Goal: Transaction & Acquisition: Purchase product/service

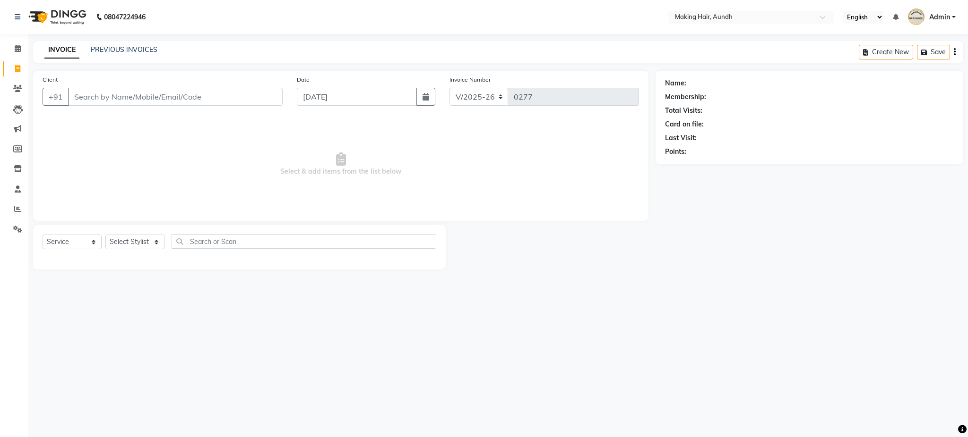
select select "760"
select select "service"
click at [212, 99] on input "Client" at bounding box center [175, 97] width 214 height 18
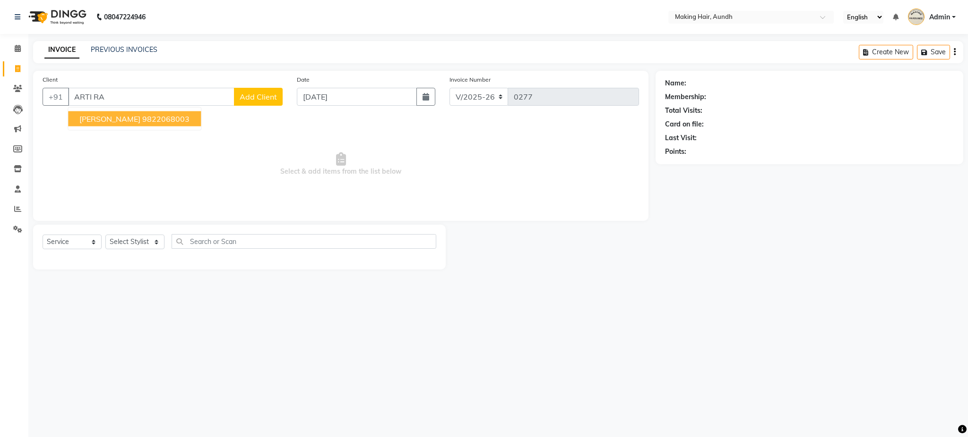
click at [122, 118] on span "Aarti Rampal" at bounding box center [109, 118] width 61 height 9
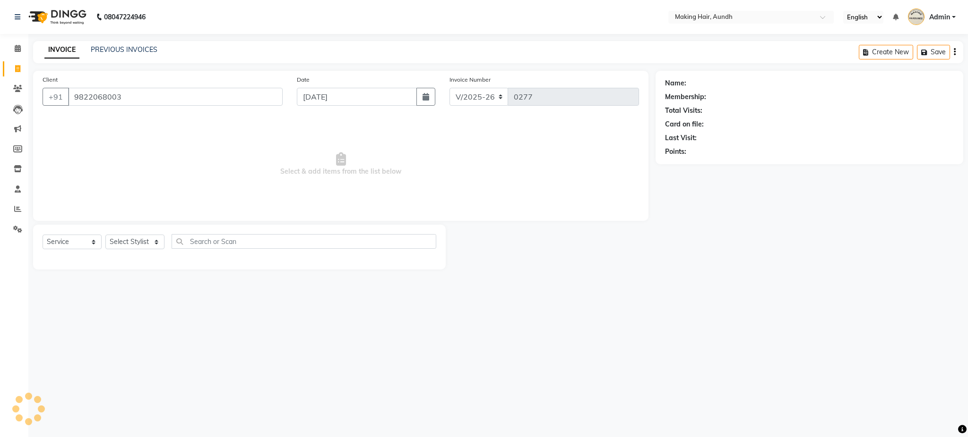
type input "9822068003"
click at [137, 246] on select "Select Stylist Anuh Apurva DEEPA Farhat Gaurita Joesna Kalpana KARAN Mamta Megh…" at bounding box center [134, 242] width 59 height 15
select select "22723"
click at [105, 235] on select "Select Stylist Anuh Apurva DEEPA Farhat Gaurita Joesna Kalpana KARAN Mamta Megh…" at bounding box center [134, 242] width 59 height 15
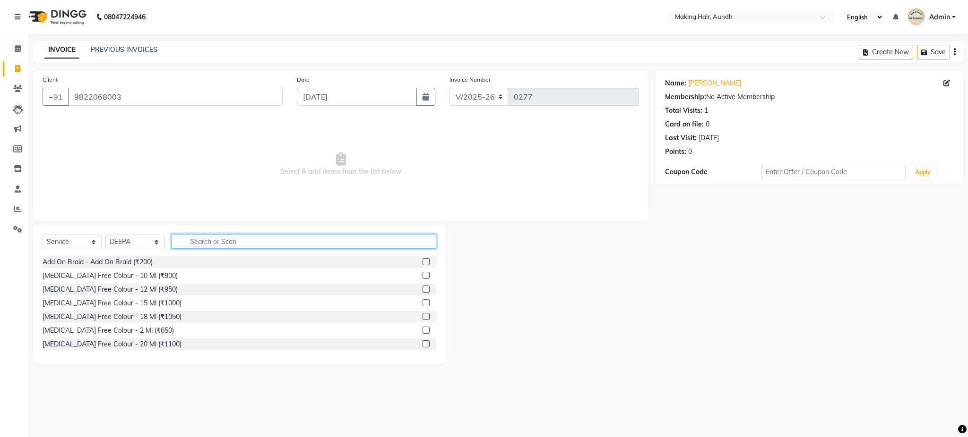
click at [243, 240] on input "text" at bounding box center [303, 241] width 265 height 15
type input "EYE"
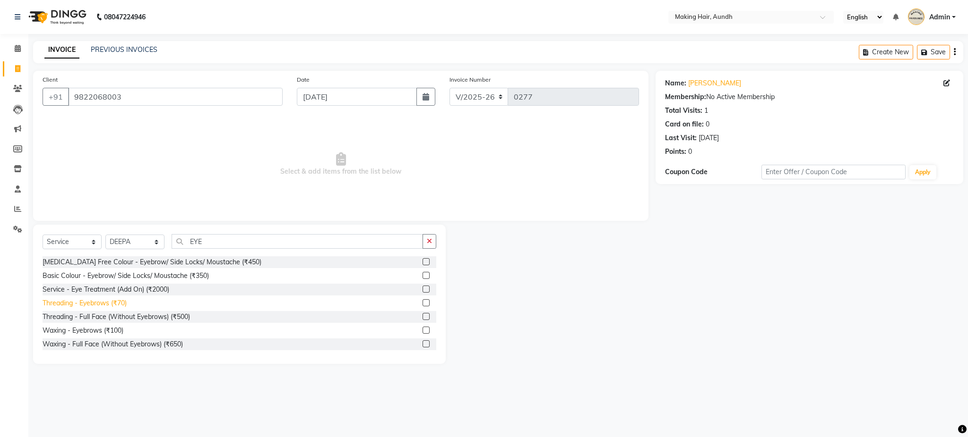
click at [117, 303] on div "Threading - Eyebrows (₹70)" at bounding box center [85, 304] width 84 height 10
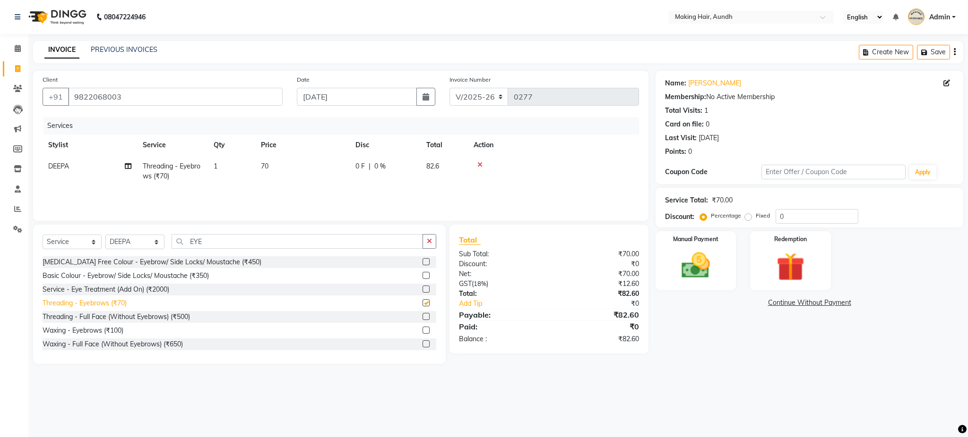
checkbox input "false"
click at [302, 106] on div "Date 04-09-2025" at bounding box center [366, 94] width 153 height 39
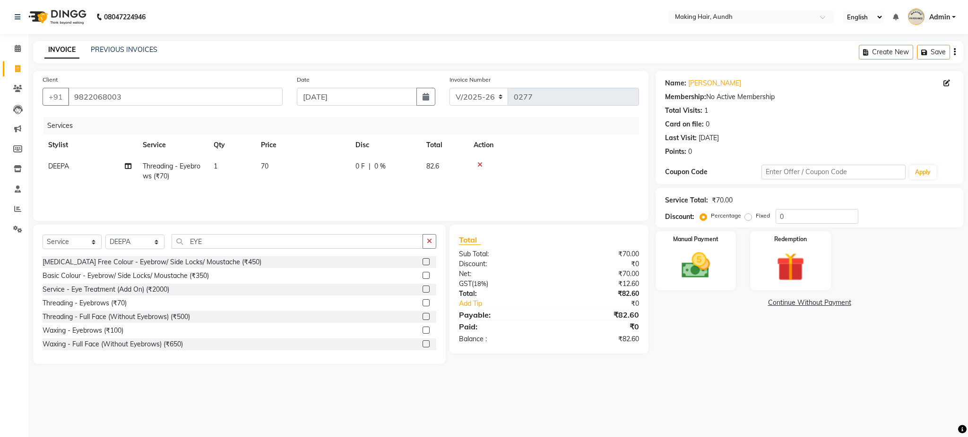
click at [303, 106] on div "Date 04-09-2025" at bounding box center [366, 94] width 153 height 39
click at [246, 241] on input "EYE" at bounding box center [296, 241] width 251 height 15
type input "E"
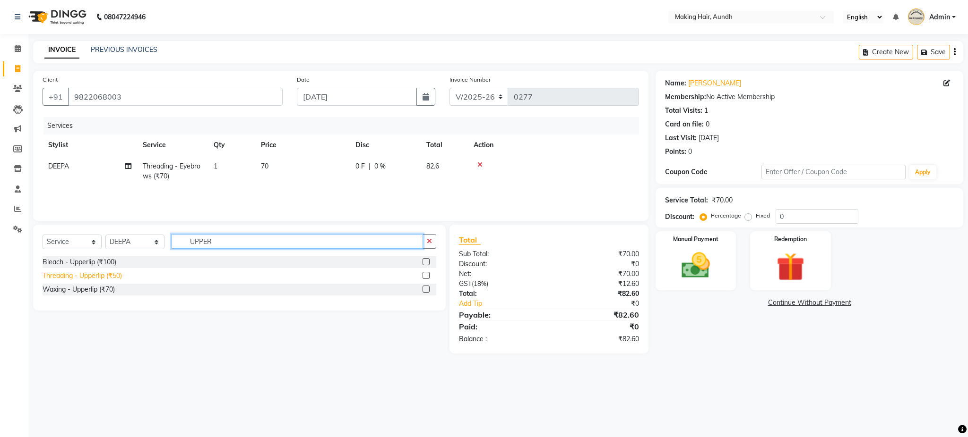
type input "UPPER"
click at [114, 279] on div "Threading - Upperlip (₹50)" at bounding box center [82, 276] width 79 height 10
checkbox input "false"
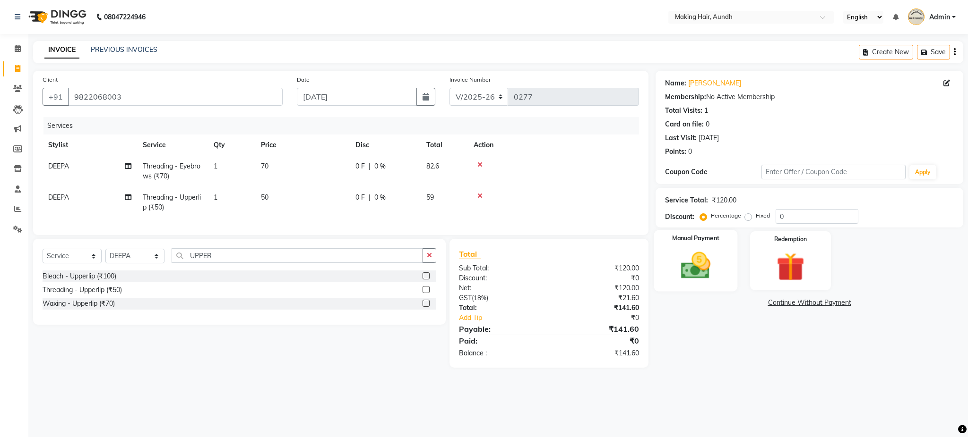
click at [708, 267] on img at bounding box center [695, 266] width 48 height 34
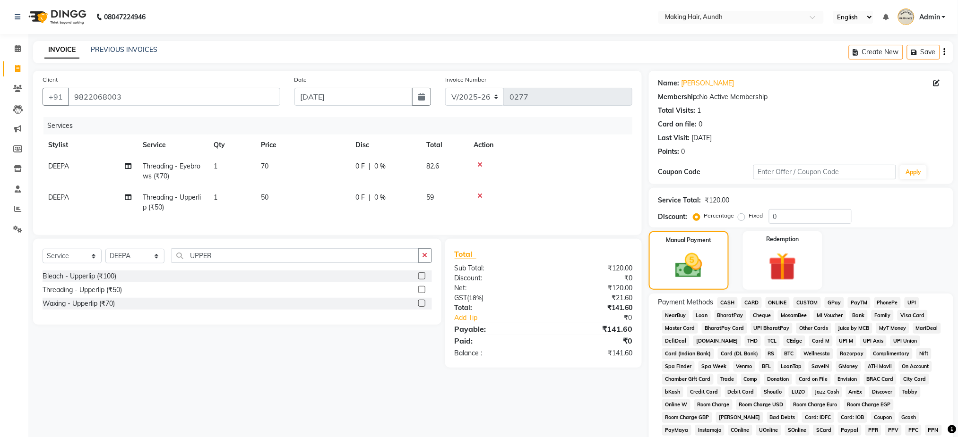
click at [756, 302] on span "CARD" at bounding box center [751, 303] width 20 height 11
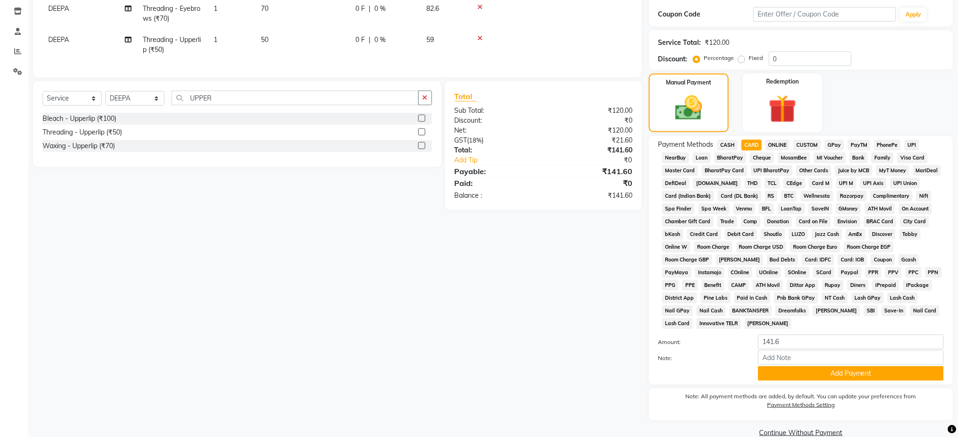
scroll to position [175, 0]
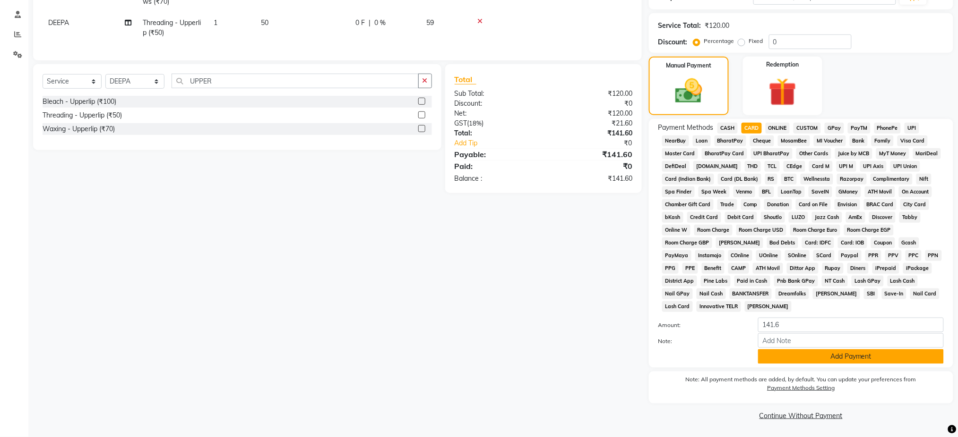
click at [905, 360] on button "Add Payment" at bounding box center [851, 357] width 186 height 15
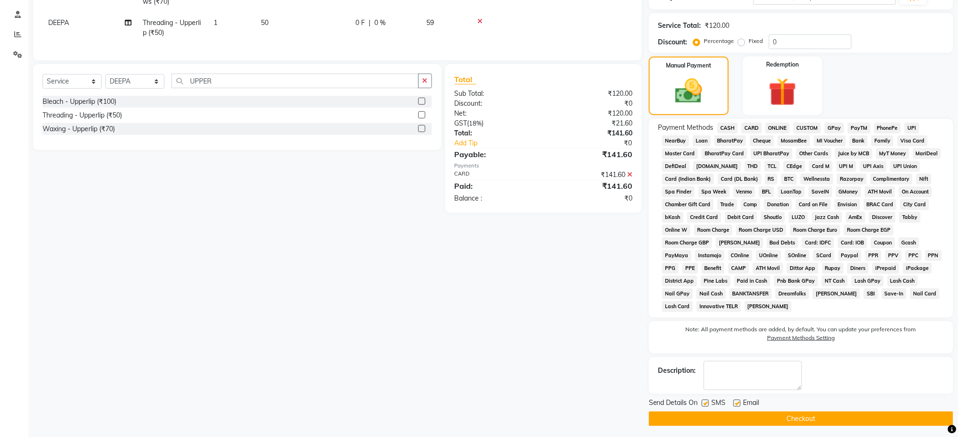
click at [819, 419] on button "Checkout" at bounding box center [801, 419] width 304 height 15
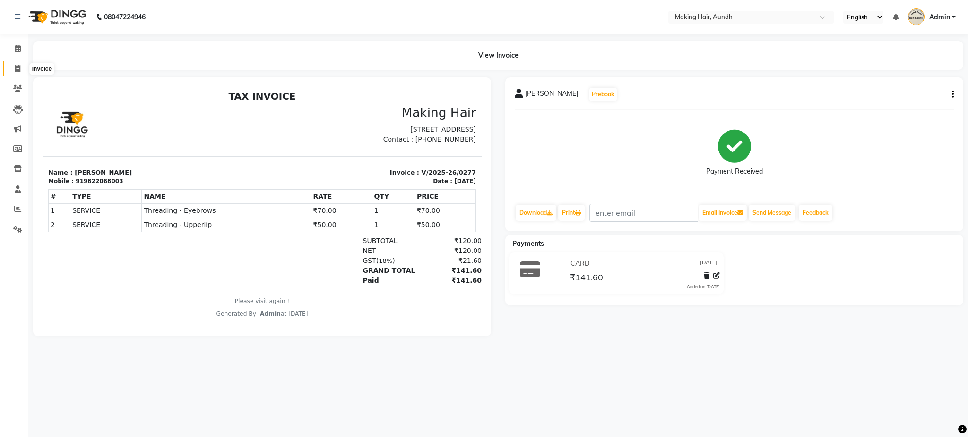
click at [18, 70] on icon at bounding box center [17, 68] width 5 height 7
select select "760"
select select "service"
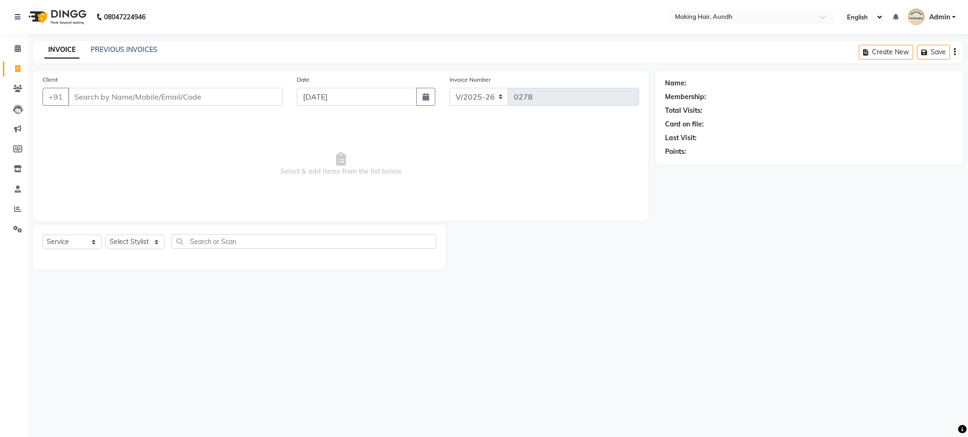
click at [135, 94] on input "Client" at bounding box center [175, 97] width 214 height 18
type input "N"
click at [193, 103] on input "Client" at bounding box center [175, 97] width 214 height 18
click at [120, 98] on input "Client" at bounding box center [175, 97] width 214 height 18
type input "9"
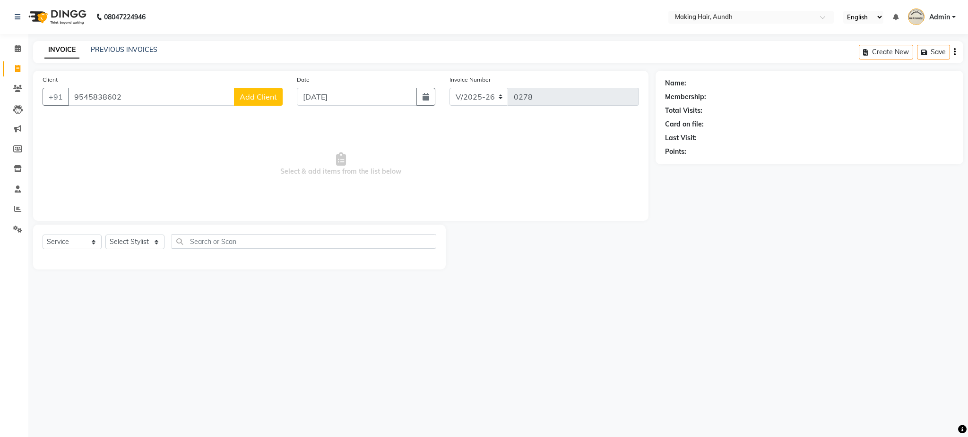
type input "9545838602"
click at [248, 95] on span "Add Client" at bounding box center [258, 96] width 37 height 9
select select "22"
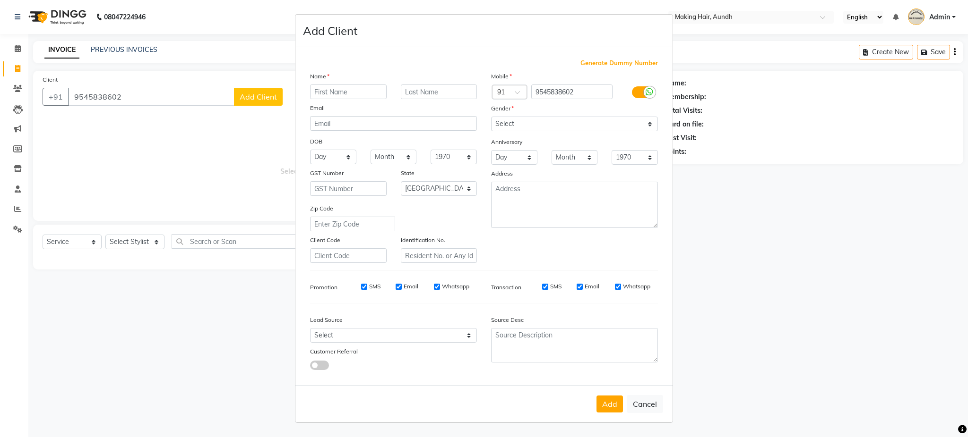
click at [324, 94] on input "text" at bounding box center [348, 92] width 77 height 15
type input "[MEDICAL_DATA]"
click at [414, 98] on input "text" at bounding box center [439, 92] width 77 height 15
type input "RAJE"
click at [531, 125] on select "Select Male Female Other Prefer Not To Say" at bounding box center [574, 124] width 167 height 15
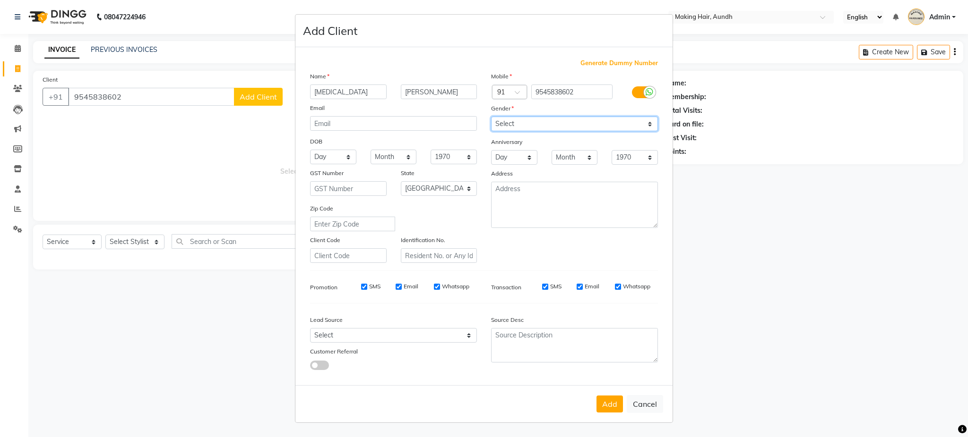
select select "female"
click at [491, 117] on select "Select Male Female Other Prefer Not To Say" at bounding box center [574, 124] width 167 height 15
click at [535, 128] on select "Select Male Female Other Prefer Not To Say" at bounding box center [574, 124] width 167 height 15
click at [603, 406] on button "Add" at bounding box center [609, 404] width 26 height 17
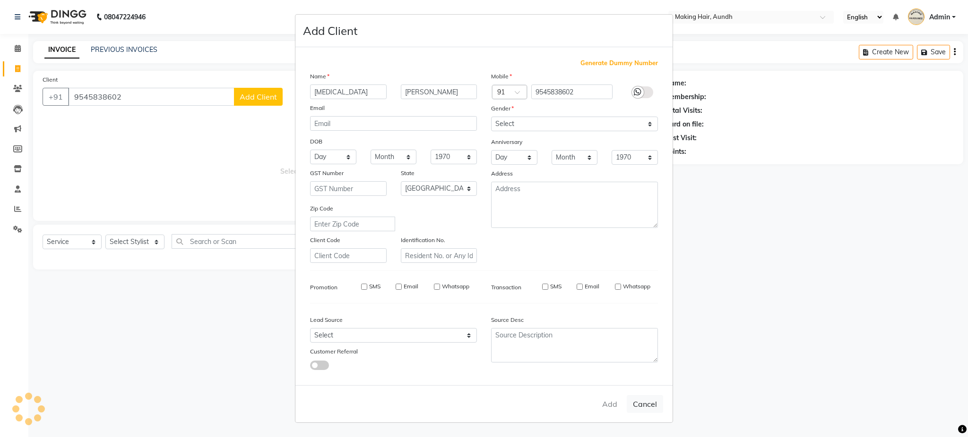
select select
select select "null"
select select
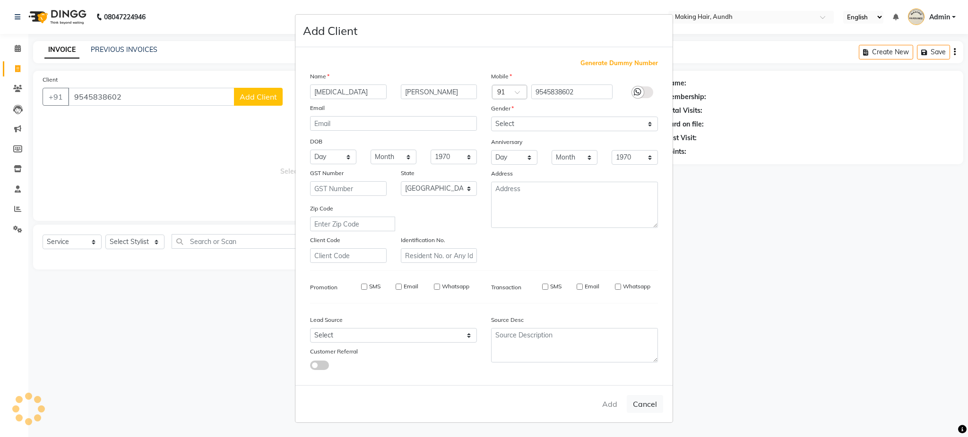
select select
checkbox input "false"
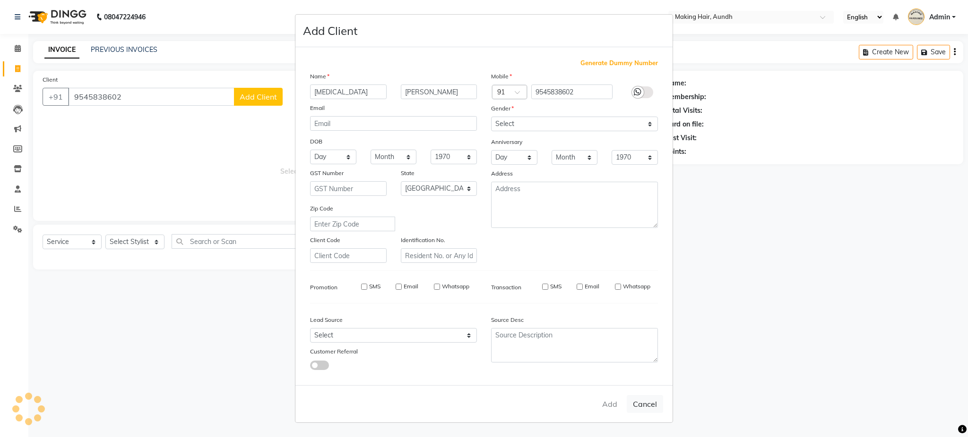
checkbox input "false"
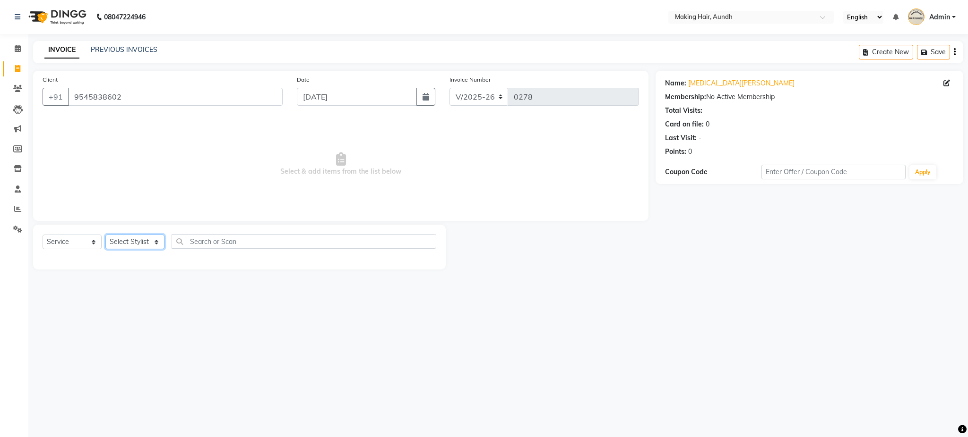
click at [137, 245] on select "Select Stylist Anuh Apurva DEEPA Farhat Gaurita Joesna Kalpana KARAN Mamta Megh…" at bounding box center [134, 242] width 59 height 15
select select "64921"
click at [105, 235] on select "Select Stylist Anuh Apurva DEEPA Farhat Gaurita Joesna Kalpana KARAN Mamta Megh…" at bounding box center [134, 242] width 59 height 15
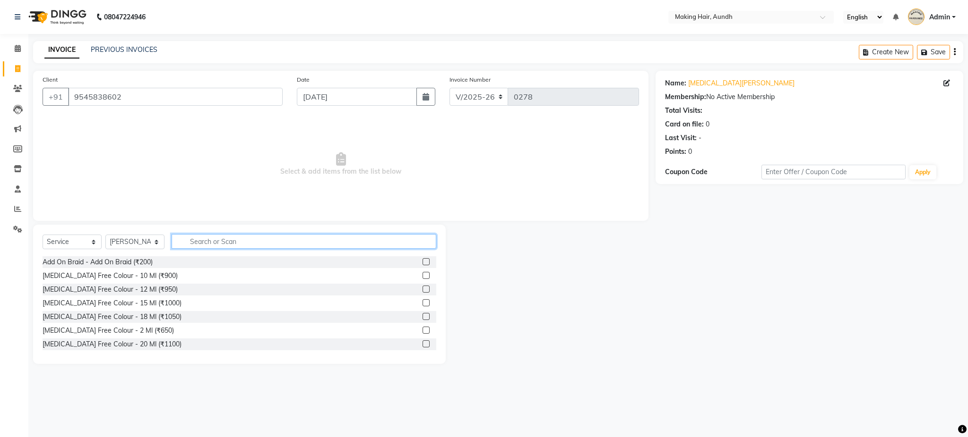
click at [206, 244] on input "text" at bounding box center [303, 241] width 265 height 15
type input "12"
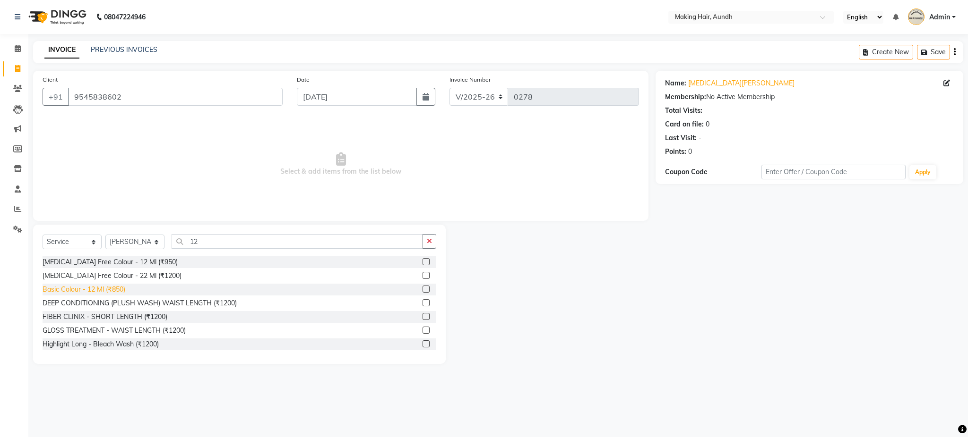
click at [119, 291] on div "Basic Colour - 12 Ml (₹850)" at bounding box center [84, 290] width 83 height 10
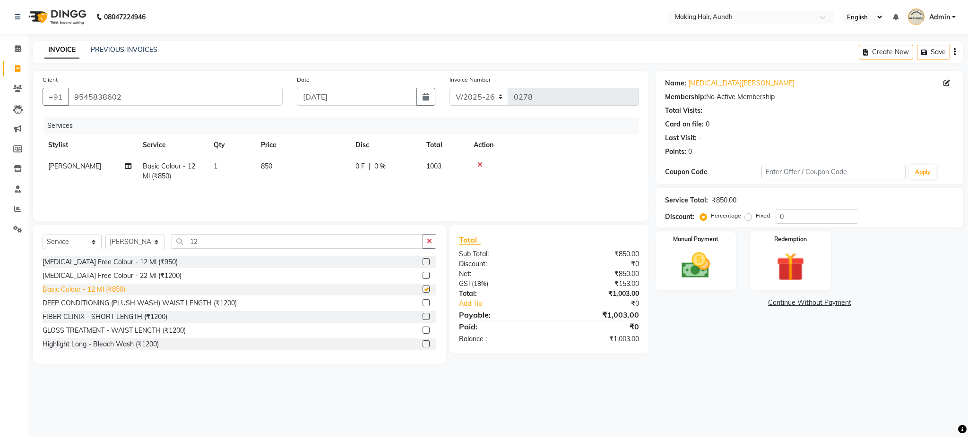
checkbox input "false"
click at [145, 245] on select "Select Stylist Anuh Apurva DEEPA Farhat Gaurita Joesna Kalpana KARAN Mamta Megh…" at bounding box center [134, 242] width 59 height 15
select select "12400"
click at [105, 235] on select "Select Stylist Anuh Apurva DEEPA Farhat Gaurita Joesna Kalpana KARAN Mamta Megh…" at bounding box center [134, 242] width 59 height 15
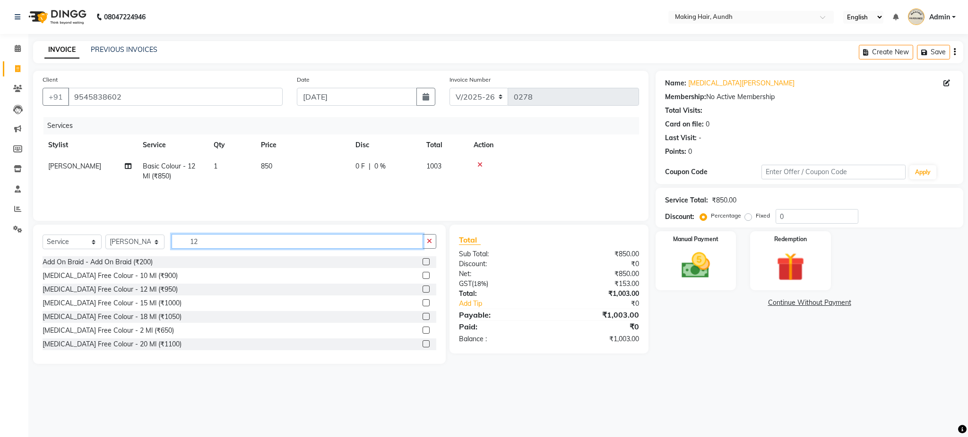
click at [209, 242] on input "12" at bounding box center [296, 241] width 251 height 15
type input "1"
click at [219, 245] on input "text" at bounding box center [303, 241] width 265 height 15
type input "WAX"
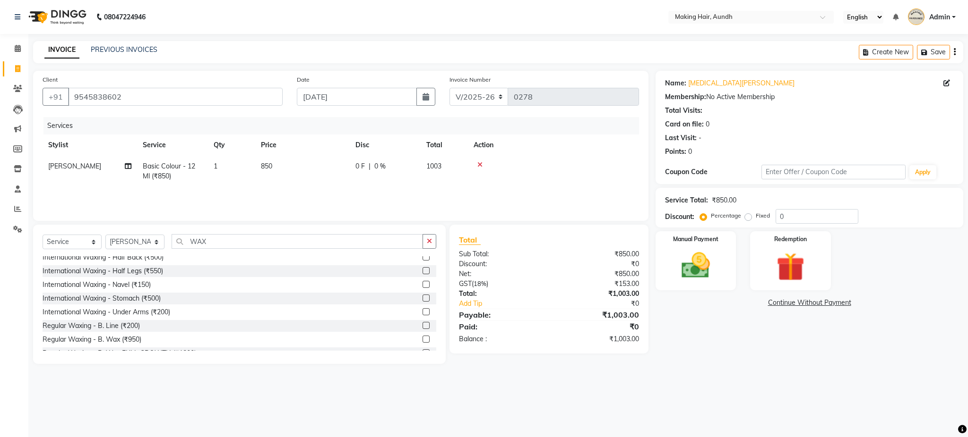
scroll to position [508, 0]
drag, startPoint x: 178, startPoint y: 265, endPoint x: 125, endPoint y: 398, distance: 143.8
click at [125, 398] on div "08047224946 Select Location × Making Hair, Aundh English ENGLISH Español العربي…" at bounding box center [484, 218] width 968 height 437
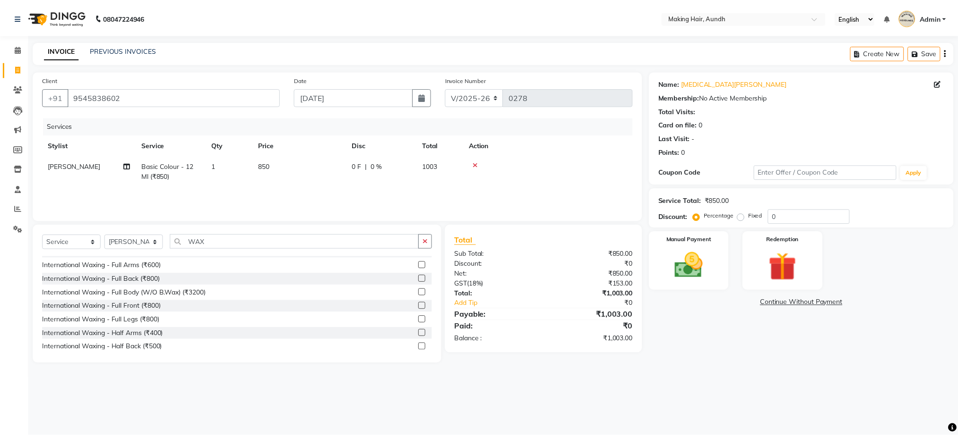
scroll to position [54, 0]
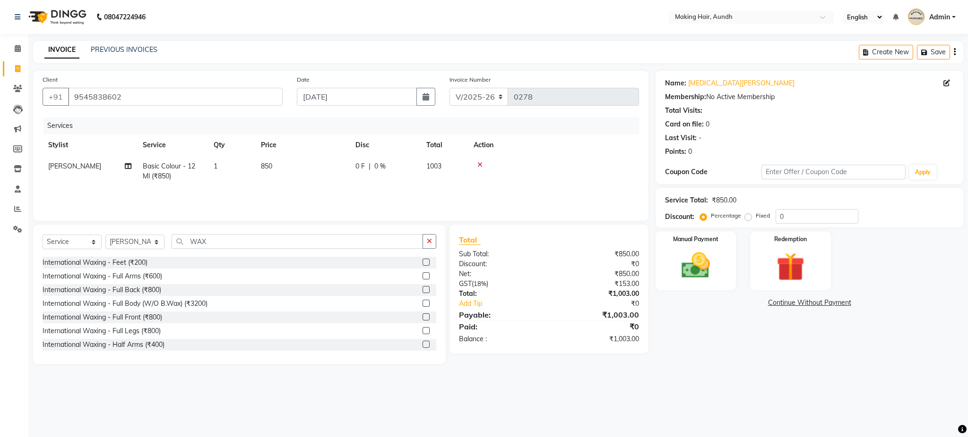
click at [184, 328] on div "International Waxing - Full Legs (₹800)" at bounding box center [240, 331] width 394 height 12
click at [133, 330] on div "International Waxing - Full Legs (₹800)" at bounding box center [102, 331] width 118 height 10
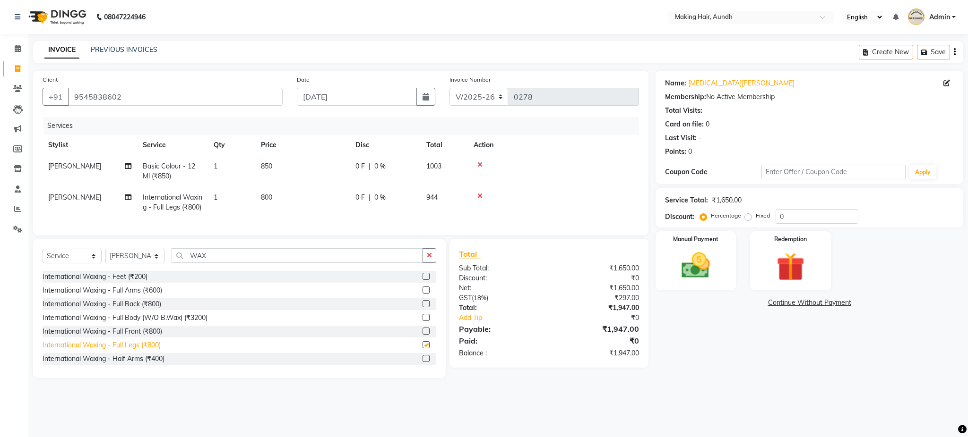
checkbox input "false"
click at [144, 309] on div "International Waxing - Full Back (₹800)" at bounding box center [102, 305] width 119 height 10
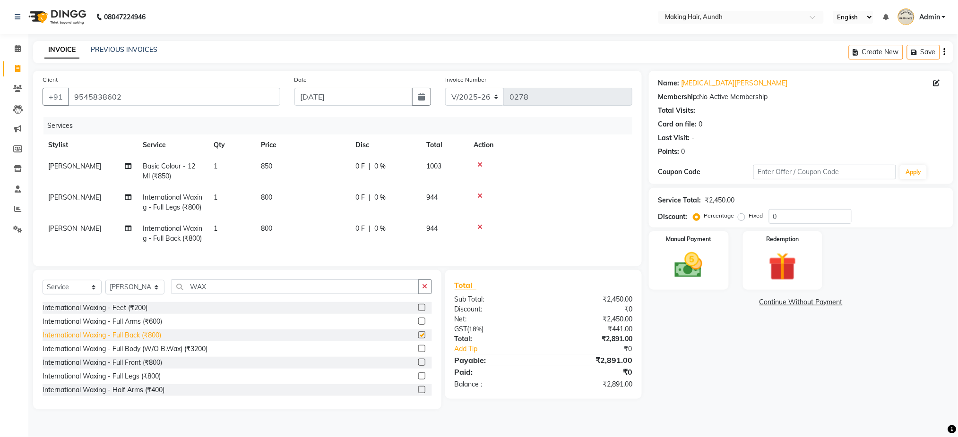
checkbox input "false"
click at [238, 294] on input "WAX" at bounding box center [294, 287] width 247 height 15
type input "W"
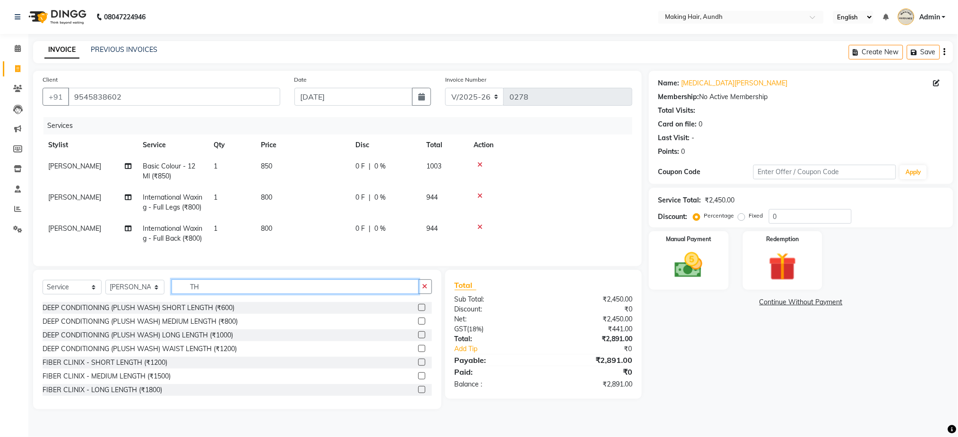
scroll to position [13, 0]
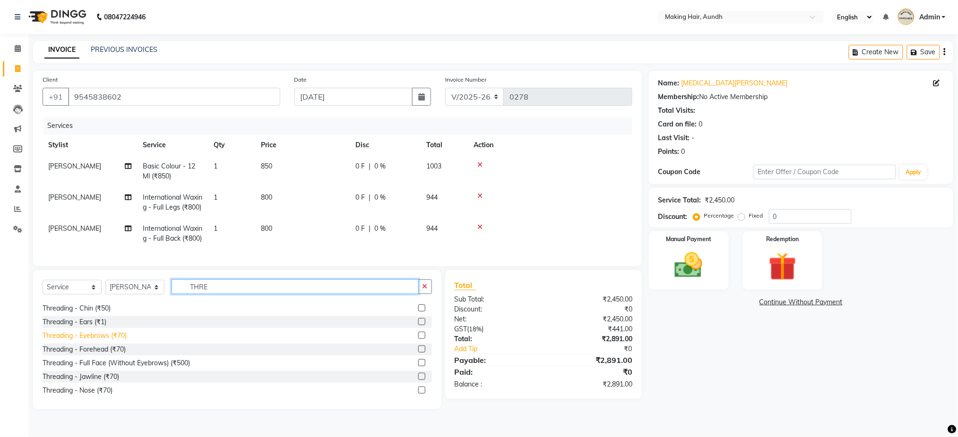
type input "THRE"
click at [95, 341] on div "Threading - Eyebrows (₹70)" at bounding box center [85, 336] width 84 height 10
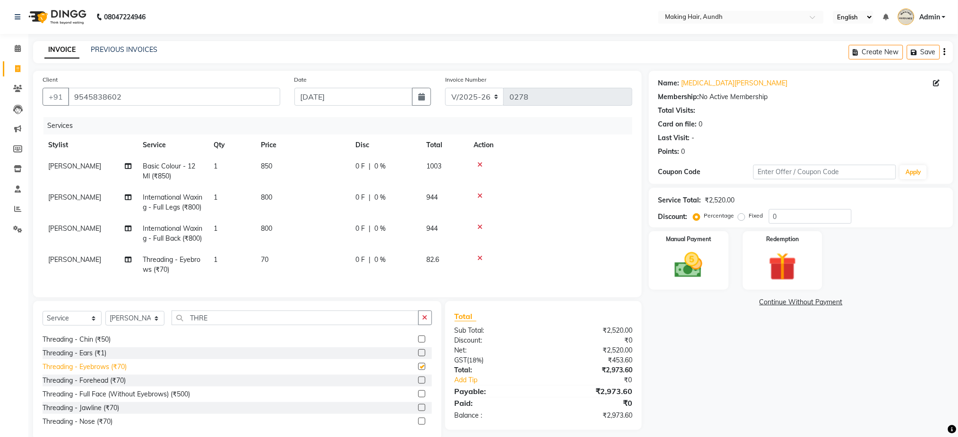
checkbox input "false"
click at [694, 255] on img at bounding box center [688, 266] width 47 height 34
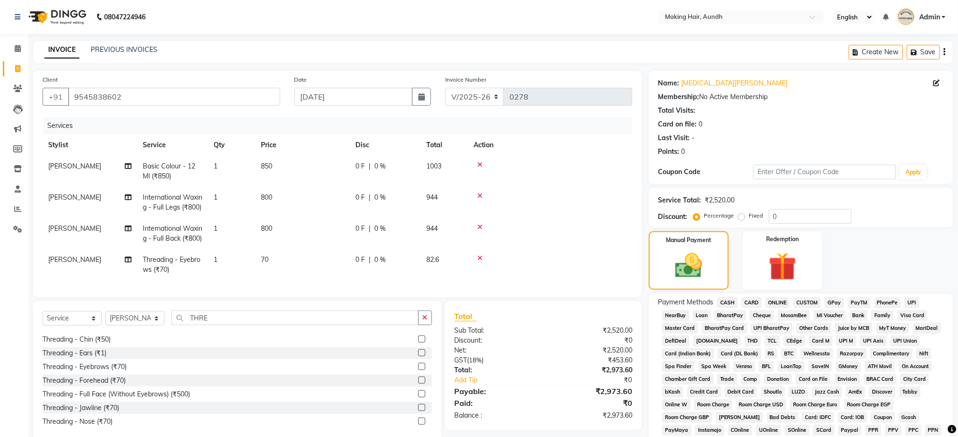
click at [756, 302] on span "CARD" at bounding box center [751, 303] width 20 height 11
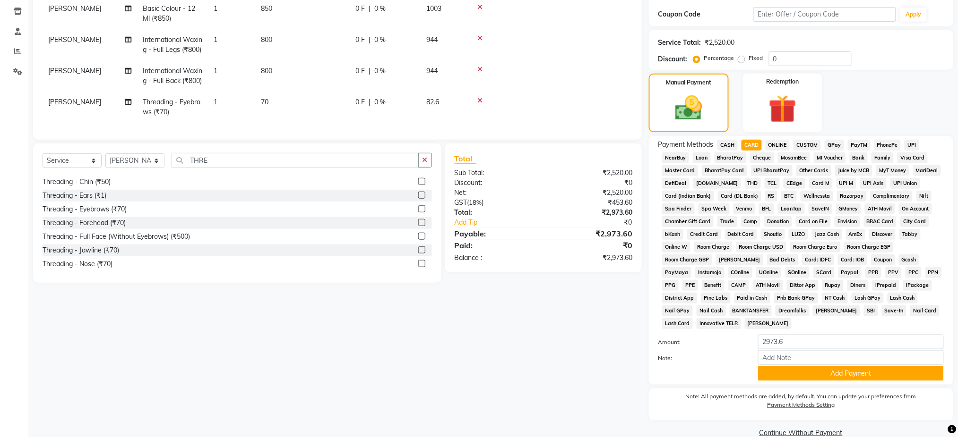
scroll to position [175, 0]
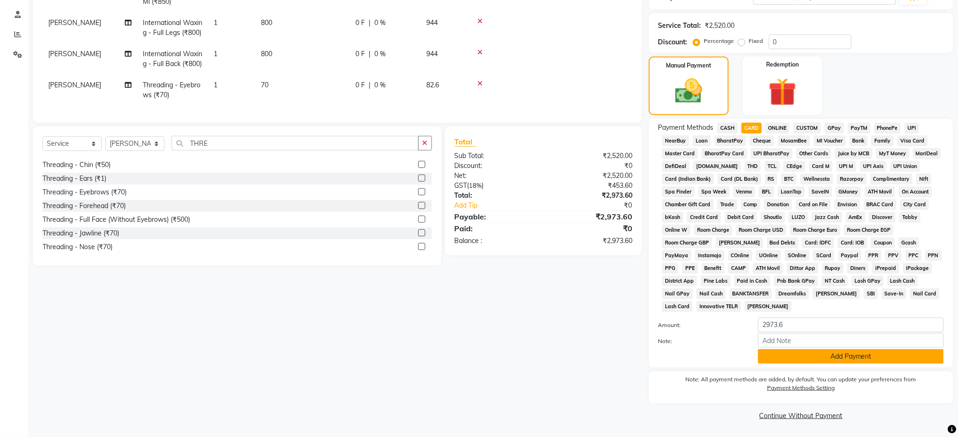
click at [864, 359] on button "Add Payment" at bounding box center [851, 357] width 186 height 15
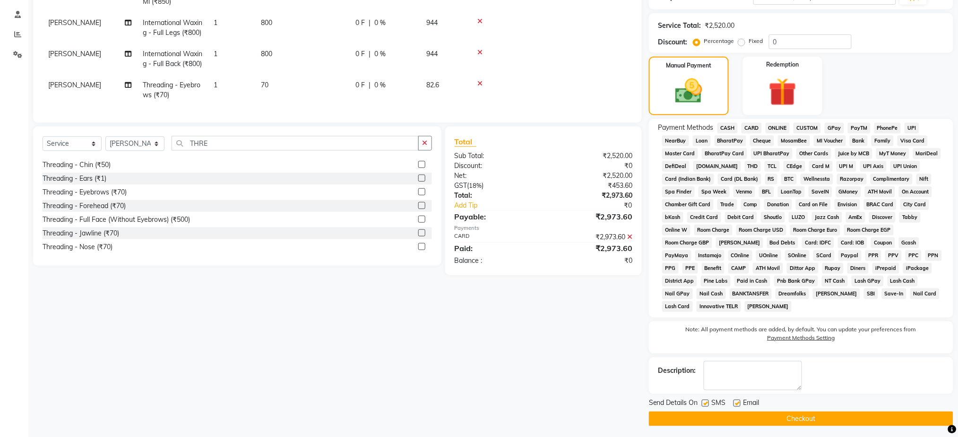
click at [824, 420] on button "Checkout" at bounding box center [801, 419] width 304 height 15
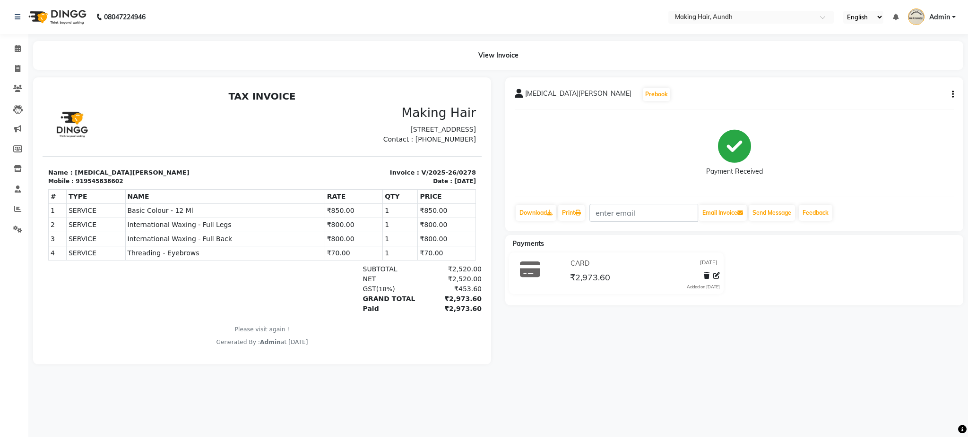
click at [324, 304] on div "GRAND TOTAL ₹2,973.60" at bounding box center [333, 299] width 296 height 10
click at [67, 69] on div "View Invoice" at bounding box center [498, 55] width 930 height 29
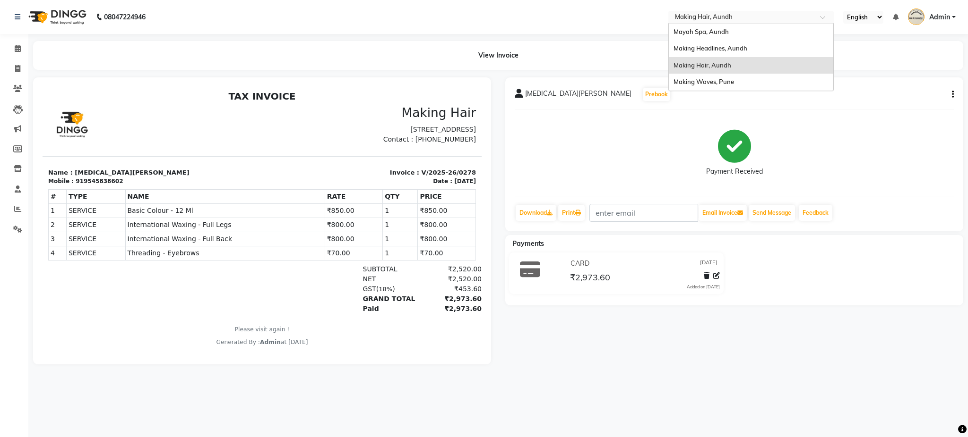
click at [734, 13] on input "text" at bounding box center [741, 17] width 137 height 9
click at [711, 68] on span "Making Hair, Aundh" at bounding box center [702, 65] width 58 height 8
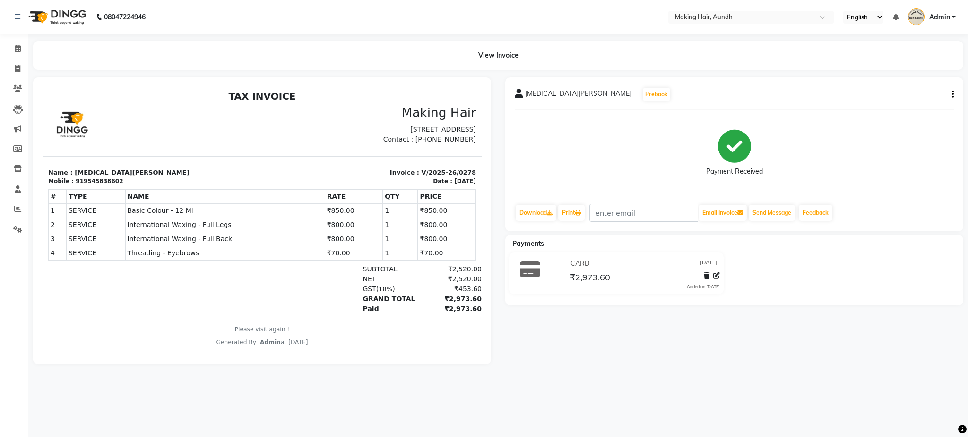
click at [950, 97] on button "button" at bounding box center [951, 95] width 6 height 10
click at [914, 74] on div "Cancel Invoice" at bounding box center [905, 71] width 65 height 12
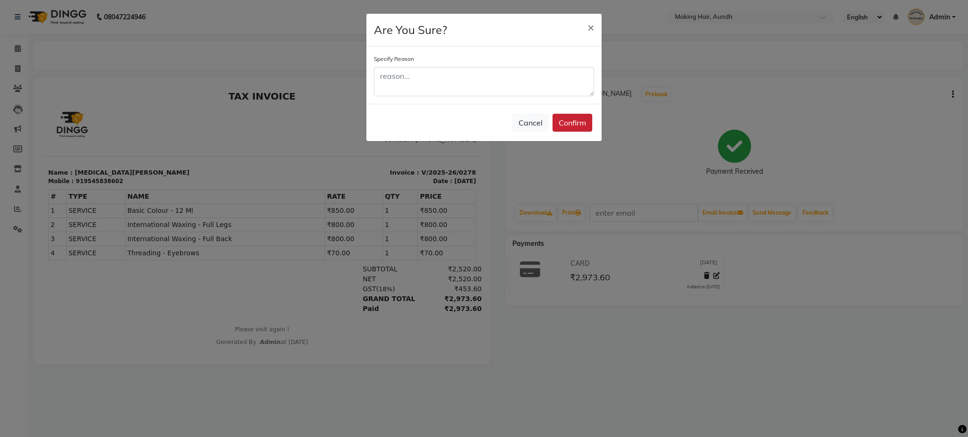
click at [580, 121] on button "Confirm" at bounding box center [572, 123] width 40 height 18
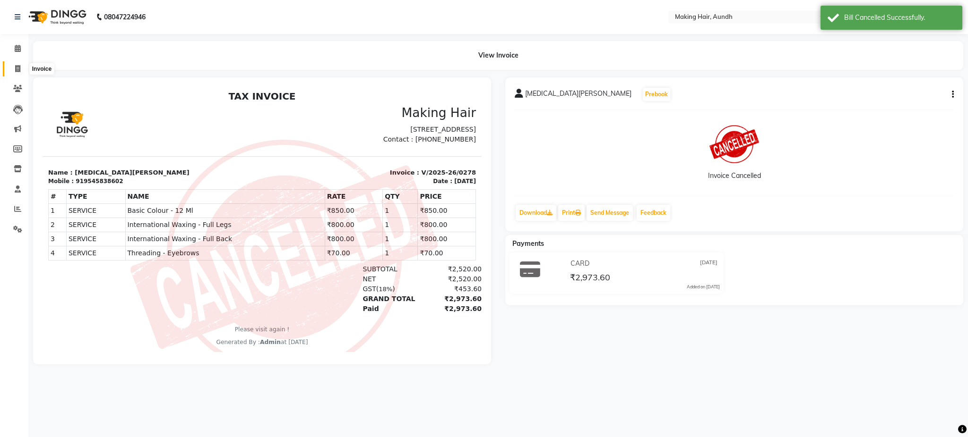
click at [18, 69] on icon at bounding box center [17, 68] width 5 height 7
select select "service"
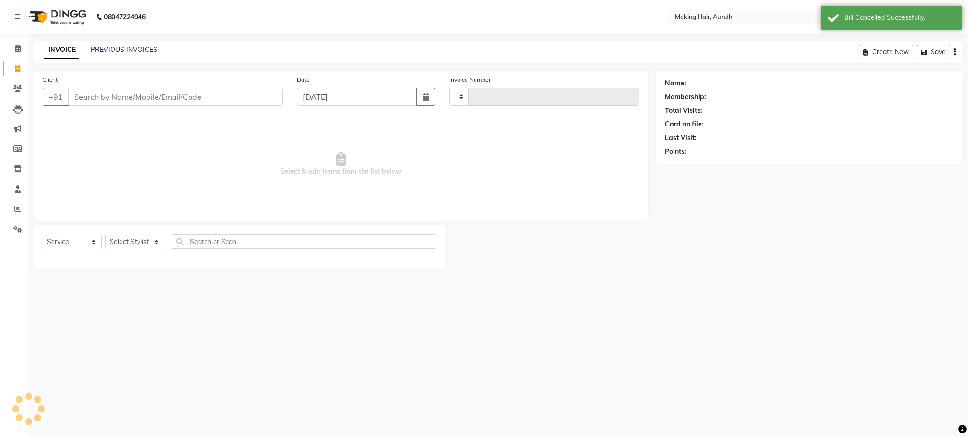
type input "0279"
select select "760"
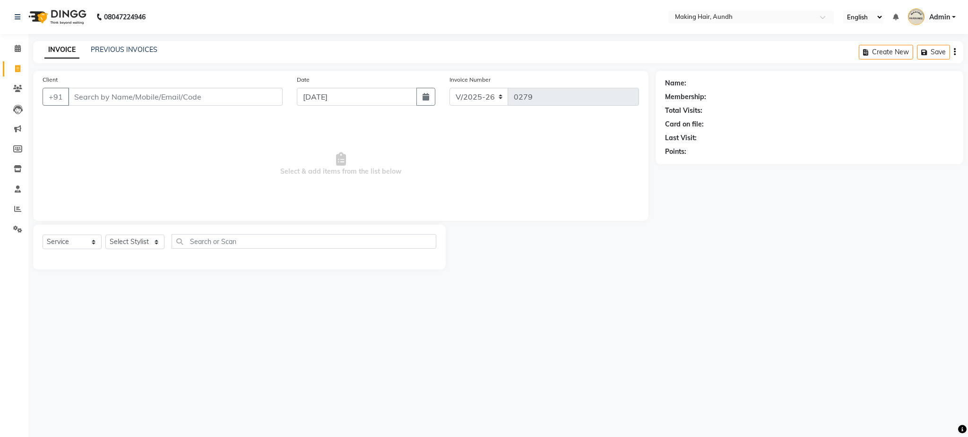
click at [124, 96] on input "Client" at bounding box center [175, 97] width 214 height 18
click at [195, 97] on input "Client" at bounding box center [175, 97] width 214 height 18
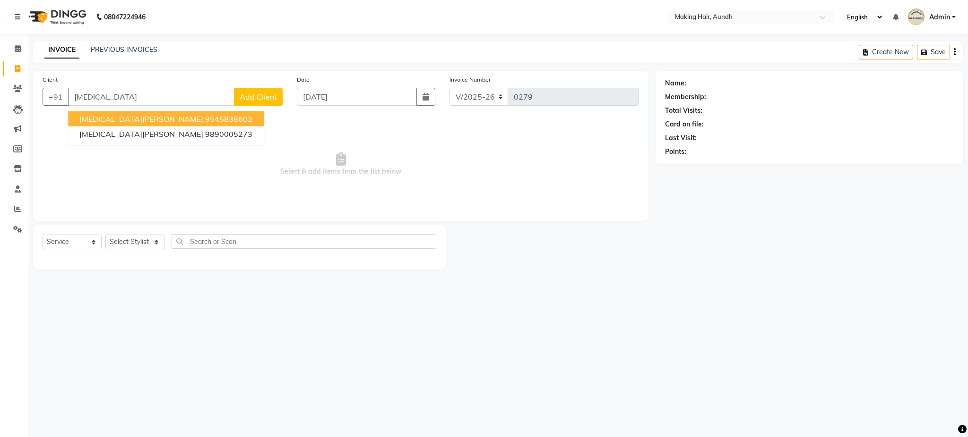
type input "[MEDICAL_DATA]"
click at [148, 174] on span "Select & add items from the list below" at bounding box center [341, 164] width 596 height 94
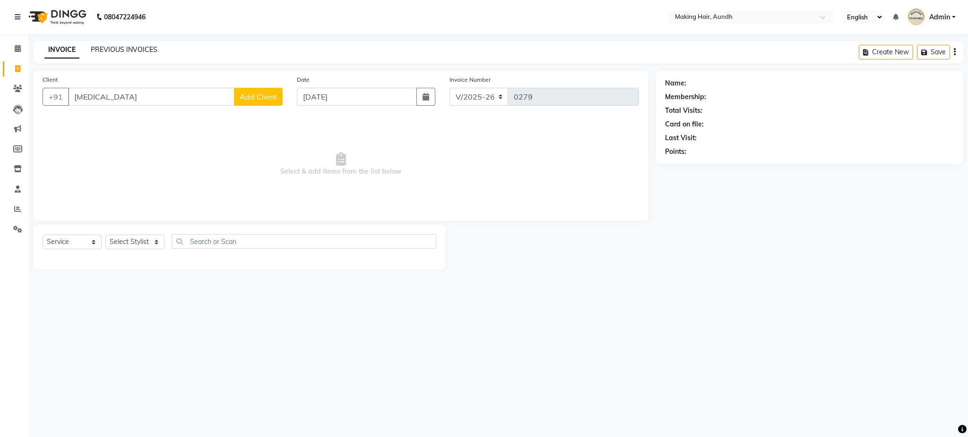
click at [123, 52] on link "PREVIOUS INVOICES" at bounding box center [124, 49] width 67 height 9
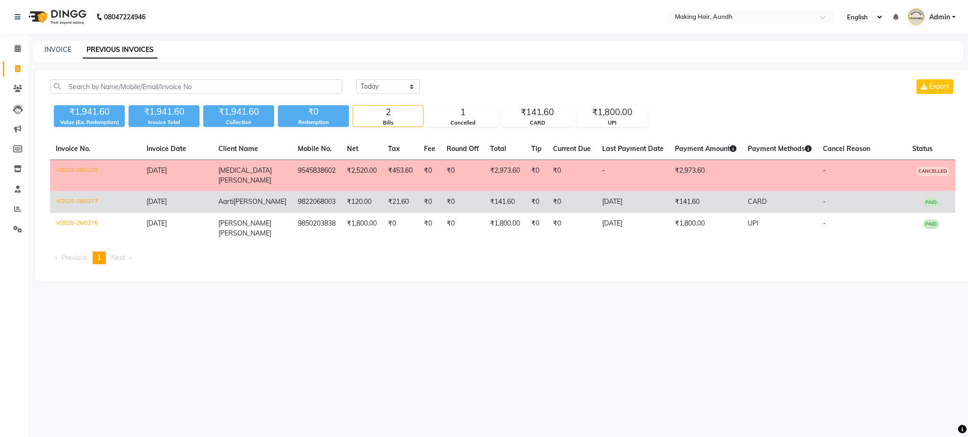
click at [292, 195] on td "9822068003" at bounding box center [316, 202] width 49 height 22
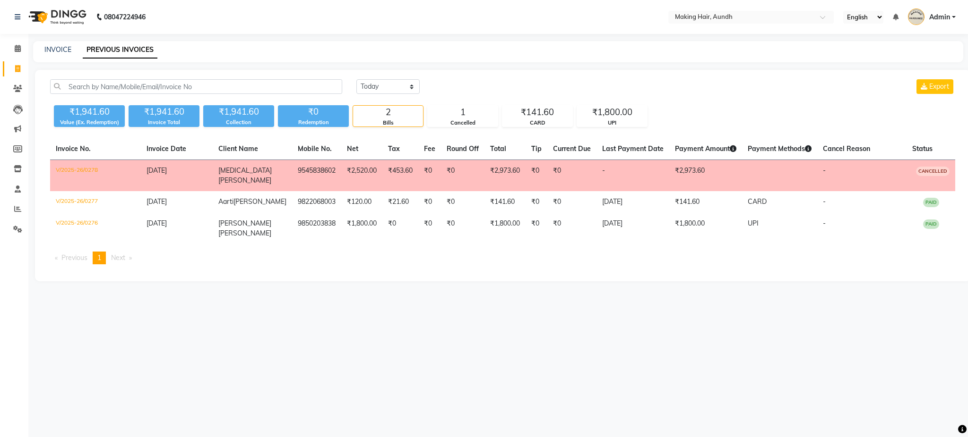
click at [56, 54] on div "INVOICE" at bounding box center [57, 50] width 27 height 10
click at [63, 52] on link "INVOICE" at bounding box center [57, 49] width 27 height 9
select select "service"
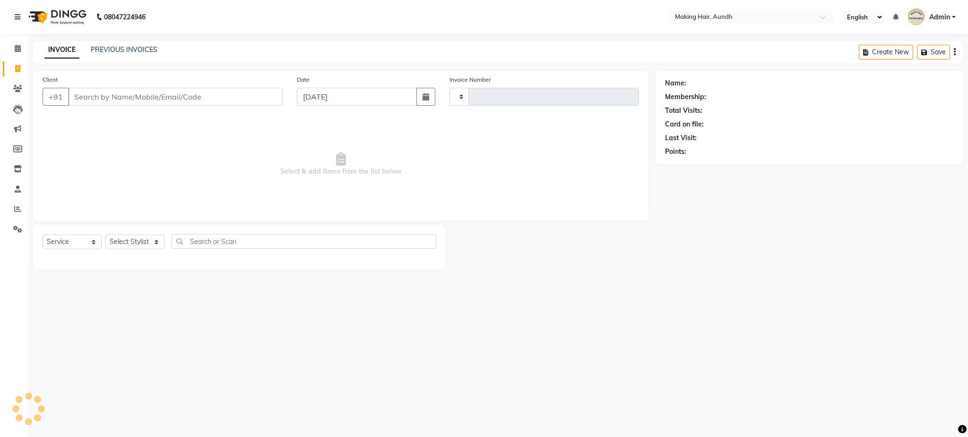
type input "0279"
select select "760"
click at [95, 98] on input "Client" at bounding box center [175, 97] width 214 height 18
type input "N"
click at [93, 103] on input "Client" at bounding box center [175, 97] width 214 height 18
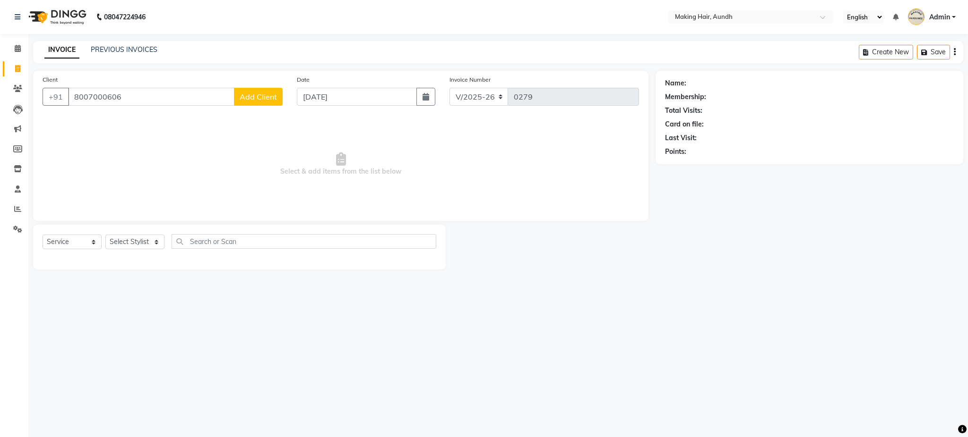
type input "8007000606"
click at [247, 94] on span "Add Client" at bounding box center [258, 96] width 37 height 9
select select "22"
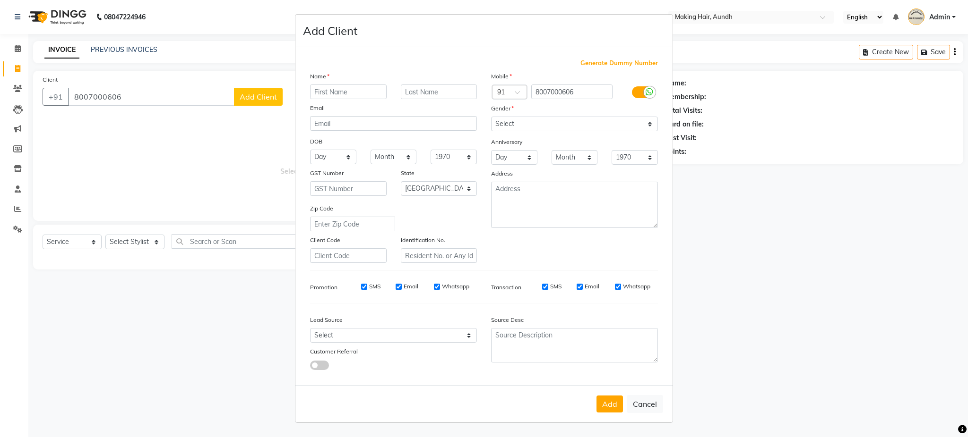
click at [319, 95] on input "text" at bounding box center [348, 92] width 77 height 15
type input "[MEDICAL_DATA]"
type input "SHAH"
click at [514, 125] on select "Select Male Female Other Prefer Not To Say" at bounding box center [574, 124] width 167 height 15
select select "male"
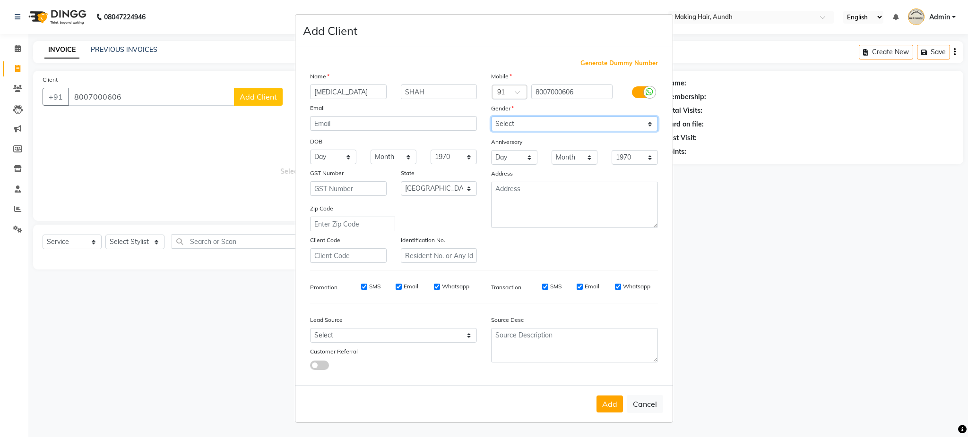
click at [491, 117] on select "Select Male Female Other Prefer Not To Say" at bounding box center [574, 124] width 167 height 15
click at [603, 405] on button "Add" at bounding box center [609, 404] width 26 height 17
select select
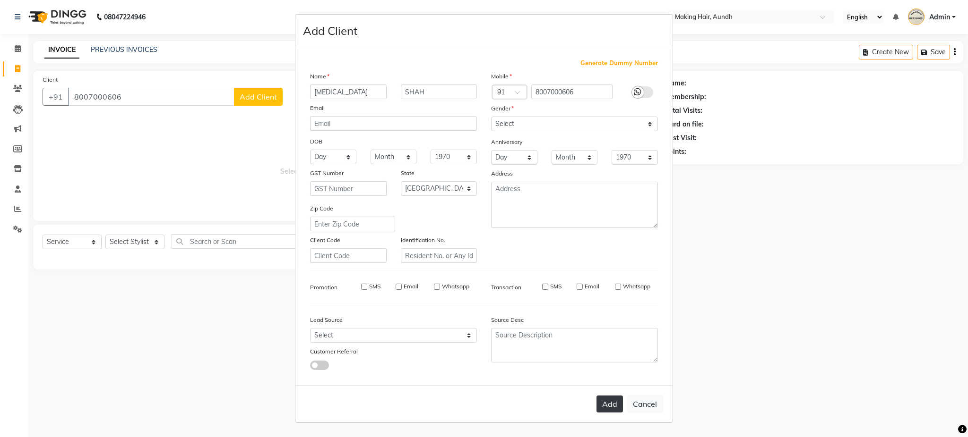
select select "null"
select select
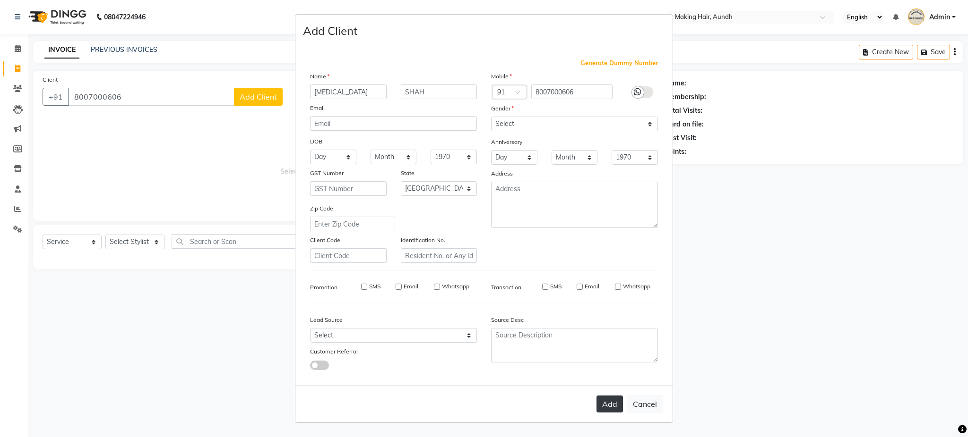
checkbox input "false"
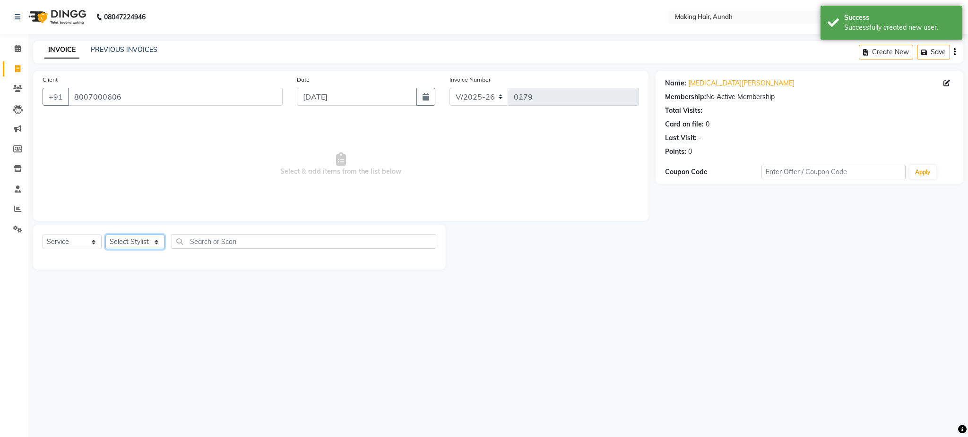
click at [139, 241] on select "Select Stylist Anuh Apurva DEEPA Farhat Gaurita Joesna Kalpana KARAN Mamta Megh…" at bounding box center [134, 242] width 59 height 15
select select "12376"
click at [105, 235] on select "Select Stylist Anuh Apurva DEEPA Farhat Gaurita Joesna Kalpana KARAN Mamta Megh…" at bounding box center [134, 242] width 59 height 15
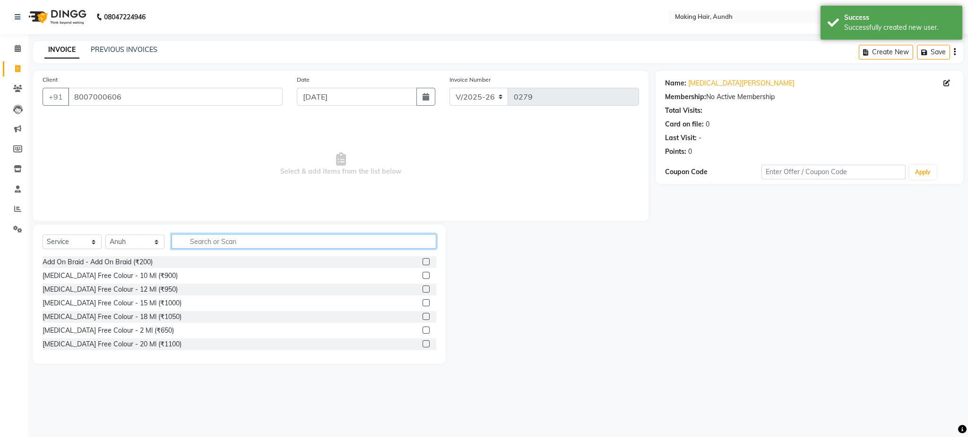
click at [195, 240] on input "text" at bounding box center [303, 241] width 265 height 15
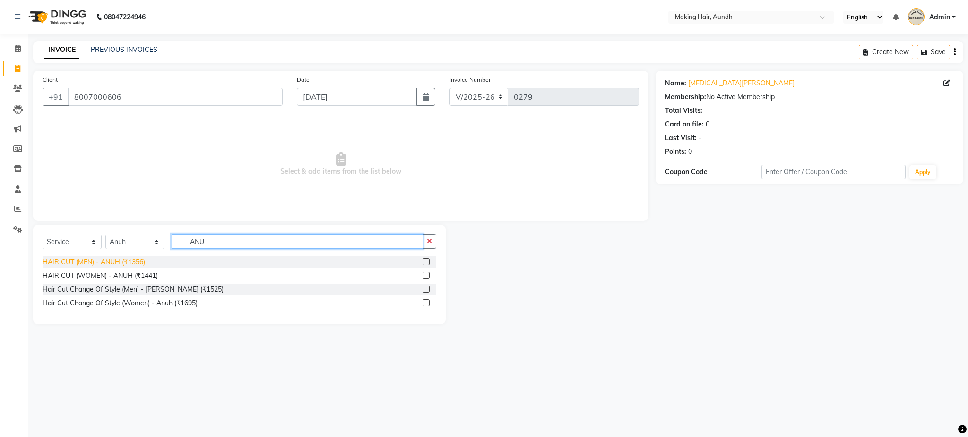
type input "ANU"
click at [119, 265] on div "HAIR CUT (MEN) - ANUH (₹1356)" at bounding box center [94, 262] width 103 height 10
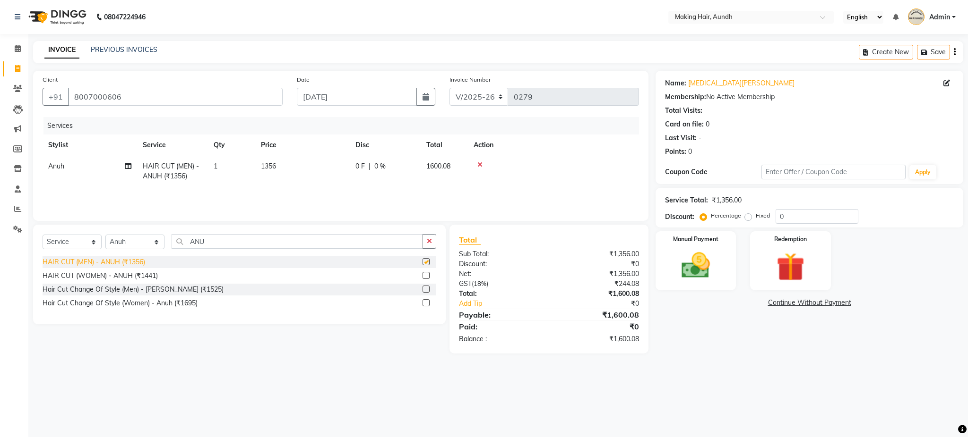
checkbox input "false"
click at [276, 164] on td "1356" at bounding box center [302, 171] width 94 height 31
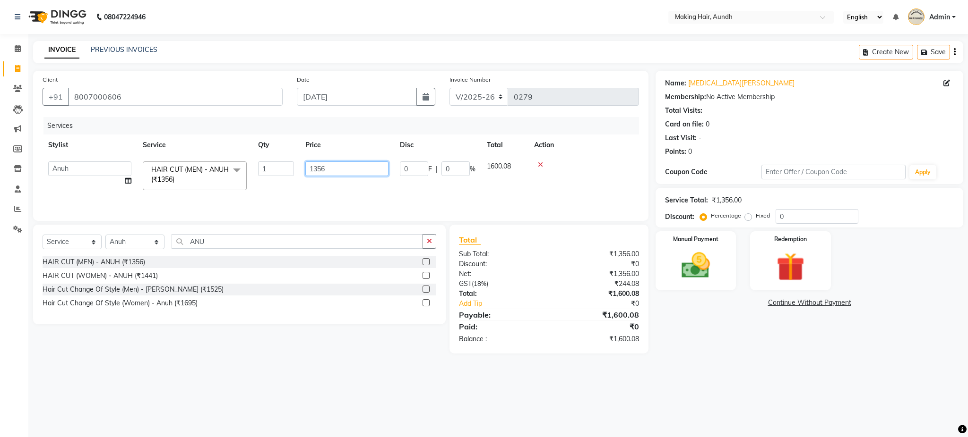
click at [343, 172] on input "1356" at bounding box center [346, 169] width 83 height 15
type input "1"
type input "1600"
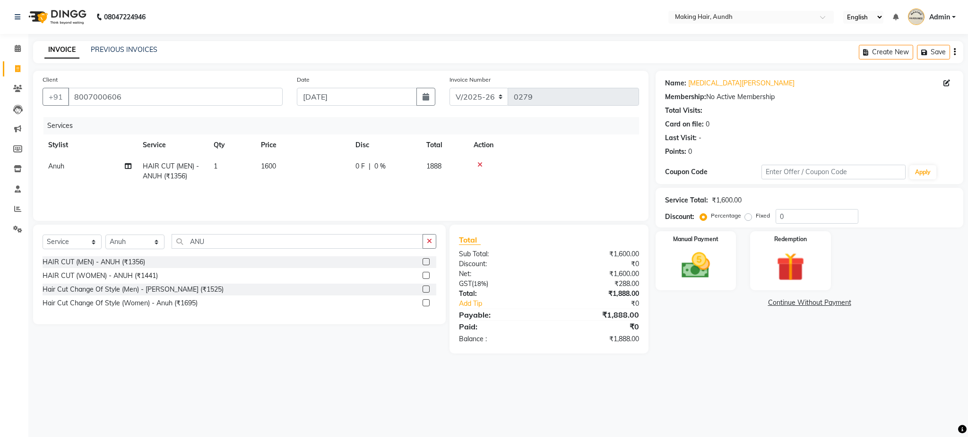
click at [386, 400] on div "08047224946 Select Location × Making Hair, Aundh English ENGLISH Español العربي…" at bounding box center [484, 218] width 968 height 437
click at [954, 52] on icon "button" at bounding box center [954, 52] width 2 height 0
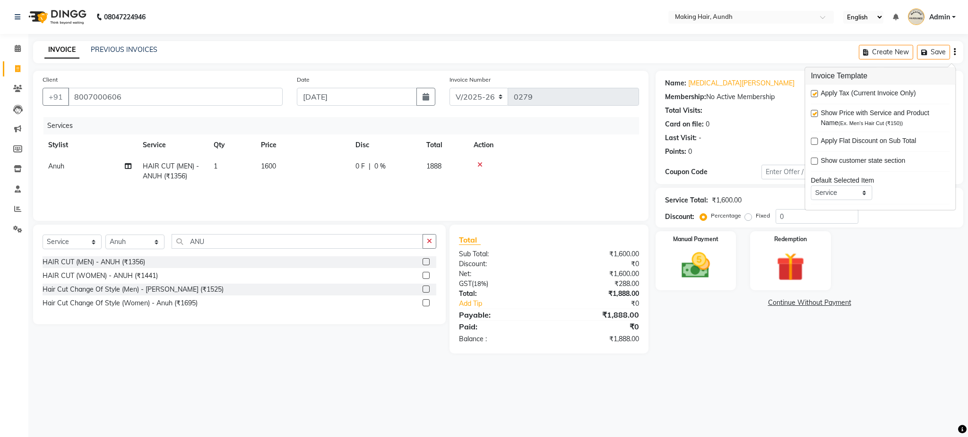
click at [814, 95] on label at bounding box center [813, 93] width 7 height 7
click at [814, 95] on input "checkbox" at bounding box center [813, 94] width 6 height 6
checkbox input "false"
click at [787, 344] on main "INVOICE PREVIOUS INVOICES Create New Save Client +91 8007000606 Date 04-09-2025…" at bounding box center [497, 199] width 939 height 317
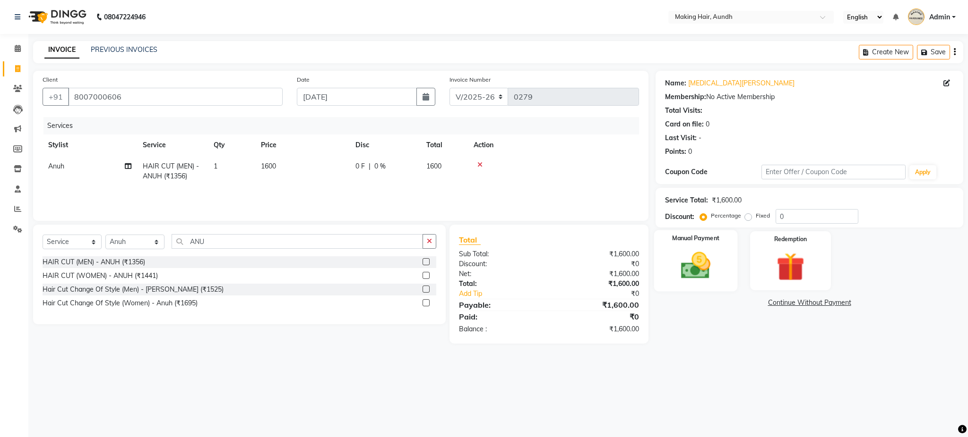
click at [694, 281] on img at bounding box center [695, 266] width 48 height 34
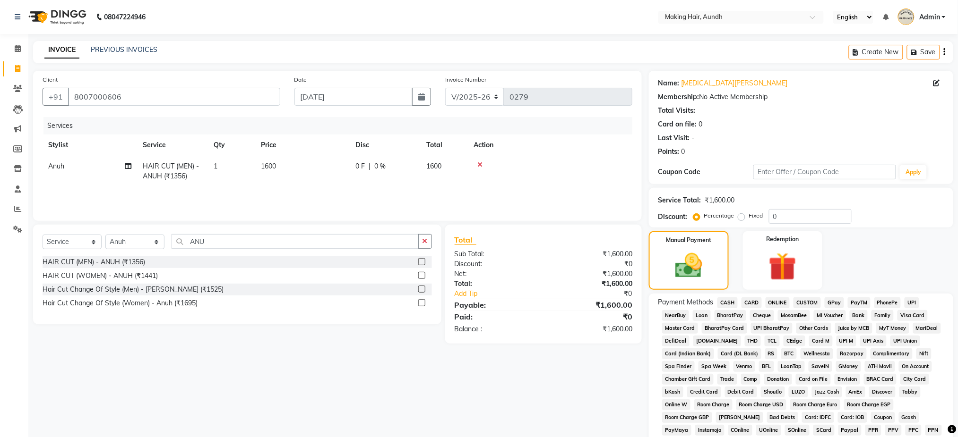
click at [908, 303] on span "UPI" at bounding box center [911, 303] width 15 height 11
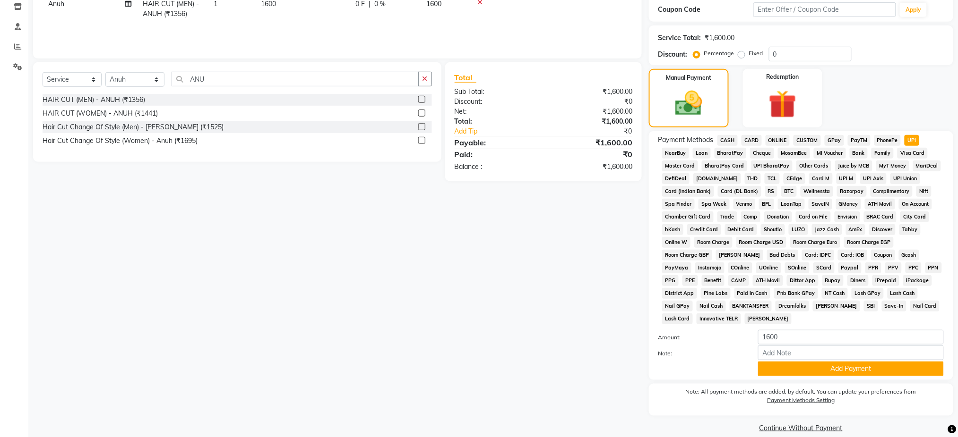
scroll to position [175, 0]
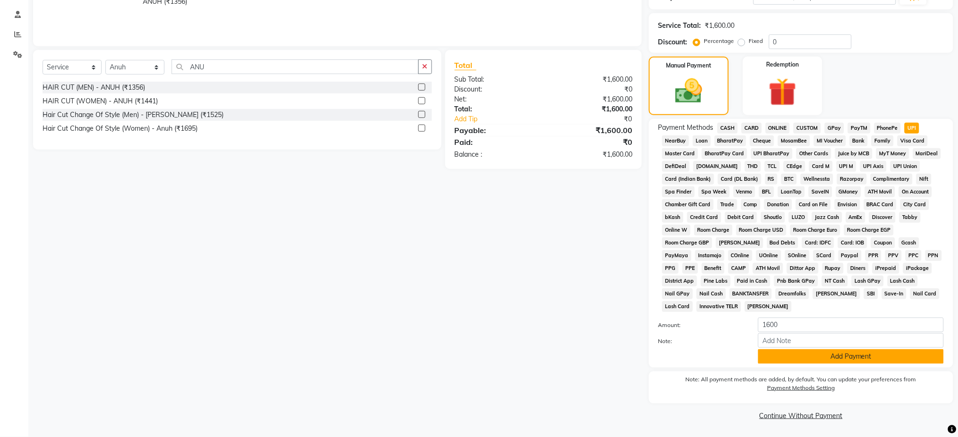
click at [913, 359] on button "Add Payment" at bounding box center [851, 357] width 186 height 15
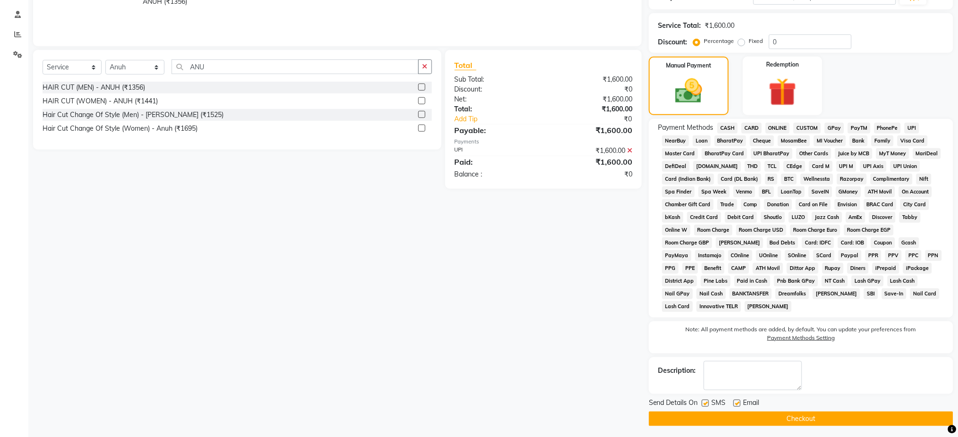
click at [865, 413] on button "Checkout" at bounding box center [801, 419] width 304 height 15
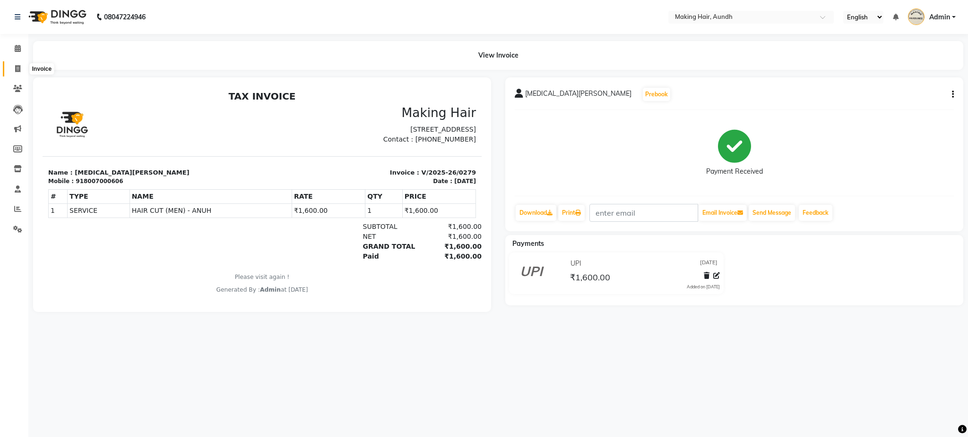
click at [17, 67] on icon at bounding box center [17, 68] width 5 height 7
select select "service"
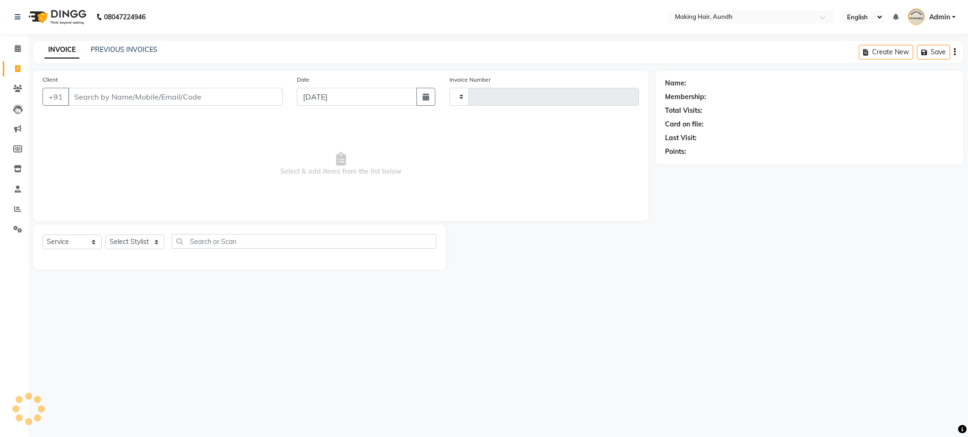
type input "0280"
select select "760"
click at [135, 52] on link "PREVIOUS INVOICES" at bounding box center [124, 49] width 67 height 9
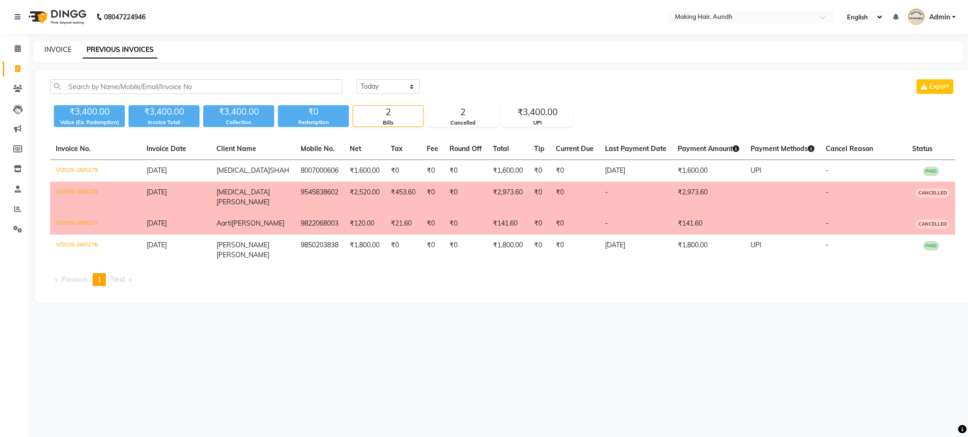
click at [63, 51] on link "INVOICE" at bounding box center [57, 49] width 27 height 9
select select "service"
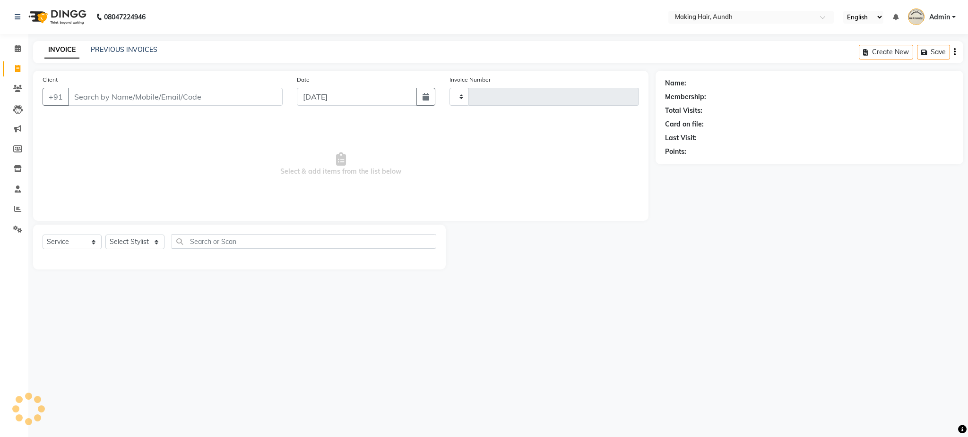
type input "0280"
select select "760"
click at [76, 99] on input "Client" at bounding box center [175, 97] width 214 height 18
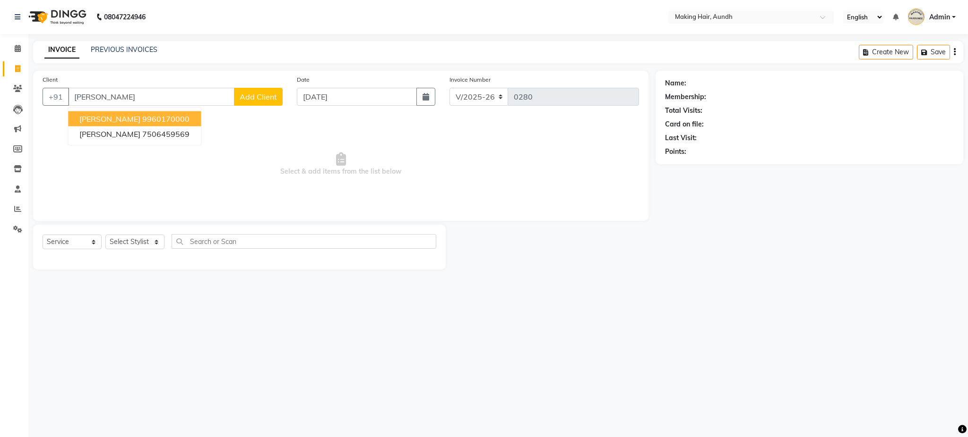
click at [140, 118] on span "KARISHMA AGARWAL" at bounding box center [109, 118] width 61 height 9
type input "9960170000"
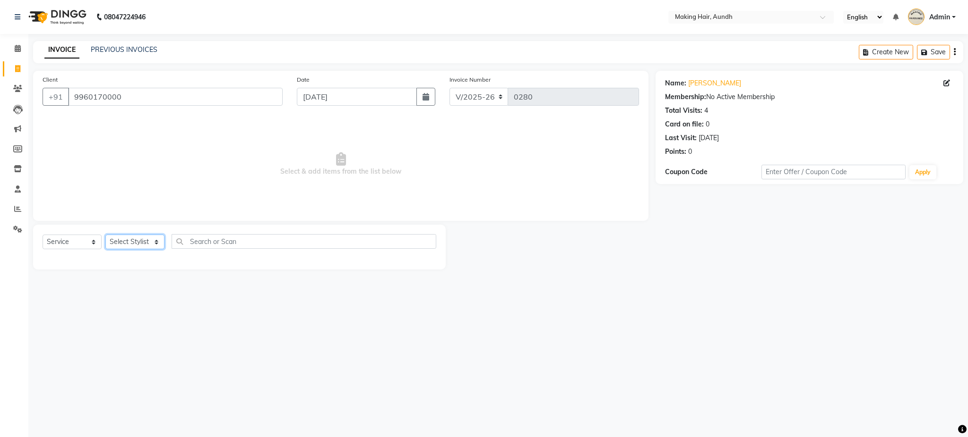
click at [129, 243] on select "Select Stylist Anuh Apurva DEEPA Farhat Gaurita Joesna Kalpana KARAN Mamta Megh…" at bounding box center [134, 242] width 59 height 15
select select "64921"
click at [105, 235] on select "Select Stylist Anuh Apurva DEEPA Farhat Gaurita Joesna Kalpana KARAN Mamta Megh…" at bounding box center [134, 242] width 59 height 15
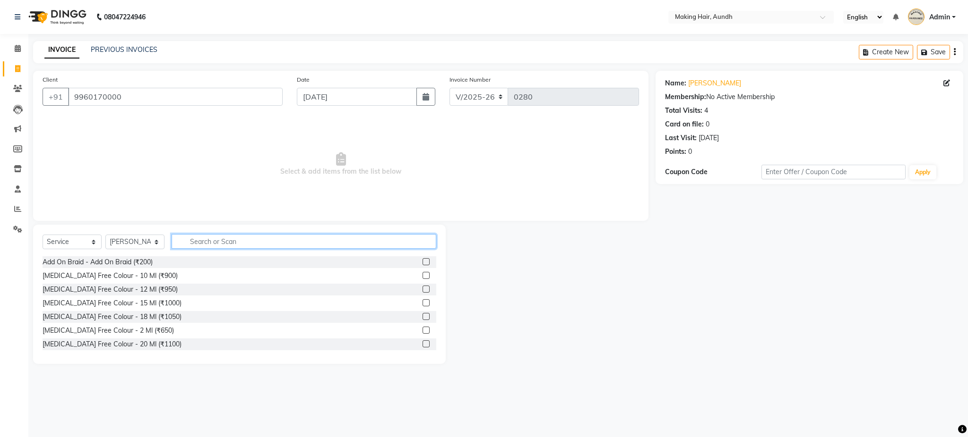
click at [191, 241] on input "text" at bounding box center [303, 241] width 265 height 15
click at [237, 239] on input "text" at bounding box center [303, 241] width 265 height 15
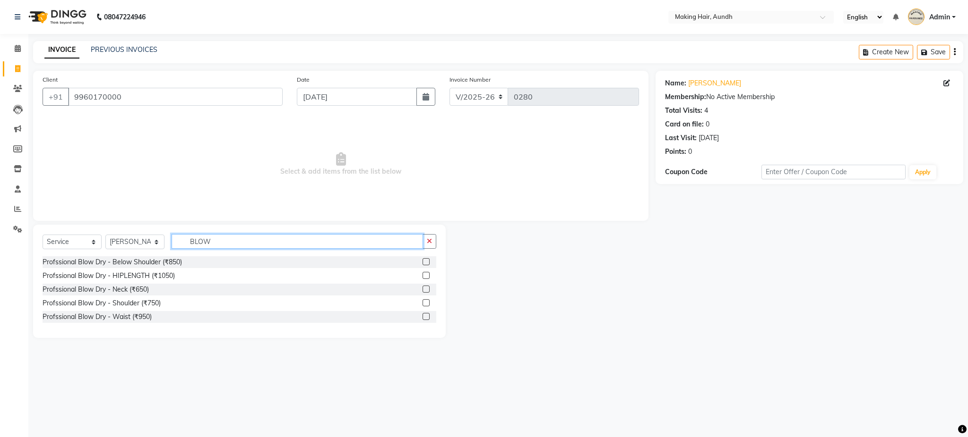
click at [240, 242] on input "BLOW" at bounding box center [296, 241] width 251 height 15
type input "B"
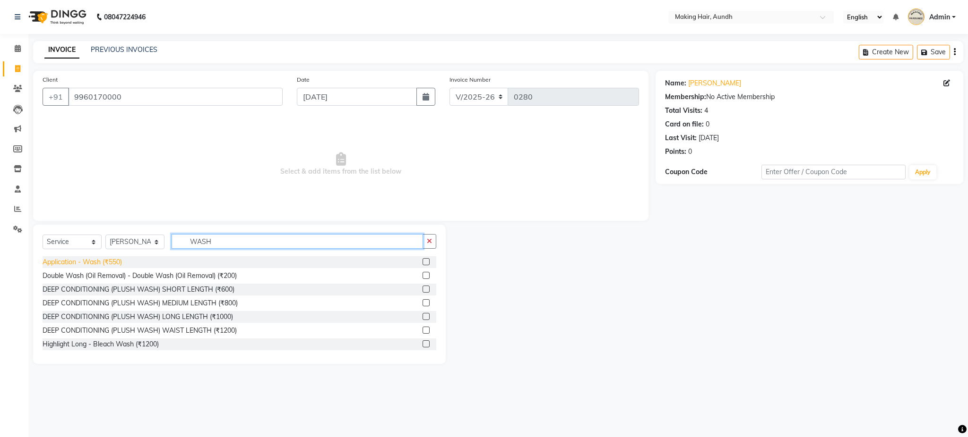
type input "WASH"
click at [119, 262] on div "Application - Wash (₹550)" at bounding box center [82, 262] width 79 height 10
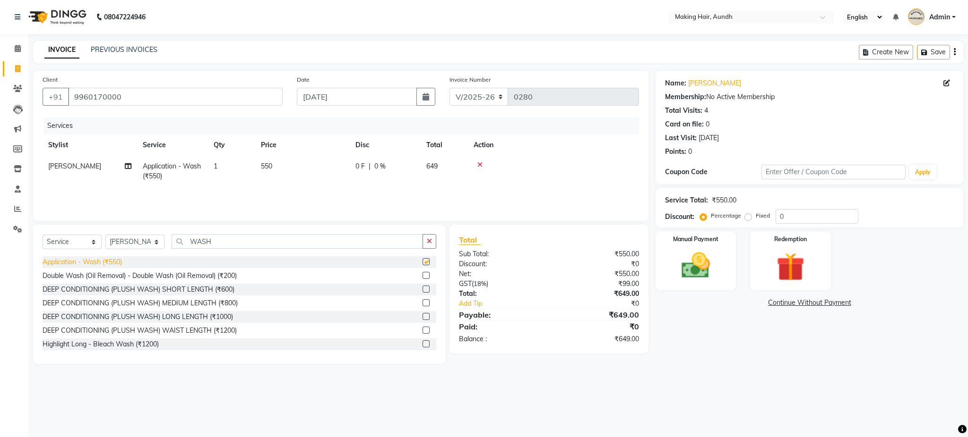
checkbox input "false"
click at [953, 52] on icon "button" at bounding box center [954, 52] width 2 height 0
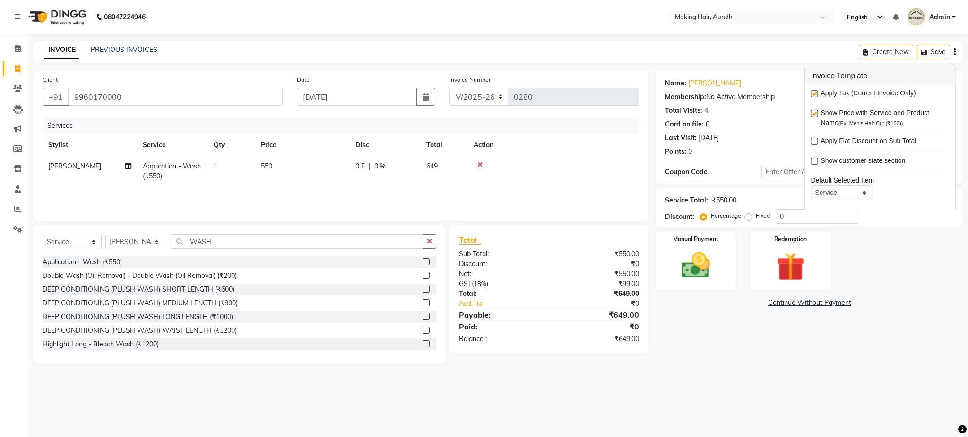
click at [815, 96] on label at bounding box center [813, 93] width 7 height 7
click at [815, 96] on input "checkbox" at bounding box center [813, 94] width 6 height 6
checkbox input "false"
click at [741, 329] on div "Name: Karishma Agarwal Membership: No Active Membership Total Visits: 4 Card on…" at bounding box center [812, 217] width 315 height 293
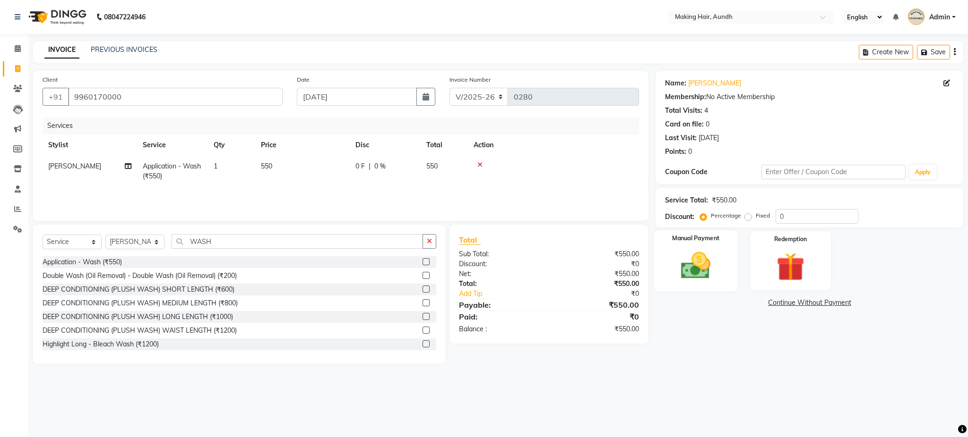
click at [701, 283] on div "Manual Payment" at bounding box center [696, 261] width 84 height 61
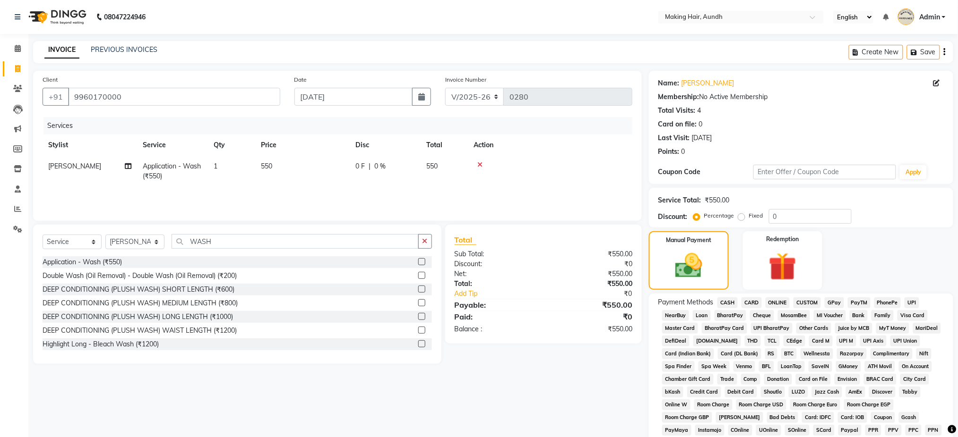
click at [915, 308] on div "UPI" at bounding box center [909, 304] width 18 height 13
click at [913, 306] on span "UPI" at bounding box center [911, 303] width 15 height 11
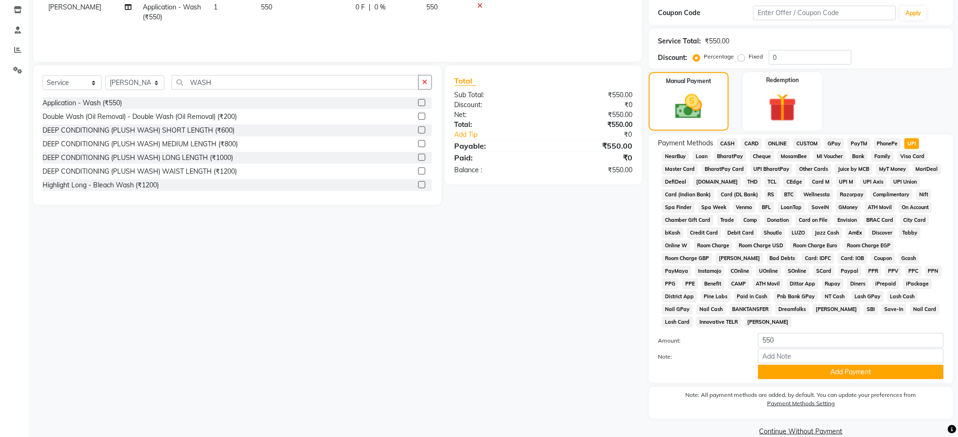
scroll to position [175, 0]
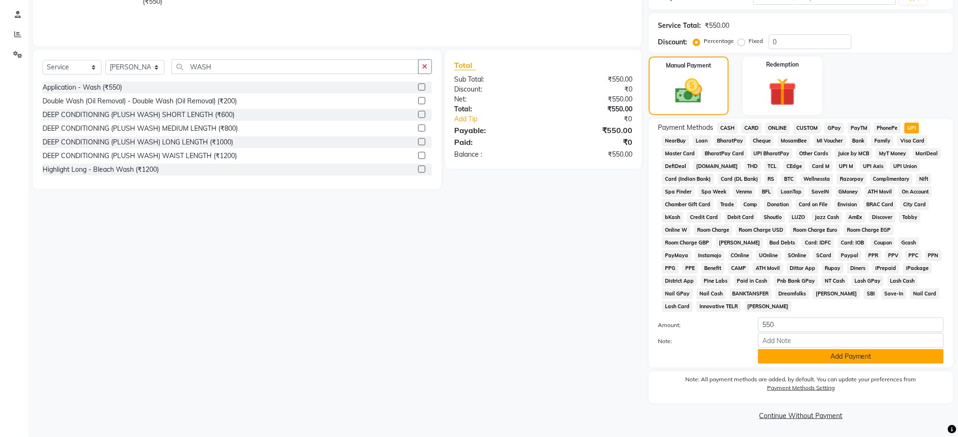
click at [925, 360] on button "Add Payment" at bounding box center [851, 357] width 186 height 15
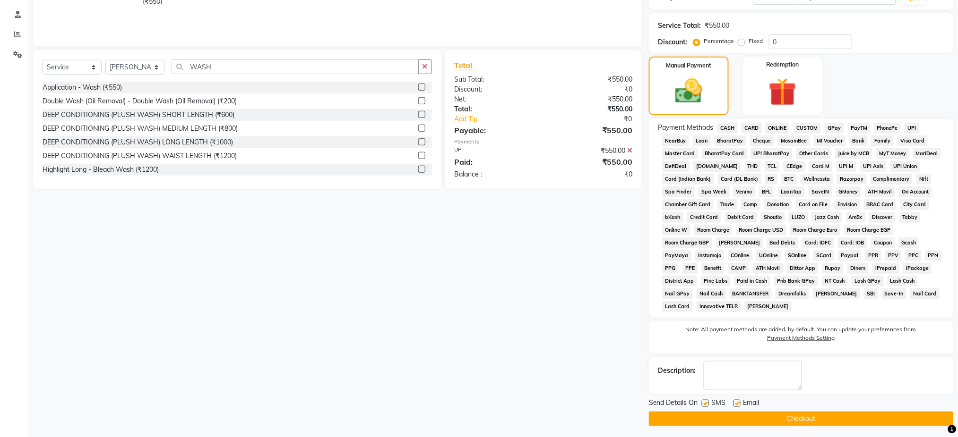
click at [844, 416] on button "Checkout" at bounding box center [801, 419] width 304 height 15
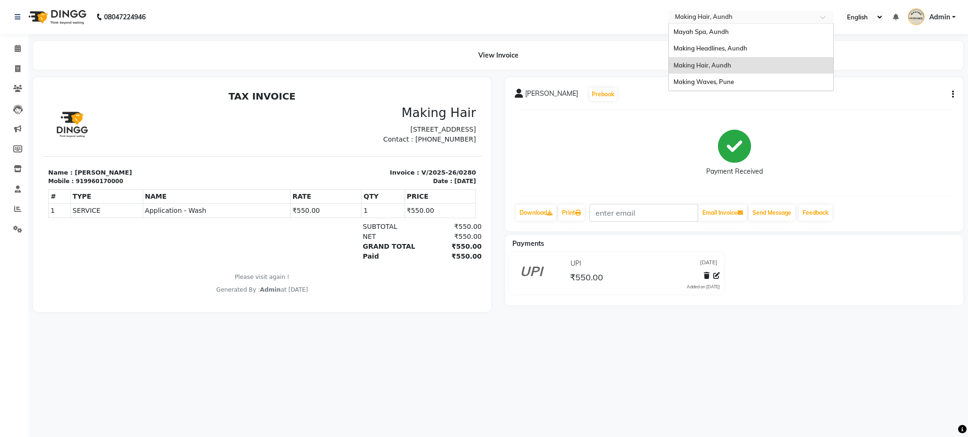
click at [740, 21] on input "text" at bounding box center [741, 17] width 137 height 9
click at [720, 88] on div "Making Waves, Pune" at bounding box center [750, 82] width 164 height 17
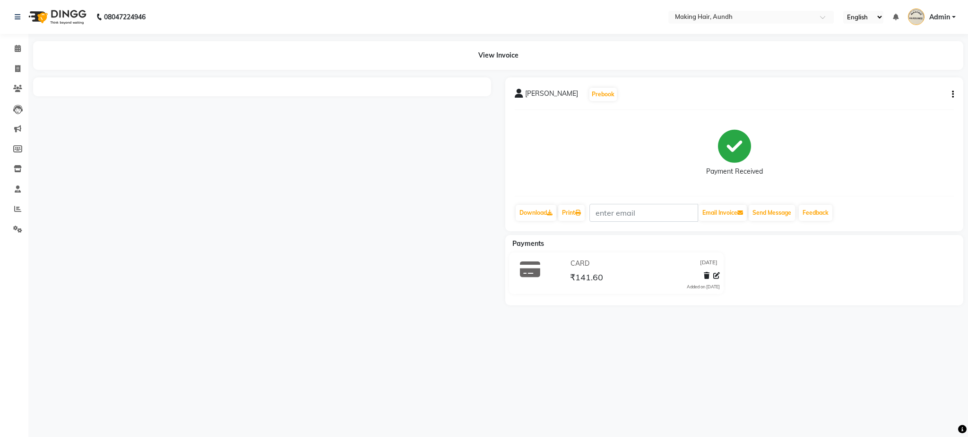
click at [954, 95] on div "Aarti Rampal Prebook Payment Received Download Print Email Invoice Send Message…" at bounding box center [734, 154] width 458 height 154
click at [951, 95] on icon "button" at bounding box center [952, 94] width 2 height 0
click at [917, 73] on div "Cancel Invoice" at bounding box center [905, 71] width 65 height 12
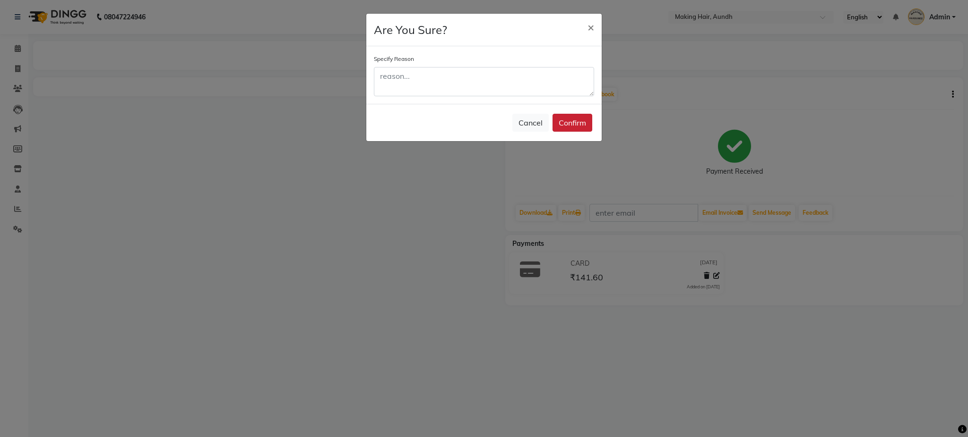
click at [585, 126] on button "Confirm" at bounding box center [572, 123] width 40 height 18
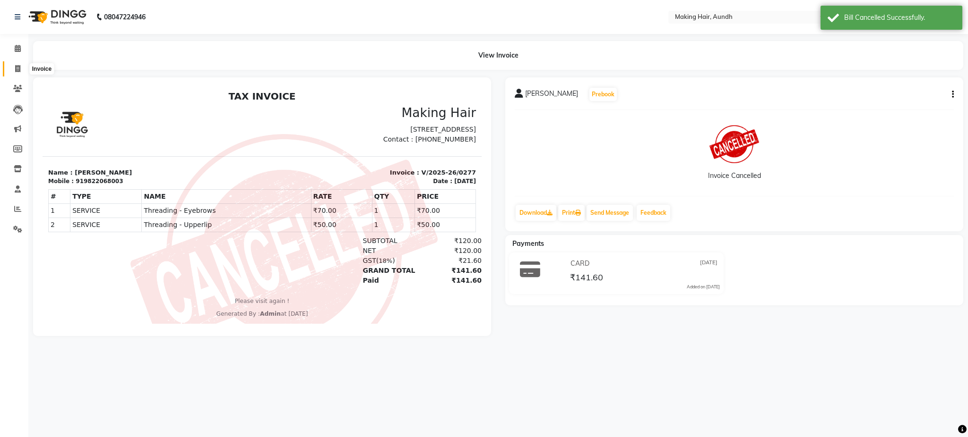
click at [17, 64] on span at bounding box center [17, 69] width 17 height 11
select select "service"
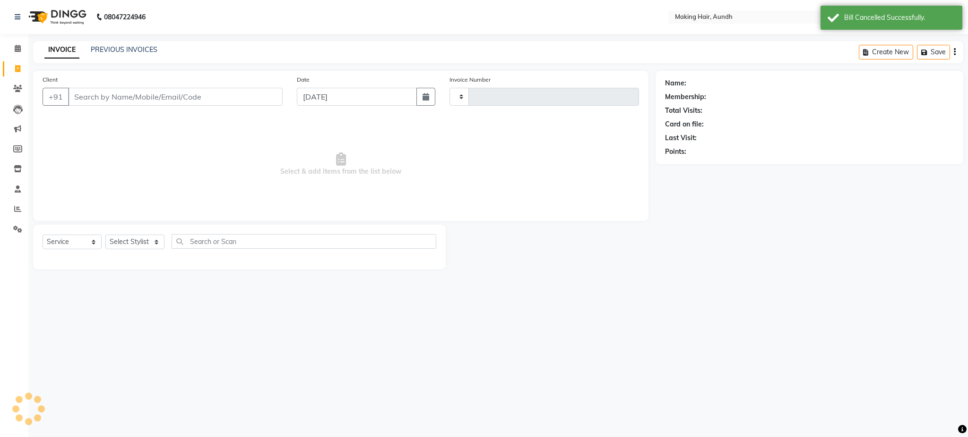
type input "0279"
select select "760"
click at [120, 51] on link "PREVIOUS INVOICES" at bounding box center [124, 49] width 67 height 9
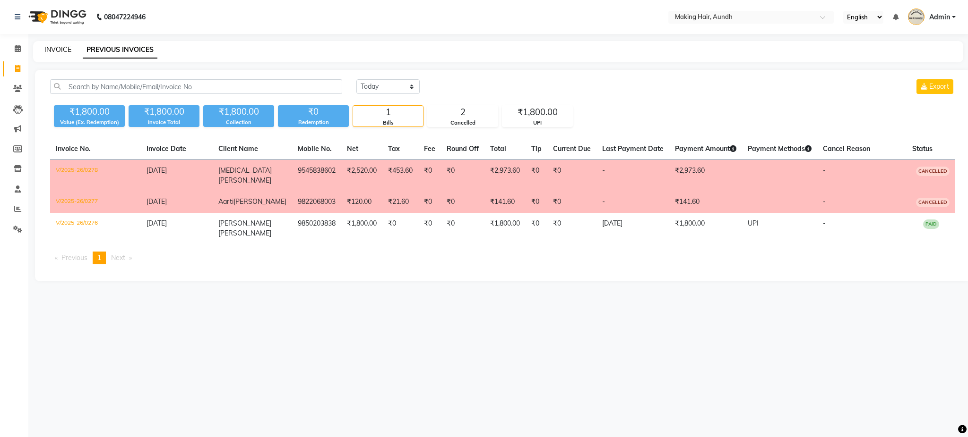
click at [51, 45] on link "INVOICE" at bounding box center [57, 49] width 27 height 9
select select "service"
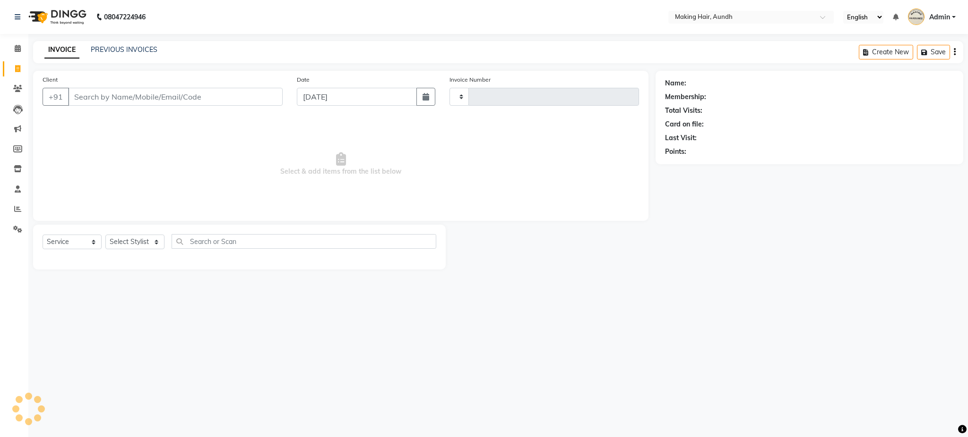
type input "0279"
select select "760"
click at [91, 98] on input "Client" at bounding box center [175, 97] width 214 height 18
type input "N"
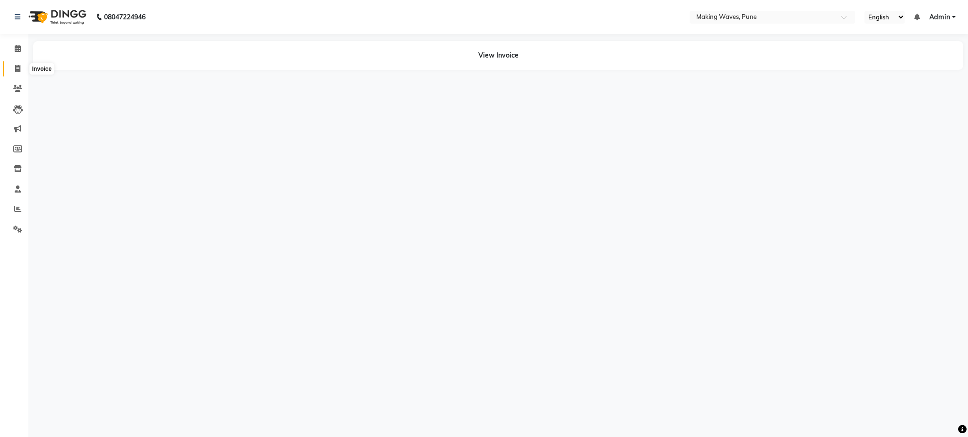
click at [15, 73] on span at bounding box center [17, 69] width 17 height 11
select select "service"
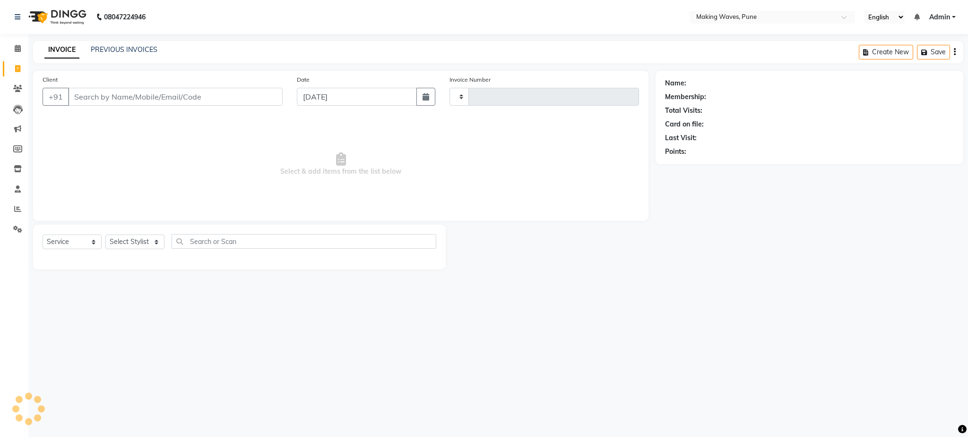
type input "0194"
select select "7311"
click at [94, 102] on input "Client" at bounding box center [175, 97] width 214 height 18
type input "U"
type input "9923070001"
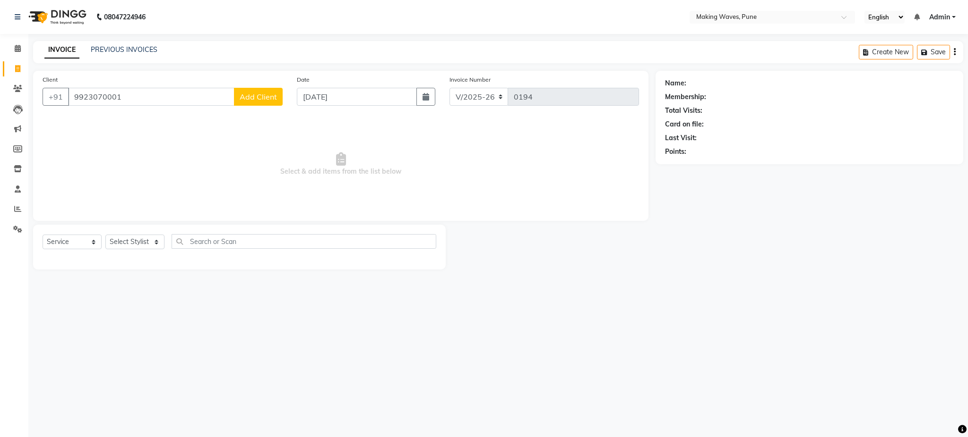
click at [262, 94] on span "Add Client" at bounding box center [258, 96] width 37 height 9
select select "22"
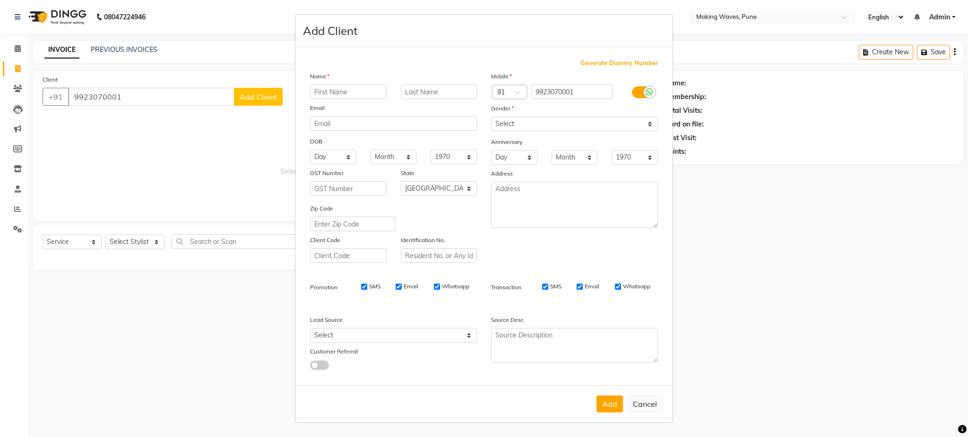
click at [335, 93] on input "text" at bounding box center [348, 92] width 77 height 15
type input "D"
type input "UADY"
type input "DESHMUKH"
click at [543, 124] on select "Select [DEMOGRAPHIC_DATA] [DEMOGRAPHIC_DATA] Other Prefer Not To Say" at bounding box center [574, 124] width 167 height 15
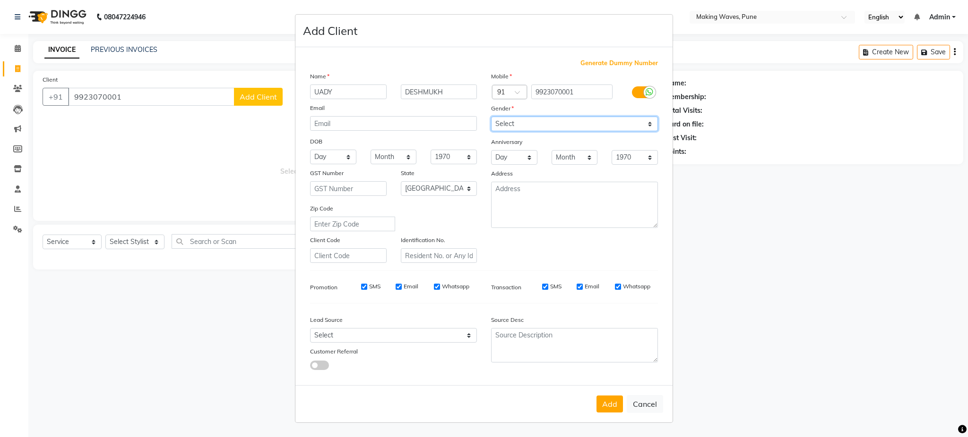
select select "male"
click at [491, 117] on select "Select [DEMOGRAPHIC_DATA] [DEMOGRAPHIC_DATA] Other Prefer Not To Say" at bounding box center [574, 124] width 167 height 15
click at [605, 403] on button "Add" at bounding box center [609, 404] width 26 height 17
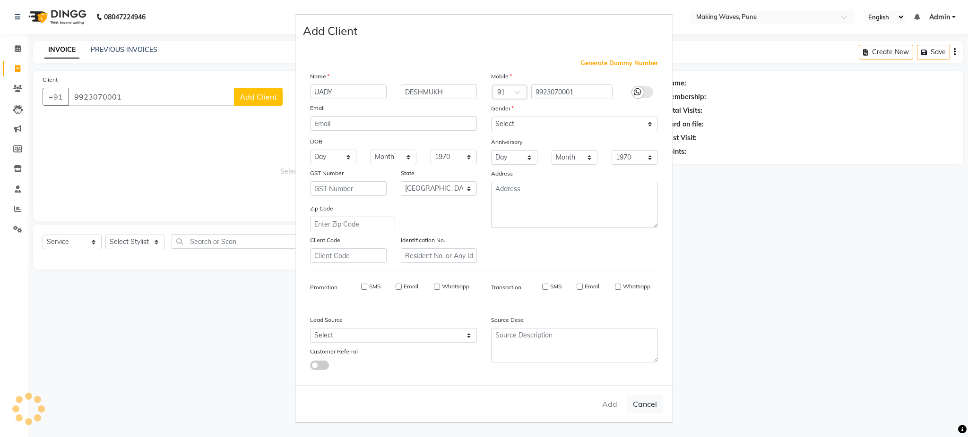
select select
select select "null"
select select
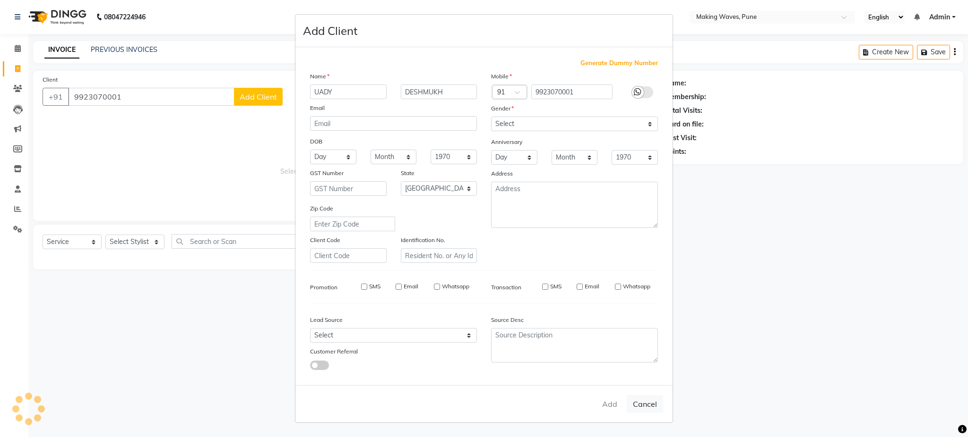
select select
checkbox input "false"
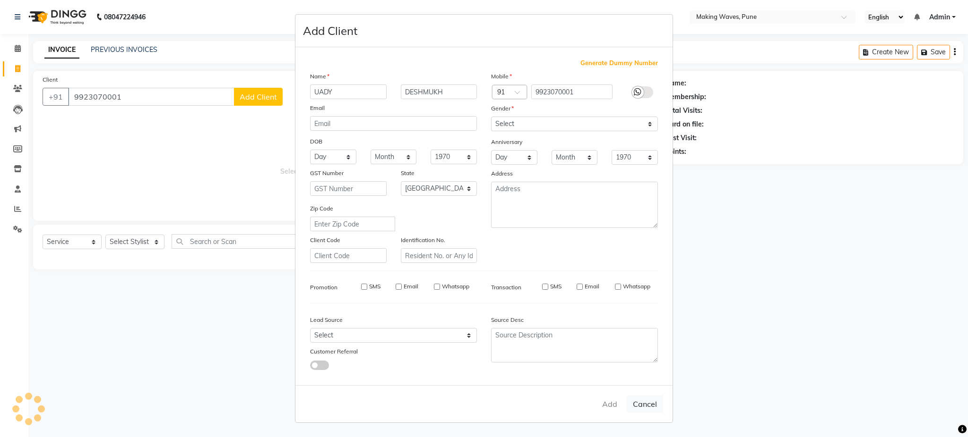
checkbox input "false"
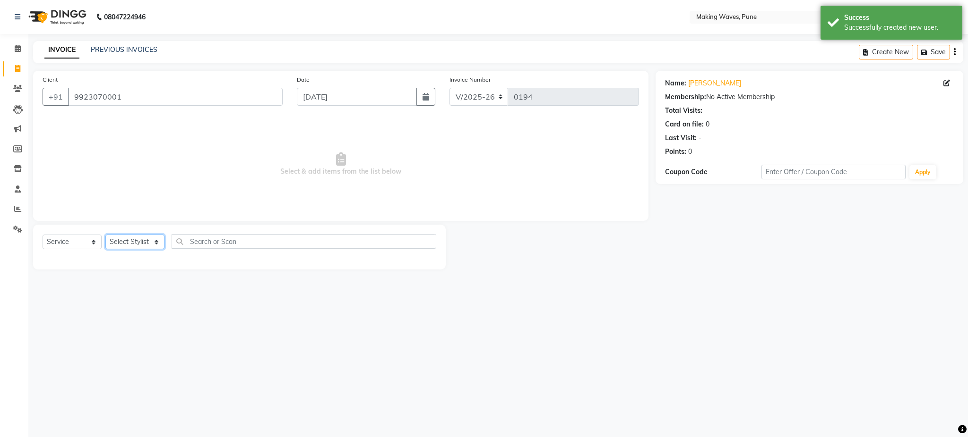
click at [145, 239] on select "Select Stylist ANUH DEEPA FARHAT KARAN POOJA Pranav REKHA RIYAZ SHILPA SNEHAL" at bounding box center [134, 242] width 59 height 15
select select "62743"
click at [105, 235] on select "Select Stylist ANUH DEEPA FARHAT KARAN POOJA Pranav REKHA RIYAZ SHILPA SNEHAL" at bounding box center [134, 242] width 59 height 15
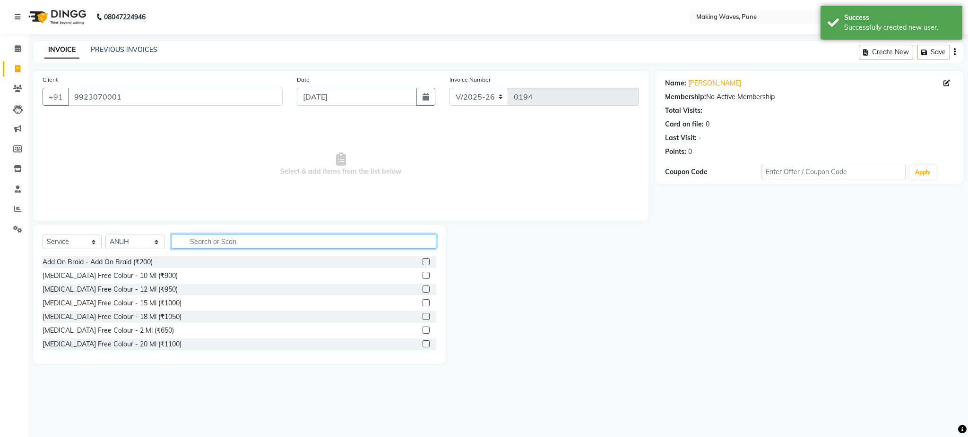
click at [213, 245] on input "text" at bounding box center [303, 241] width 265 height 15
type input "Q"
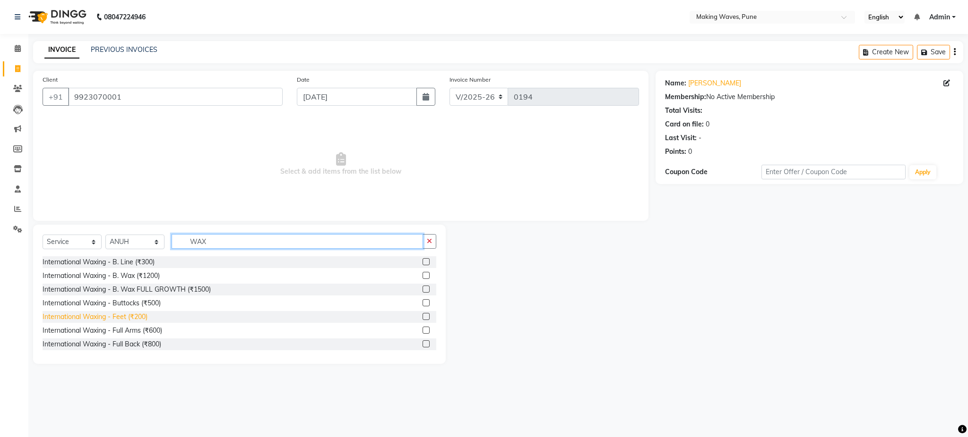
type input "WAX"
click at [140, 316] on div "International Waxing - Feet (₹200)" at bounding box center [95, 317] width 105 height 10
checkbox input "false"
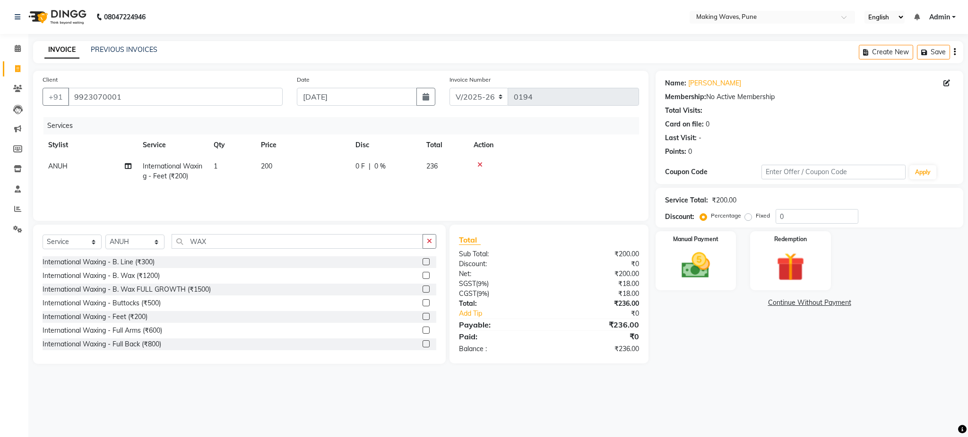
click at [954, 60] on button "button" at bounding box center [954, 52] width 2 height 22
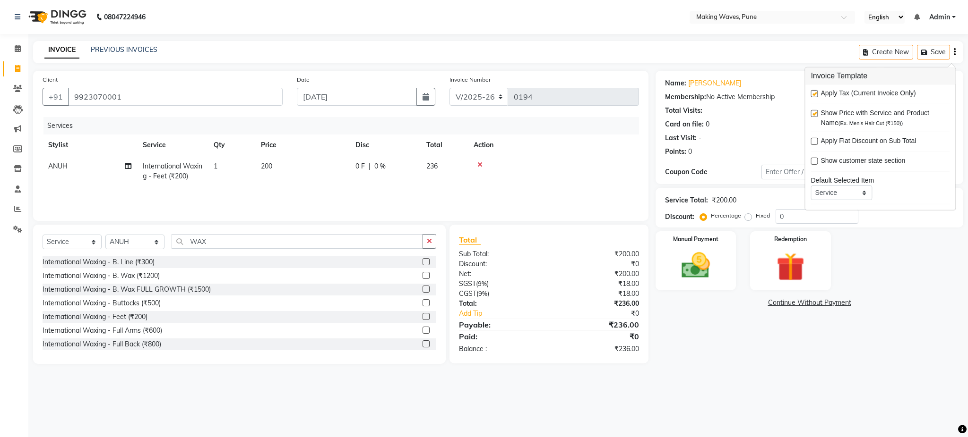
click at [814, 96] on label at bounding box center [813, 93] width 7 height 7
click at [814, 96] on input "checkbox" at bounding box center [813, 94] width 6 height 6
checkbox input "false"
click at [694, 249] on img at bounding box center [695, 266] width 48 height 34
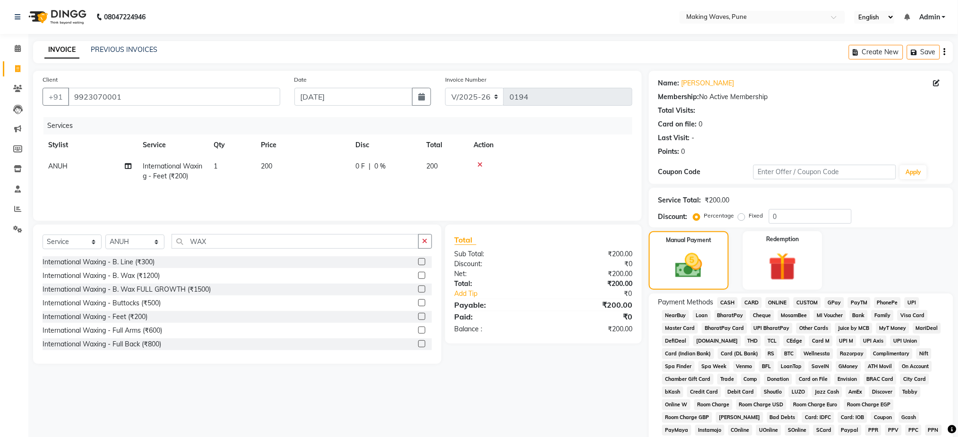
click at [728, 305] on span "CASH" at bounding box center [727, 303] width 20 height 11
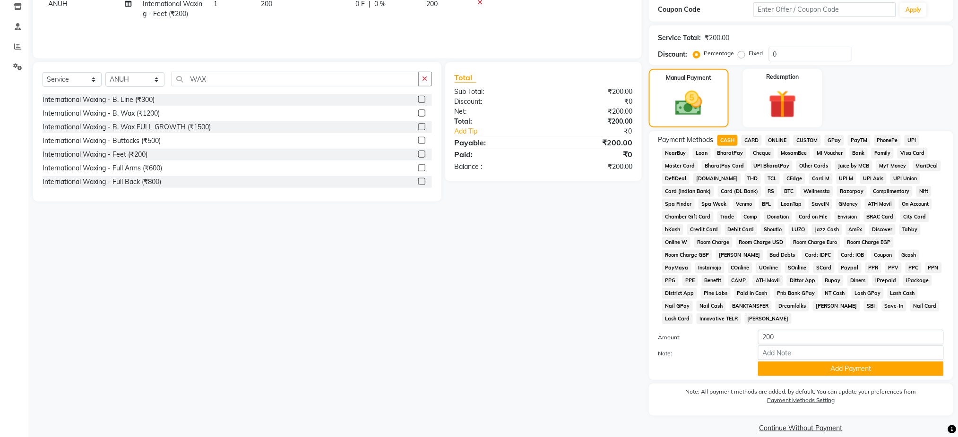
scroll to position [175, 0]
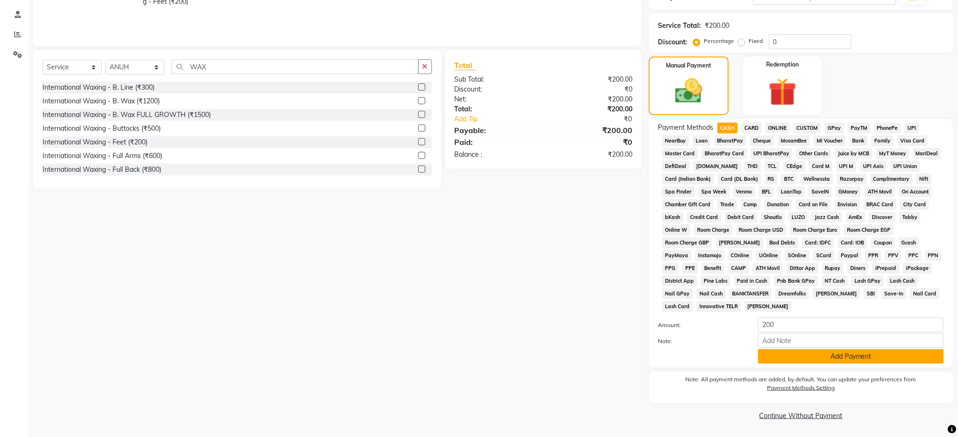
click at [910, 361] on button "Add Payment" at bounding box center [851, 357] width 186 height 15
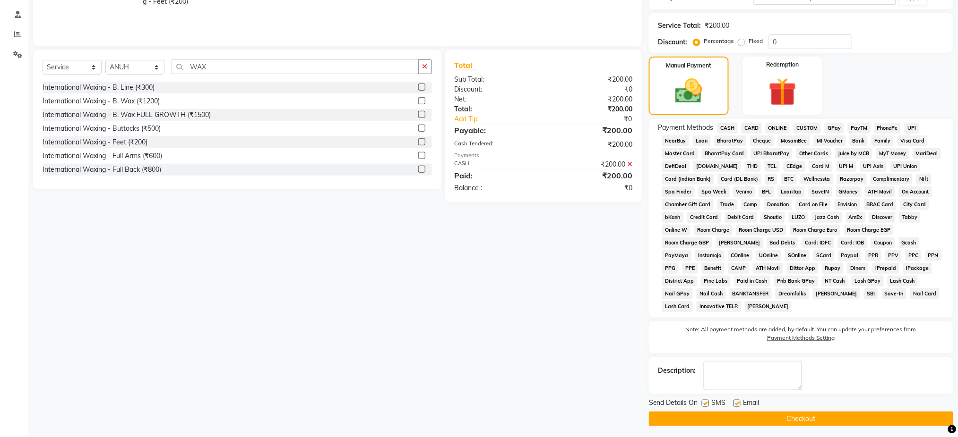
click at [869, 419] on button "Checkout" at bounding box center [801, 419] width 304 height 15
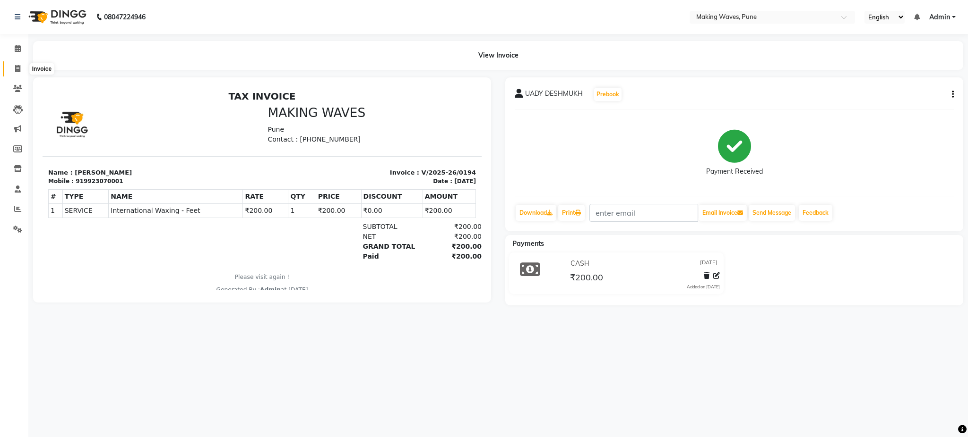
click at [20, 70] on span at bounding box center [17, 69] width 17 height 11
select select "service"
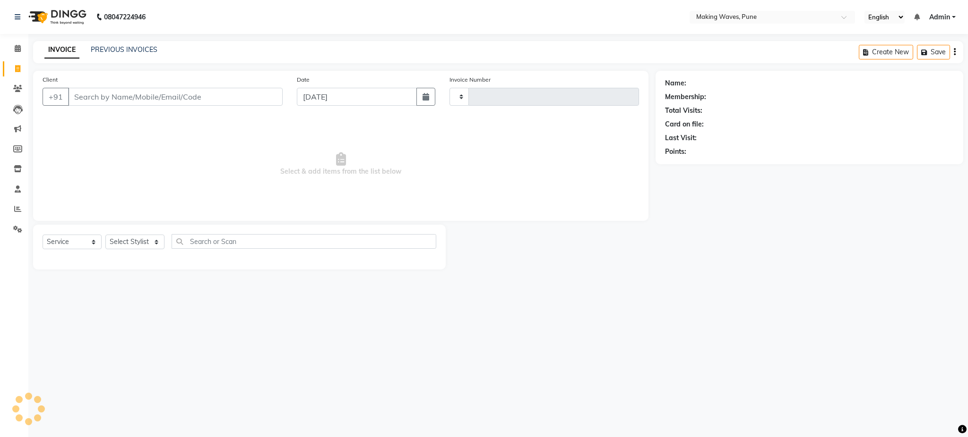
type input "0195"
select select "7311"
click at [100, 101] on input "Client" at bounding box center [175, 97] width 214 height 18
type input "[PERSON_NAME]"
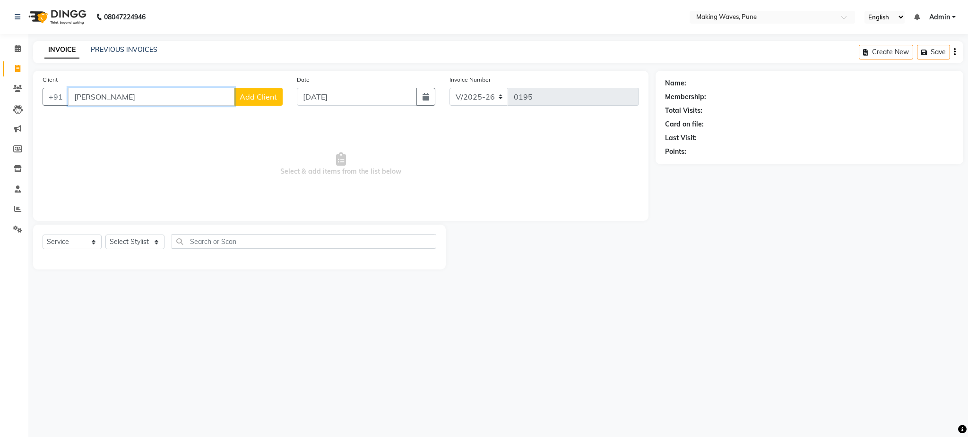
click at [100, 101] on input "[PERSON_NAME]" at bounding box center [151, 97] width 166 height 18
type input "M"
type input "9158877518"
click at [256, 94] on span "Add Client" at bounding box center [258, 96] width 37 height 9
select select "22"
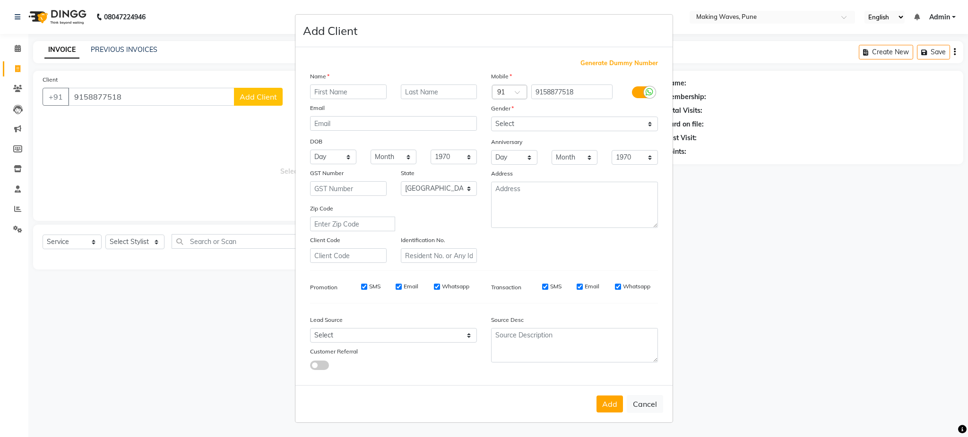
click at [317, 94] on input "text" at bounding box center [348, 92] width 77 height 15
type input "[PERSON_NAME]"
click at [450, 88] on input "text" at bounding box center [439, 92] width 77 height 15
type input "DESAI"
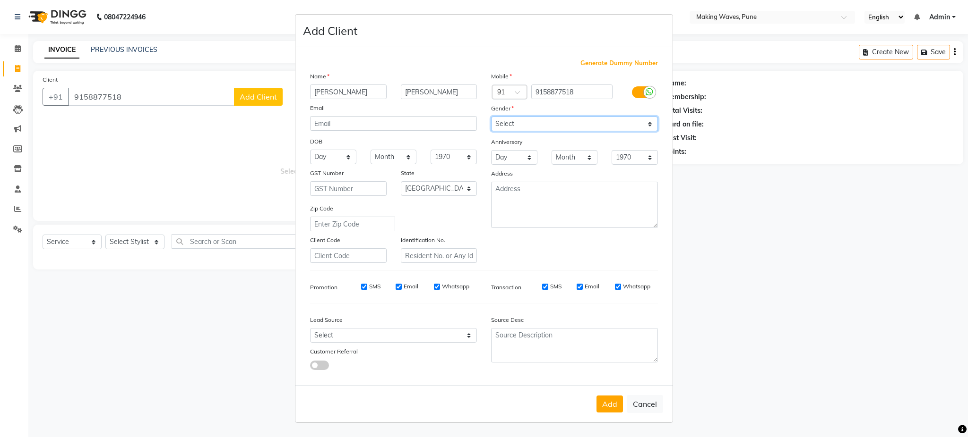
click at [531, 120] on select "Select Male Female Other Prefer Not To Say" at bounding box center [574, 124] width 167 height 15
select select "female"
click at [491, 117] on select "Select Male Female Other Prefer Not To Say" at bounding box center [574, 124] width 167 height 15
click at [609, 408] on button "Add" at bounding box center [609, 404] width 26 height 17
select select
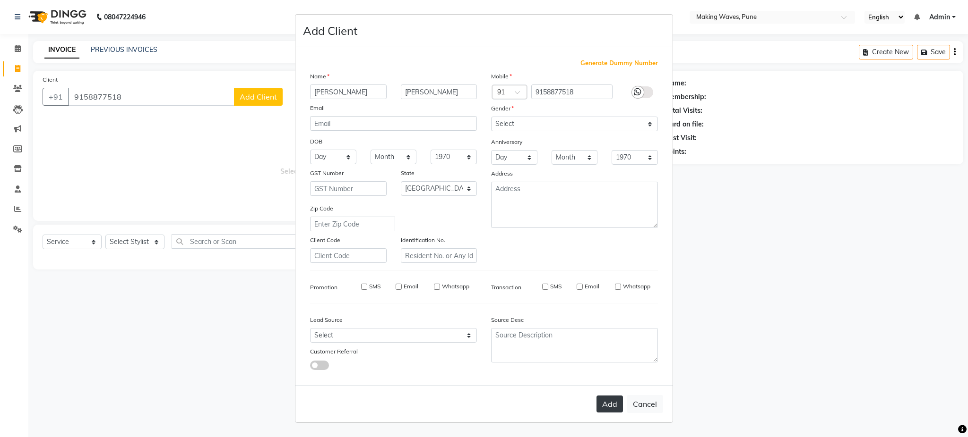
select select
select select "null"
select select
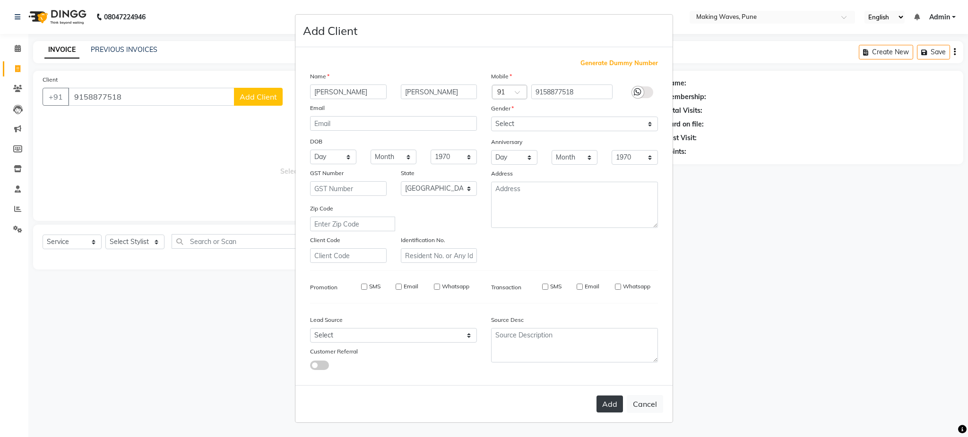
select select
checkbox input "false"
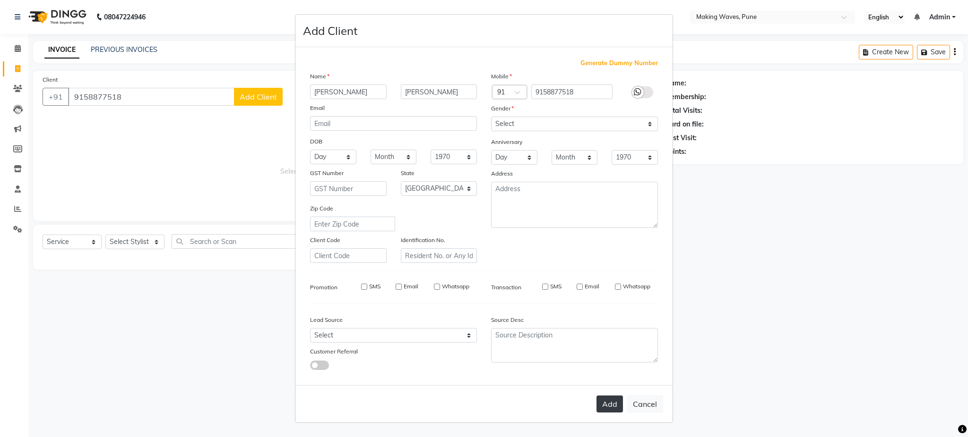
checkbox input "false"
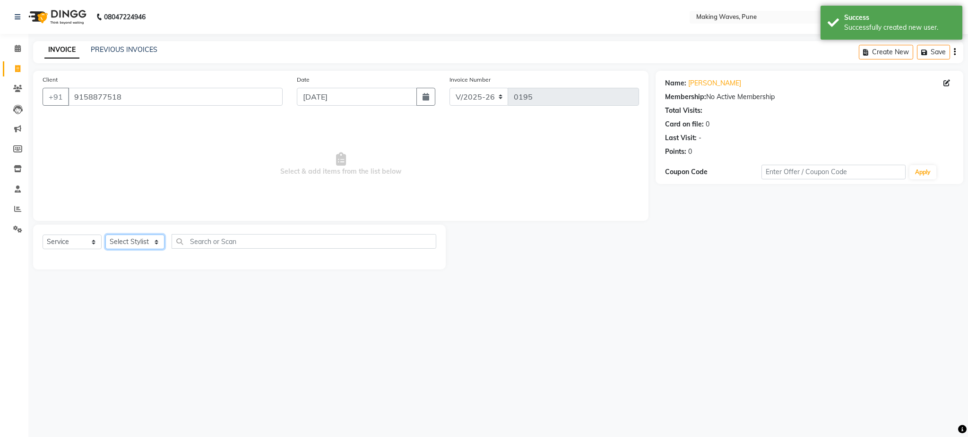
click at [138, 238] on select "Select Stylist ANUH DEEPA FARHAT KARAN POOJA Pranav REKHA RIYAZ SHILPA SNEHAL" at bounding box center [134, 242] width 59 height 15
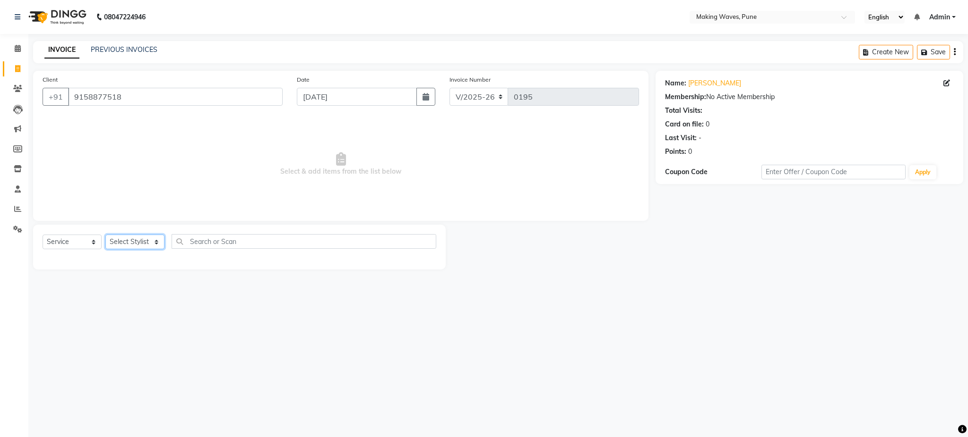
select select "62744"
click at [105, 235] on select "Select Stylist ANUH DEEPA FARHAT KARAN POOJA Pranav REKHA RIYAZ SHILPA SNEHAL" at bounding box center [134, 242] width 59 height 15
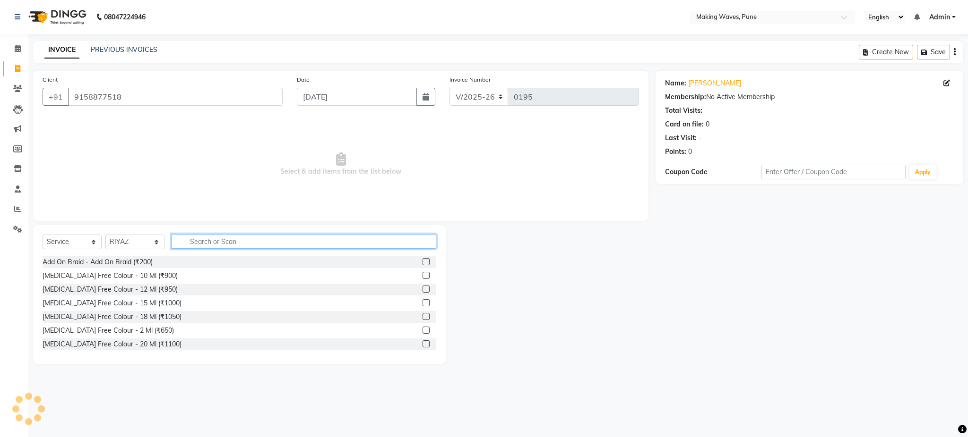
click at [224, 244] on input "text" at bounding box center [303, 241] width 265 height 15
click at [218, 244] on input "text" at bounding box center [303, 241] width 265 height 15
type input "EYE"
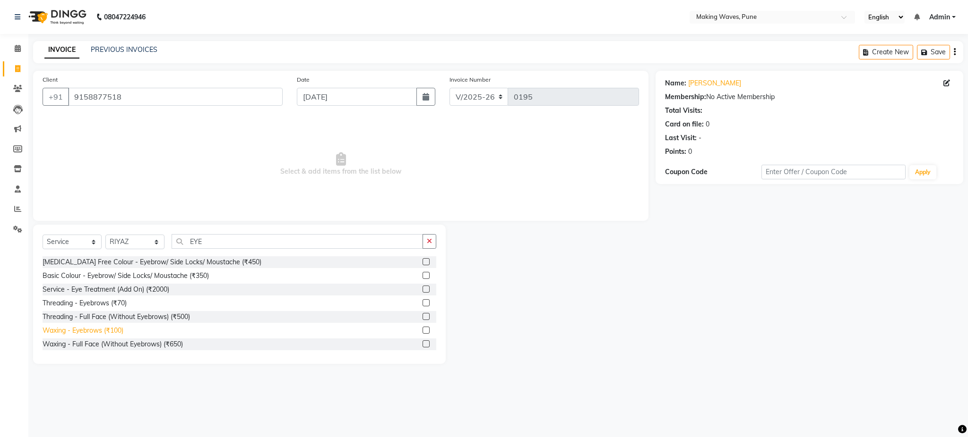
click at [113, 333] on div "Waxing - Eyebrows (₹100)" at bounding box center [83, 331] width 81 height 10
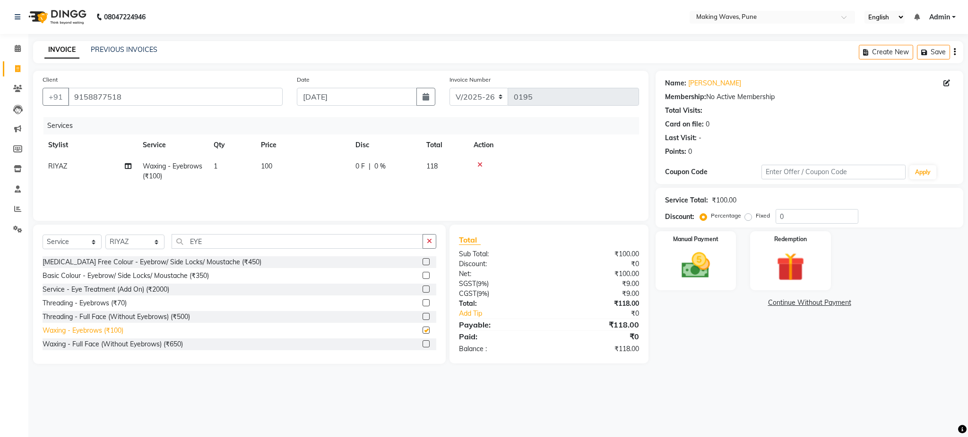
checkbox input "false"
click at [65, 240] on select "Select Service Product Membership Package Voucher Prepaid Gift Card" at bounding box center [72, 242] width 59 height 15
select select "product"
click at [43, 235] on select "Select Service Product Membership Package Voucher Prepaid Gift Card" at bounding box center [72, 242] width 59 height 15
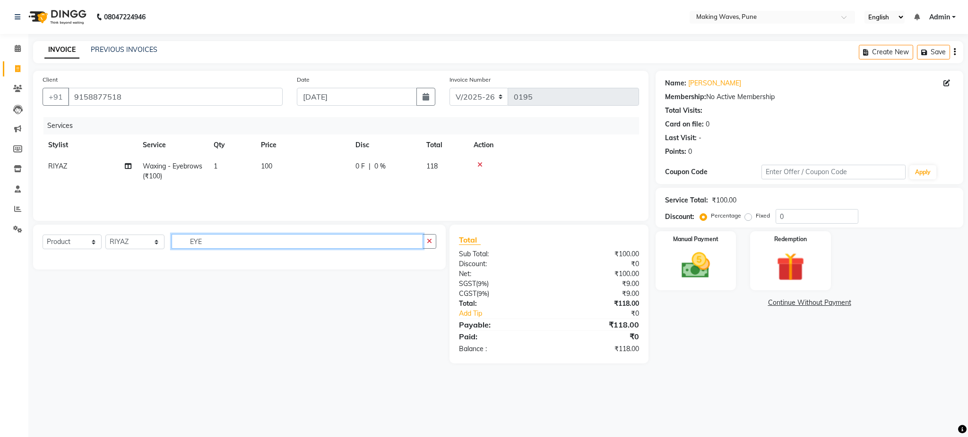
click at [211, 241] on input "EYE" at bounding box center [296, 241] width 251 height 15
type input "E"
click at [954, 52] on icon "button" at bounding box center [954, 52] width 2 height 0
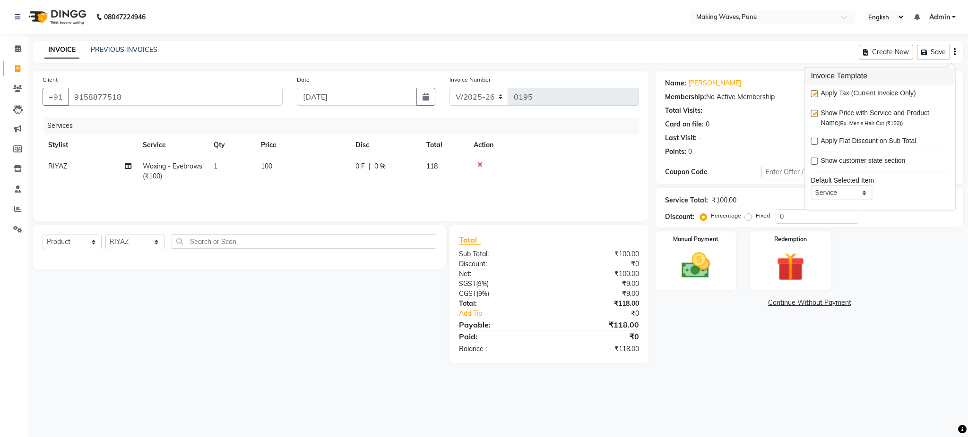
click at [815, 94] on label at bounding box center [813, 93] width 7 height 7
click at [815, 94] on input "checkbox" at bounding box center [813, 94] width 6 height 6
checkbox input "false"
click at [713, 279] on img at bounding box center [695, 266] width 48 height 34
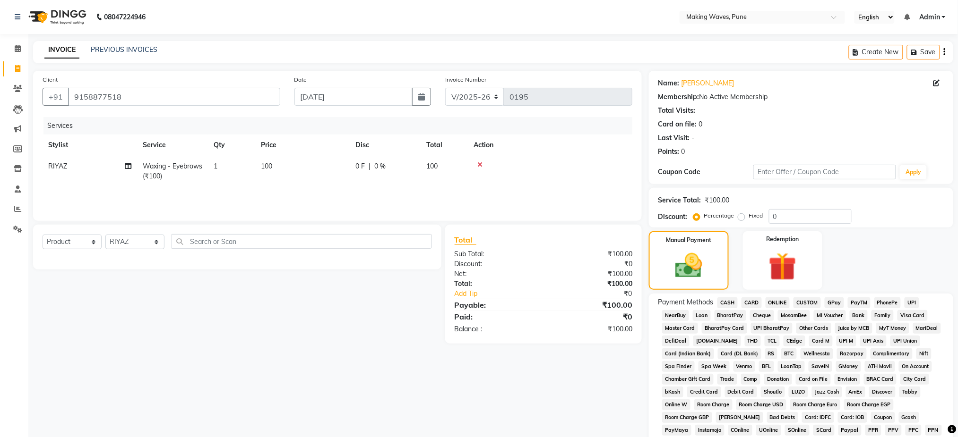
click at [723, 300] on span "CASH" at bounding box center [727, 303] width 20 height 11
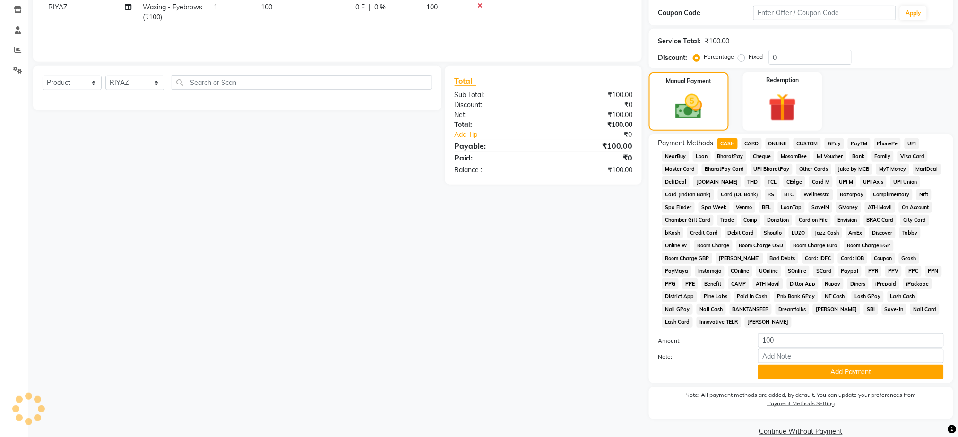
scroll to position [175, 0]
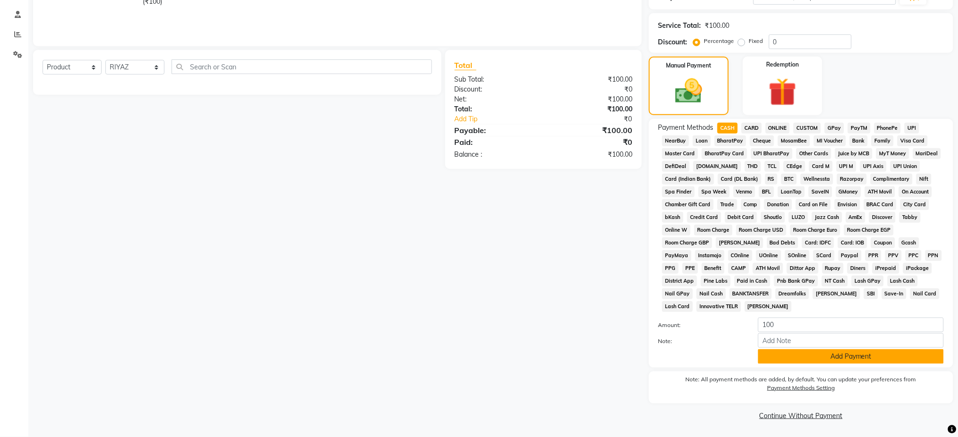
click at [885, 362] on button "Add Payment" at bounding box center [851, 357] width 186 height 15
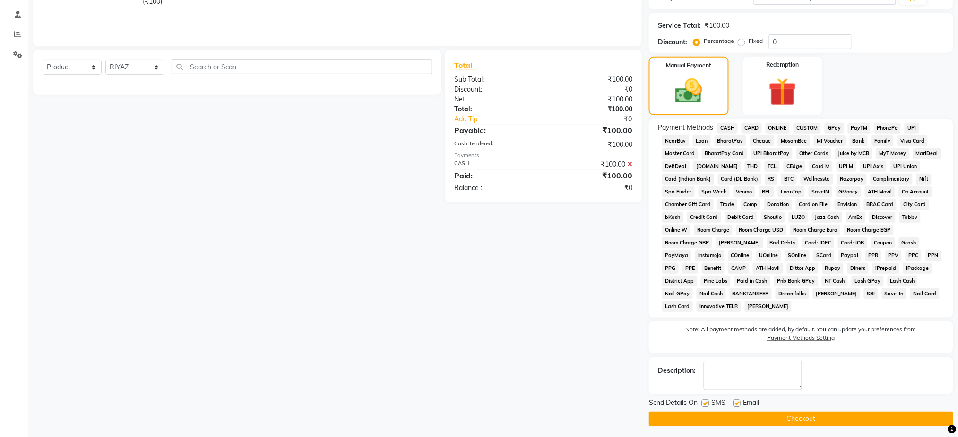
click at [826, 413] on button "Checkout" at bounding box center [801, 419] width 304 height 15
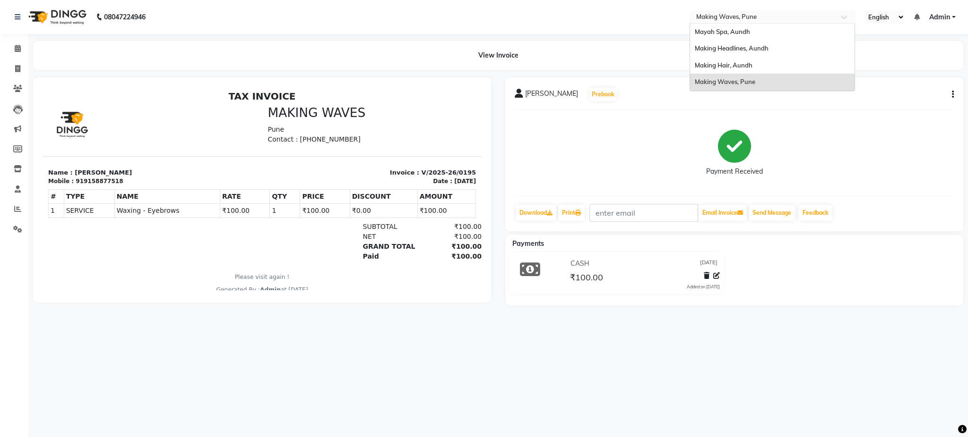
click at [739, 20] on input "text" at bounding box center [762, 17] width 137 height 9
click at [739, 28] on span "Mayah Spa, Aundh" at bounding box center [721, 32] width 55 height 8
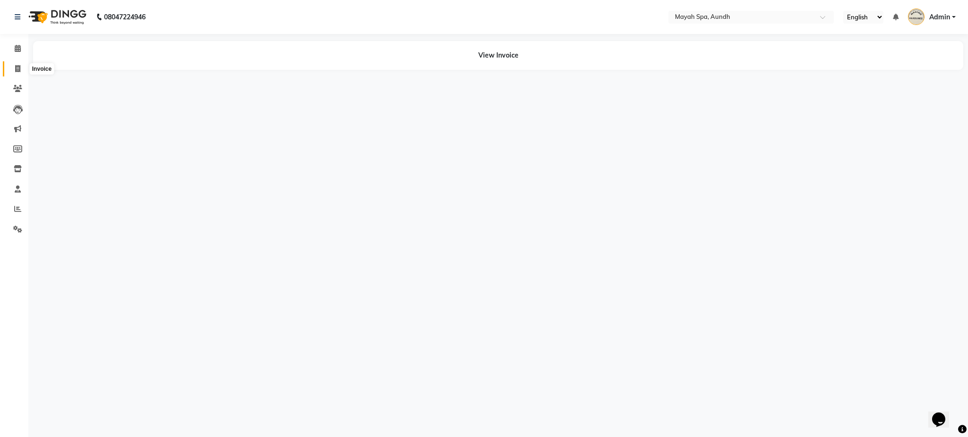
click at [21, 68] on span at bounding box center [17, 69] width 17 height 11
select select "service"
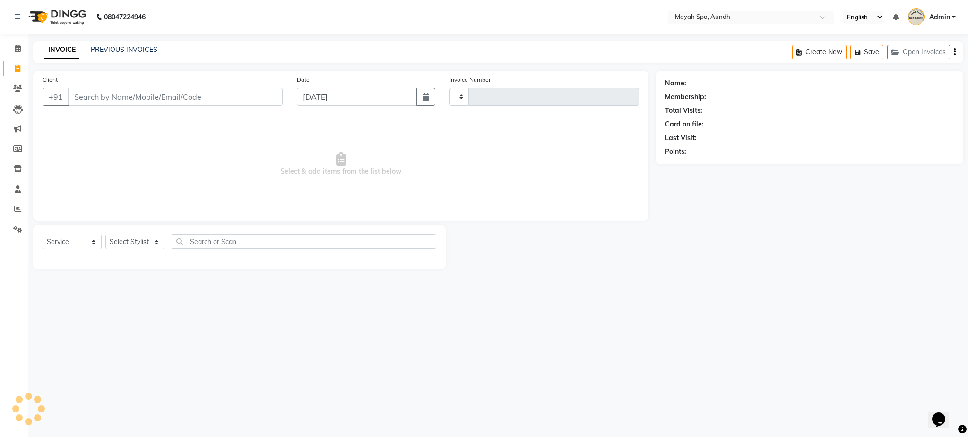
type input "0190"
select select "761"
click at [130, 100] on input "Client" at bounding box center [175, 97] width 214 height 18
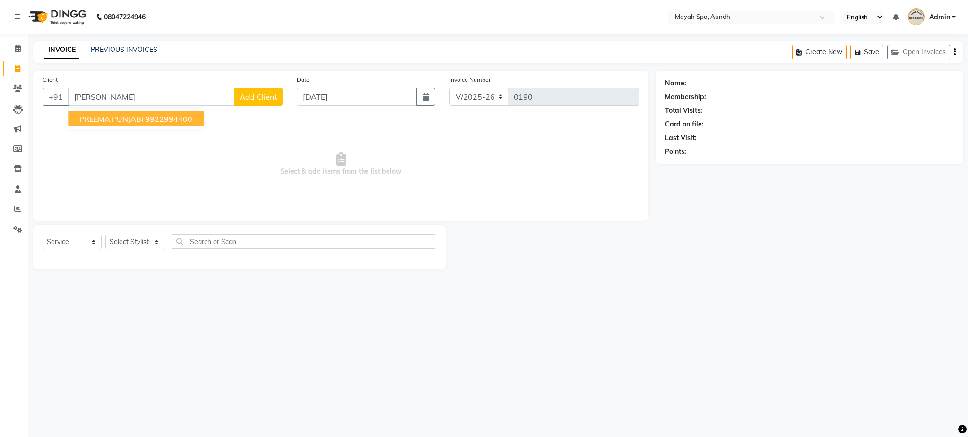
click at [130, 100] on input "[PERSON_NAME]" at bounding box center [151, 97] width 166 height 18
type input "R"
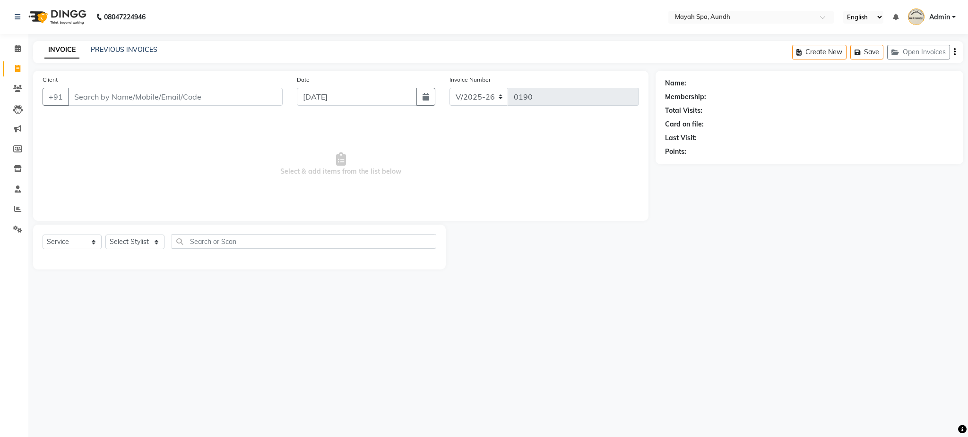
click at [107, 103] on input "Client" at bounding box center [175, 97] width 214 height 18
type input "9049240269"
click at [251, 104] on button "Add Client" at bounding box center [258, 97] width 49 height 18
select select "22"
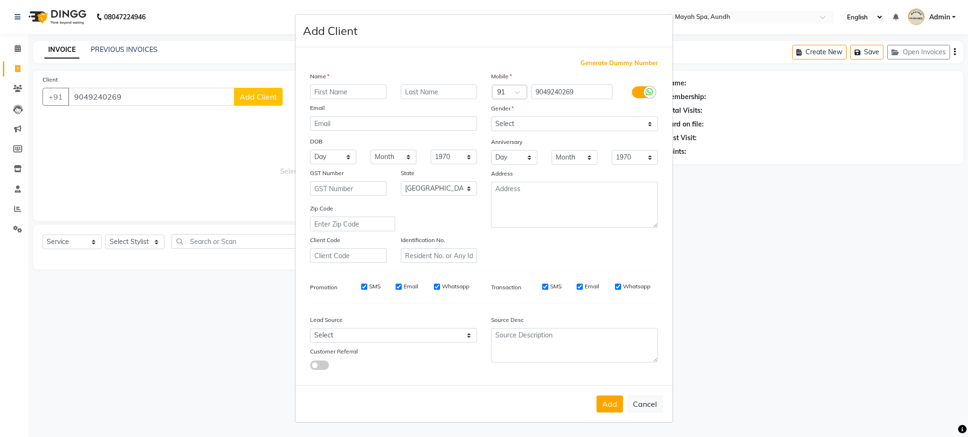
click at [335, 90] on input "text" at bounding box center [348, 92] width 77 height 15
type input "[PERSON_NAME]"
click at [532, 123] on select "Select [DEMOGRAPHIC_DATA] [DEMOGRAPHIC_DATA] Other Prefer Not To Say" at bounding box center [574, 124] width 167 height 15
select select "[DEMOGRAPHIC_DATA]"
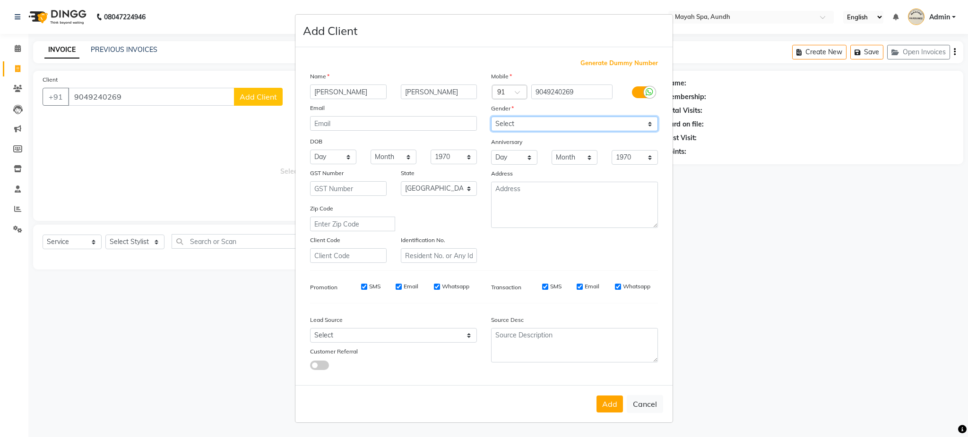
click at [491, 117] on select "Select [DEMOGRAPHIC_DATA] [DEMOGRAPHIC_DATA] Other Prefer Not To Say" at bounding box center [574, 124] width 167 height 15
click at [612, 406] on button "Add" at bounding box center [609, 404] width 26 height 17
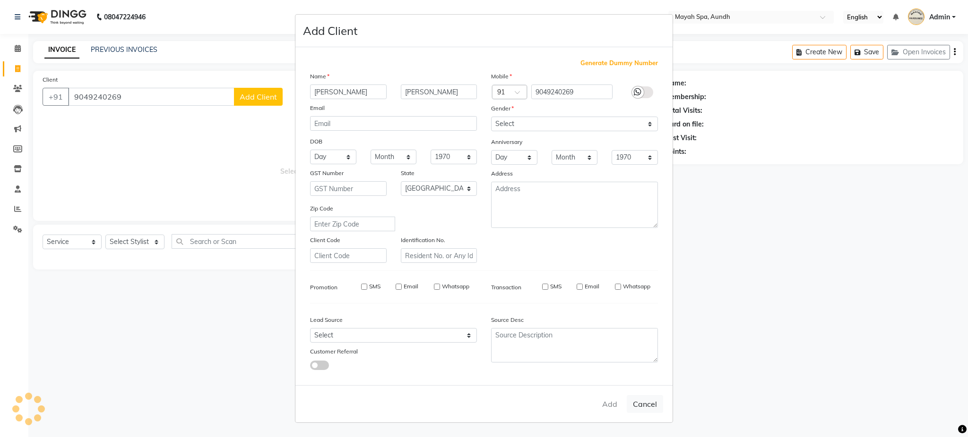
select select
select select "null"
select select
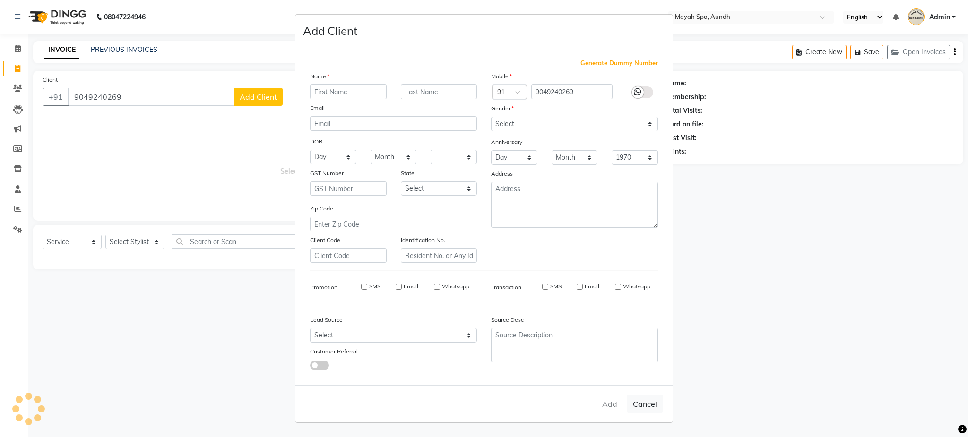
select select
checkbox input "false"
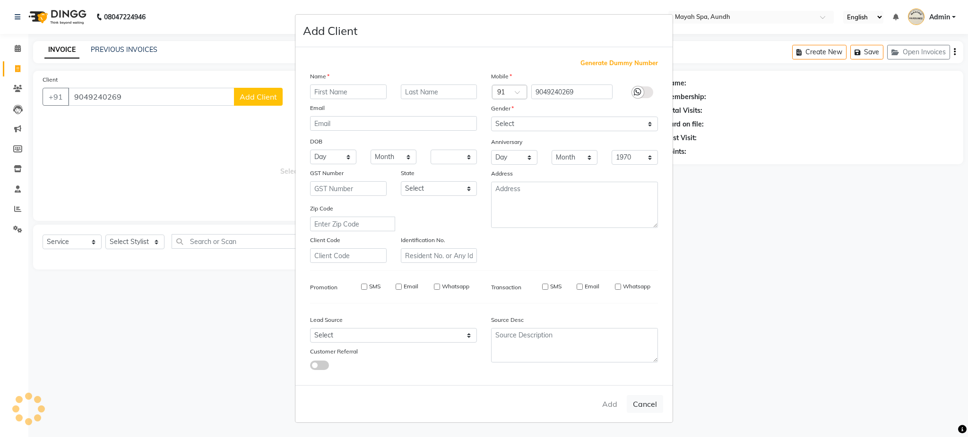
checkbox input "false"
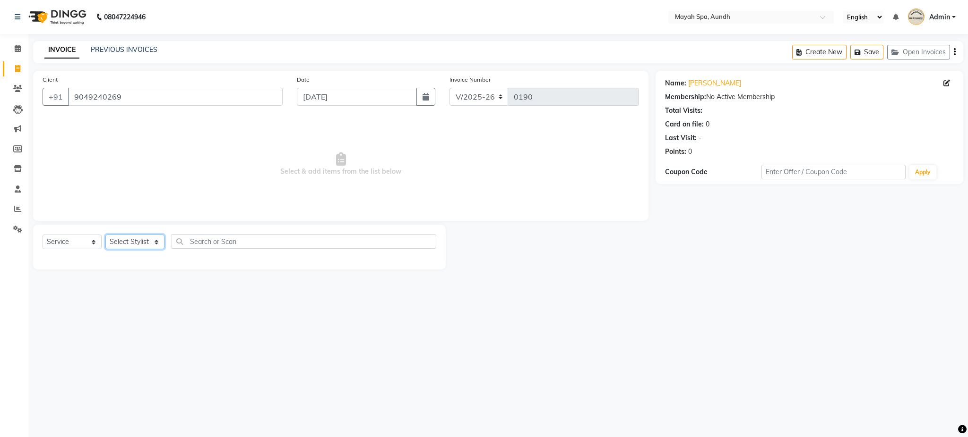
click at [137, 245] on select "Select Stylist Anuh [PERSON_NAME] Joesna [PERSON_NAME] [PERSON_NAME] [PERSON_NA…" at bounding box center [134, 242] width 59 height 15
select select "12393"
click at [105, 235] on select "Select Stylist Anuh DEEPA Farhat Joesna Joesna KARAN Pooja Pranav REKHA Riyaz S…" at bounding box center [134, 242] width 59 height 15
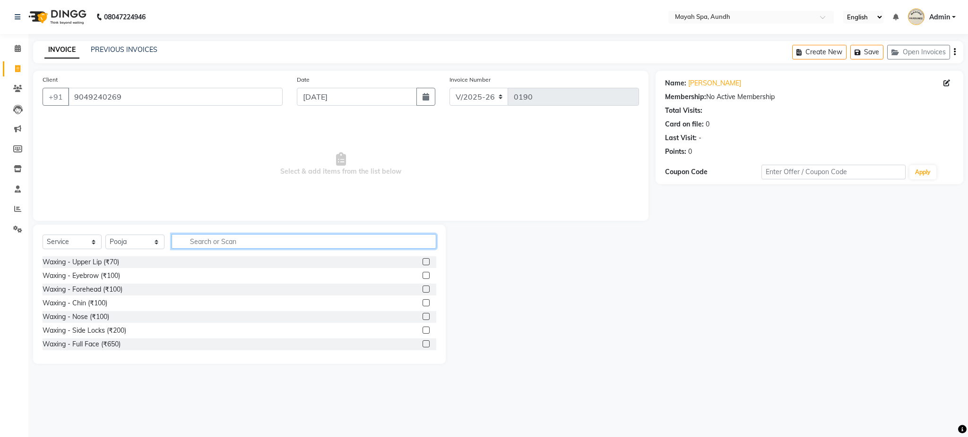
click at [200, 238] on input "text" at bounding box center [303, 241] width 265 height 15
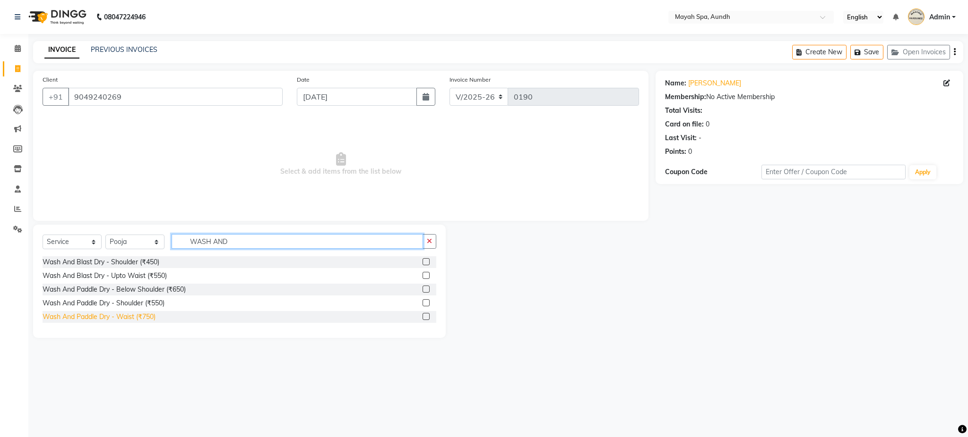
type input "WASH AND"
click at [149, 320] on div "Wash And Paddle Dry - Waist (₹750)" at bounding box center [99, 317] width 113 height 10
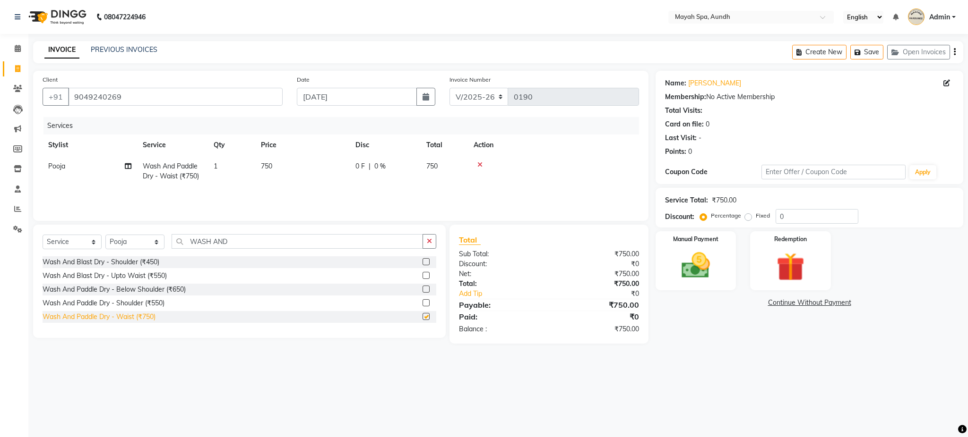
checkbox input "false"
click at [274, 165] on td "750" at bounding box center [302, 171] width 94 height 31
select select "12393"
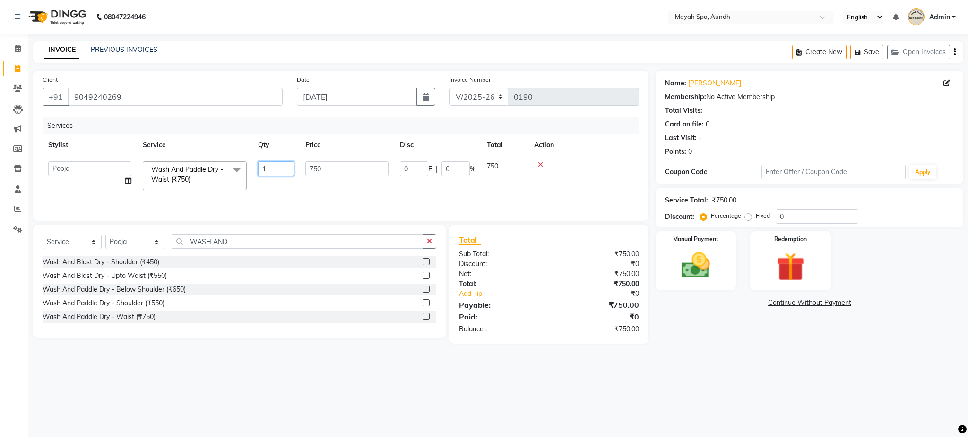
click at [274, 165] on input "1" at bounding box center [276, 169] width 36 height 15
click at [267, 163] on span "750" at bounding box center [266, 166] width 11 height 9
select select "12393"
click at [343, 171] on input "750" at bounding box center [346, 169] width 83 height 15
type input "7"
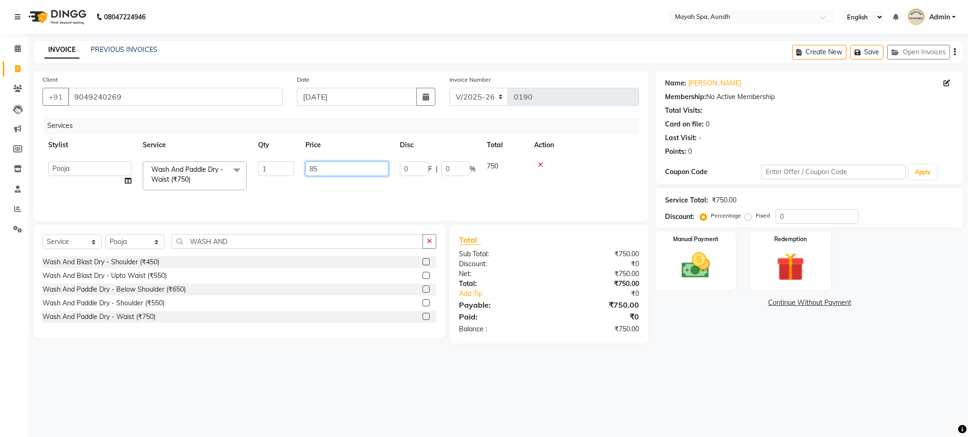
type input "850"
click at [367, 185] on tr "Pooja Wash And Paddle Dry - Waist (₹750) 1 850 0 F | 0 % 850" at bounding box center [341, 171] width 596 height 31
click at [689, 267] on img at bounding box center [695, 266] width 48 height 34
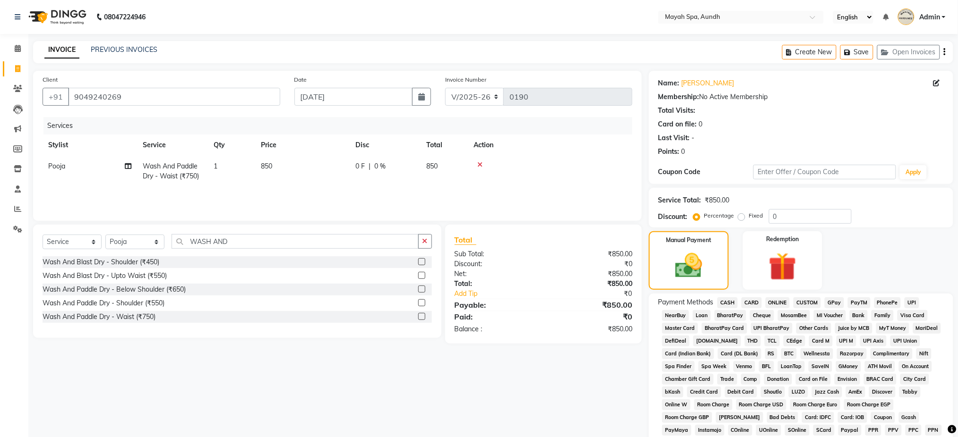
click at [911, 305] on span "UPI" at bounding box center [911, 303] width 15 height 11
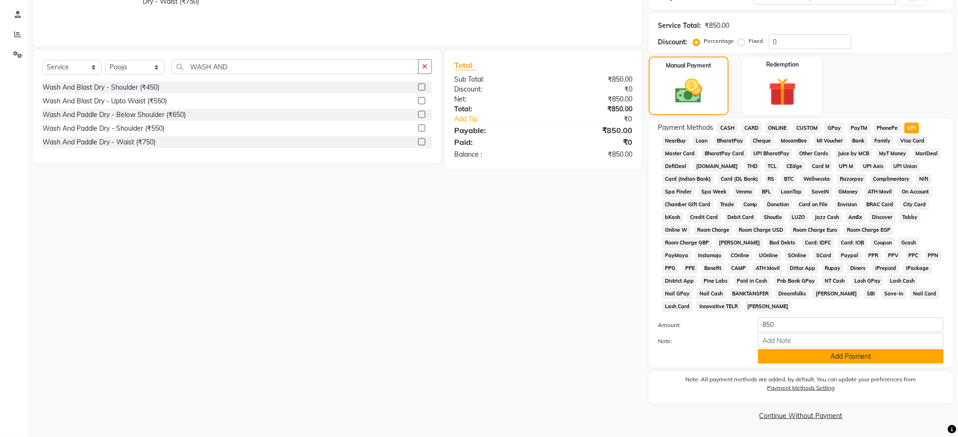
click at [914, 359] on button "Add Payment" at bounding box center [851, 357] width 186 height 15
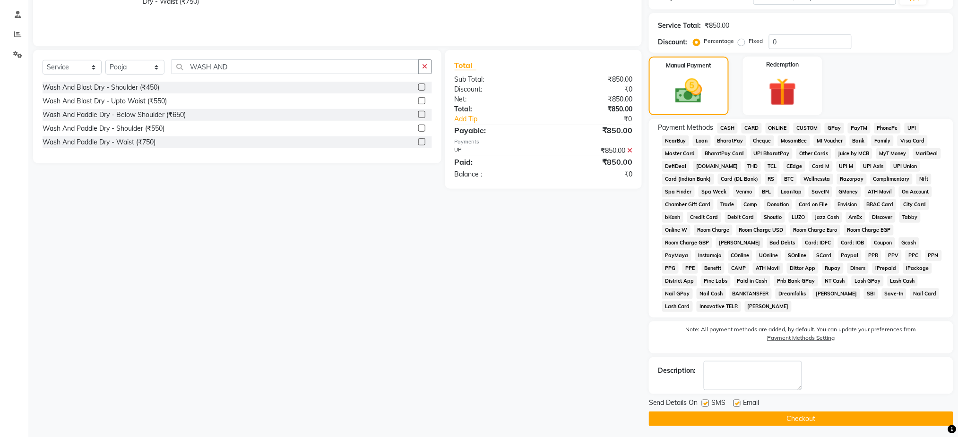
click at [866, 416] on button "Checkout" at bounding box center [801, 419] width 304 height 15
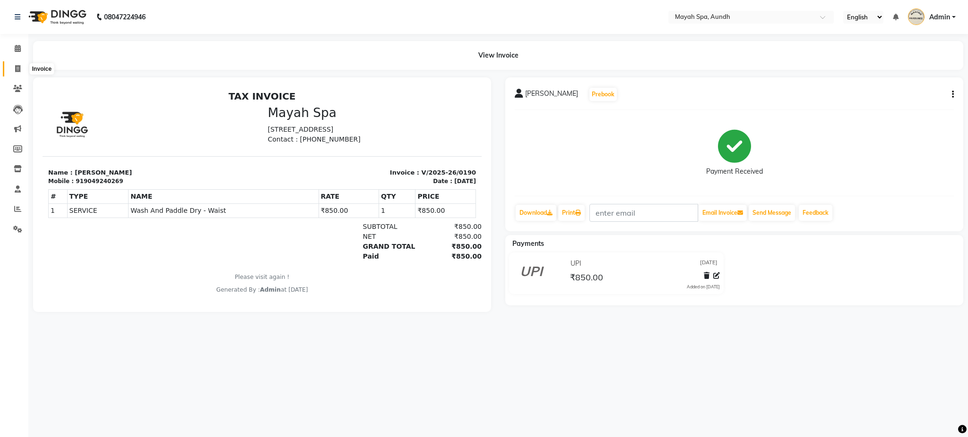
click at [15, 68] on icon at bounding box center [17, 68] width 5 height 7
select select "service"
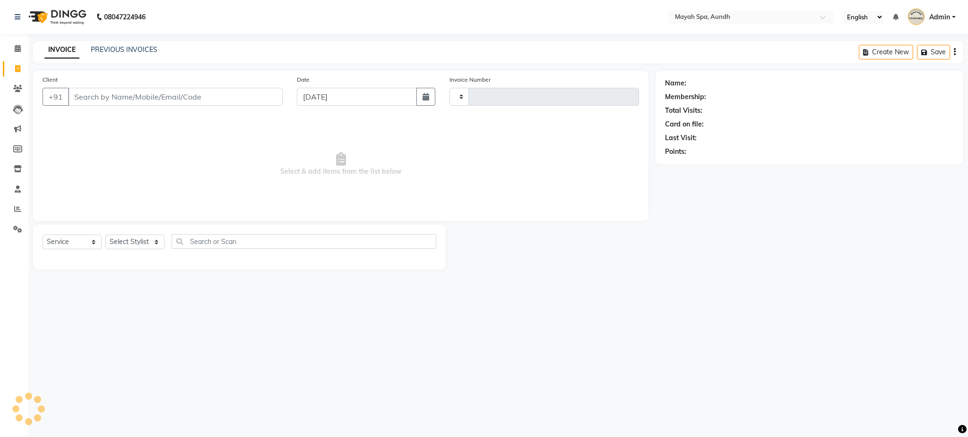
type input "0191"
select select "761"
click at [120, 97] on input "Client" at bounding box center [175, 97] width 214 height 18
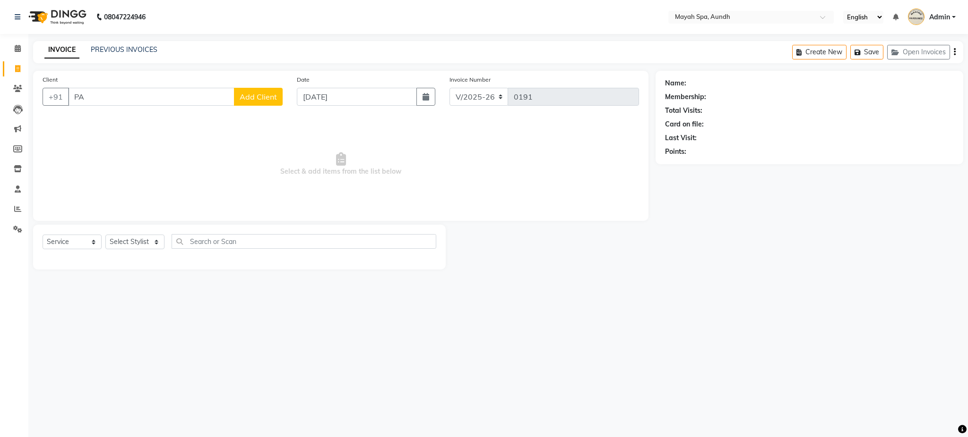
type input "P"
type input "9326940058"
click at [256, 93] on span "Add Client" at bounding box center [258, 96] width 37 height 9
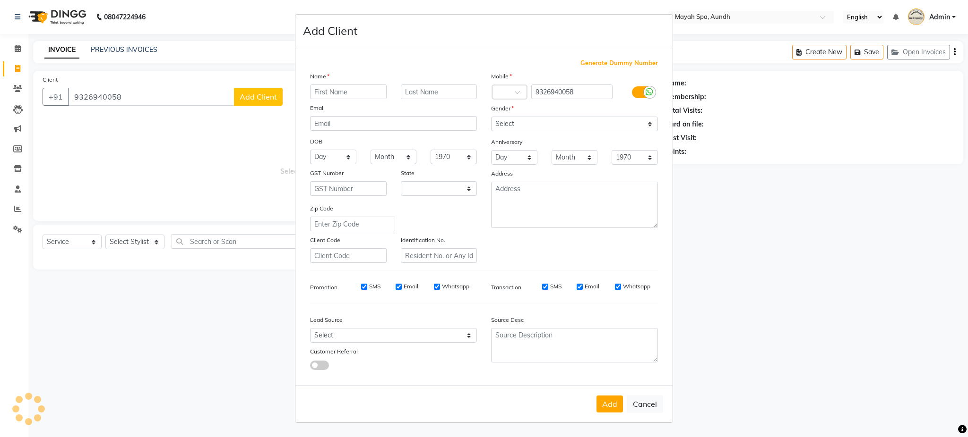
select select "22"
type input "PALLAVI"
type input "MALSHE"
click at [519, 124] on select "Select Male Female Other Prefer Not To Say" at bounding box center [574, 124] width 167 height 15
select select "female"
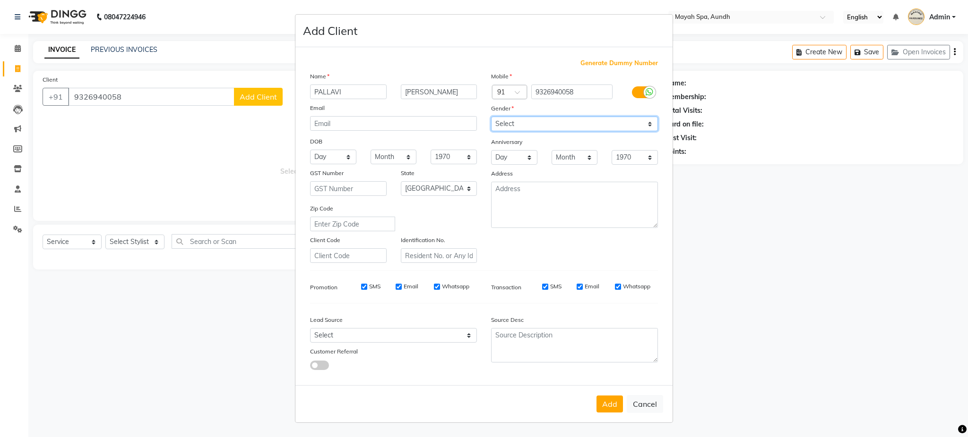
click at [491, 117] on select "Select Male Female Other Prefer Not To Say" at bounding box center [574, 124] width 167 height 15
click at [606, 407] on button "Add" at bounding box center [609, 404] width 26 height 17
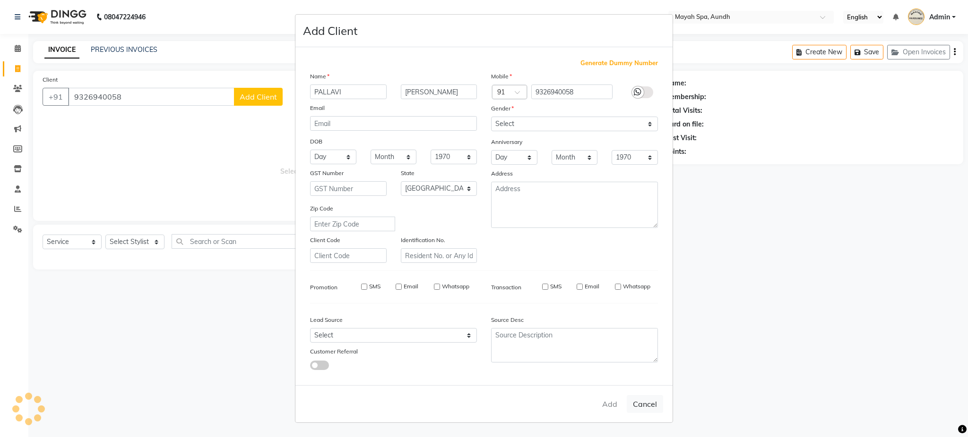
select select
select select "null"
select select
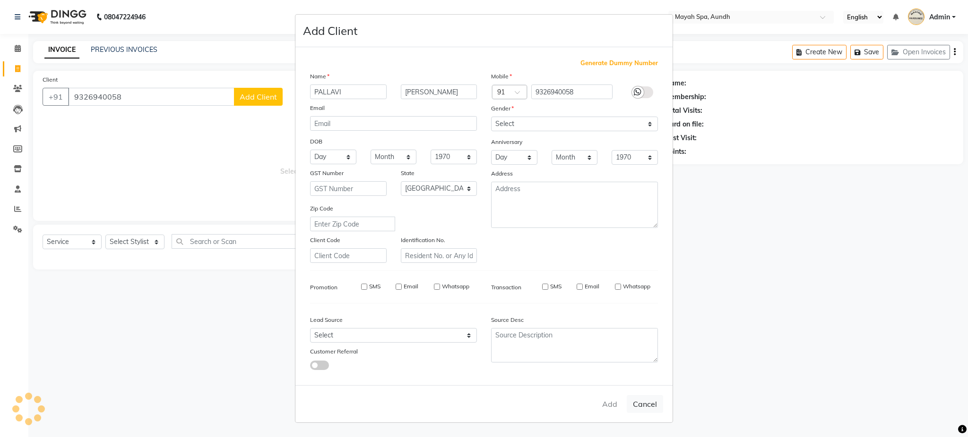
select select
checkbox input "false"
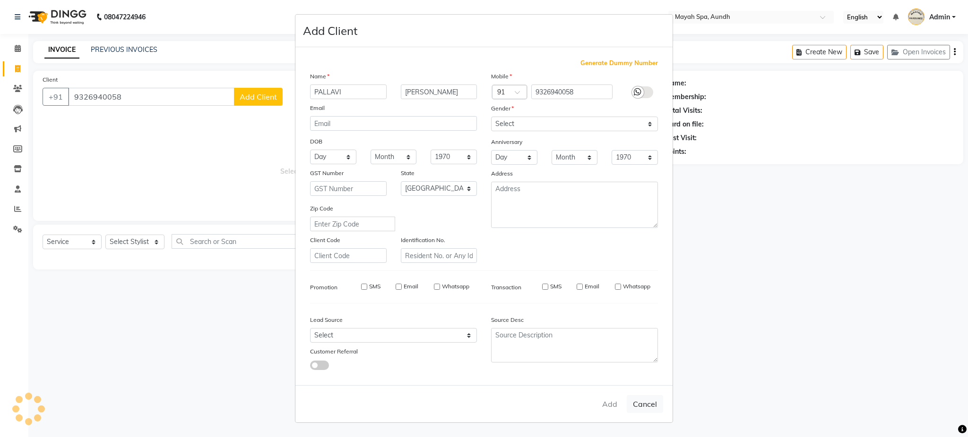
checkbox input "false"
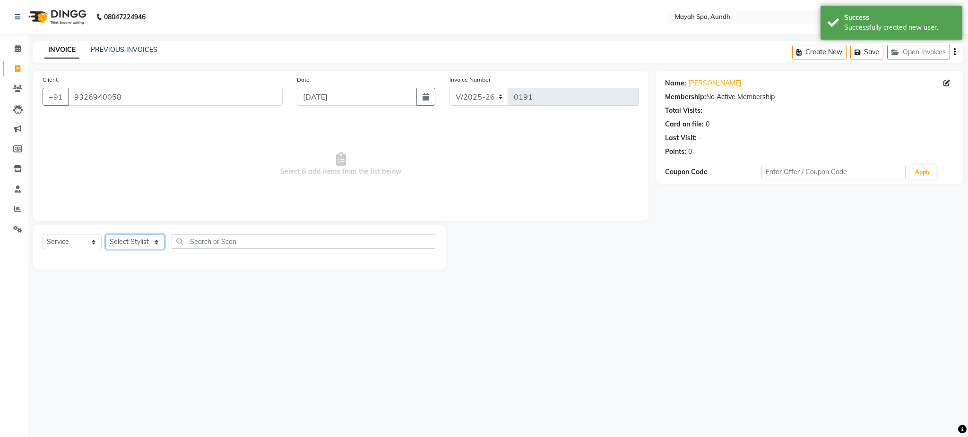
click at [129, 246] on select "Select Stylist Anuh DEEPA Farhat Joesna Joesna KARAN Pooja Pranav REKHA Riyaz S…" at bounding box center [134, 242] width 59 height 15
select select "12379"
click at [105, 235] on select "Select Stylist Anuh DEEPA Farhat Joesna Joesna KARAN Pooja Pranav REKHA Riyaz S…" at bounding box center [134, 242] width 59 height 15
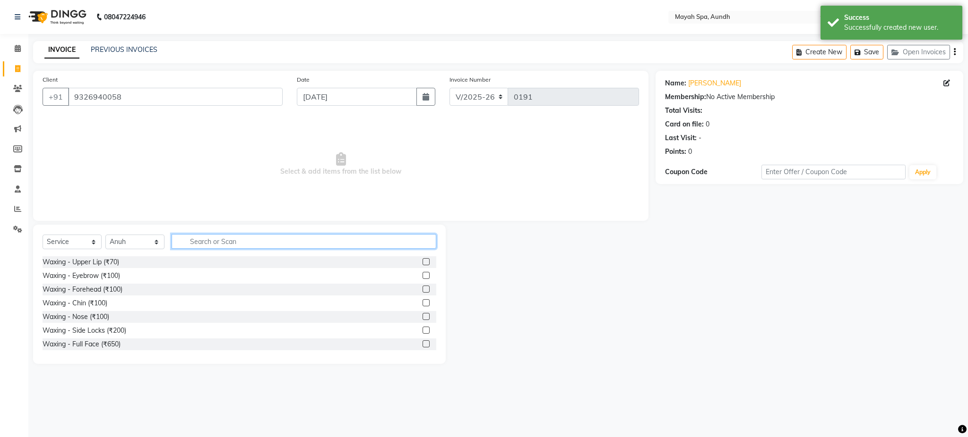
click at [229, 240] on input "text" at bounding box center [303, 241] width 265 height 15
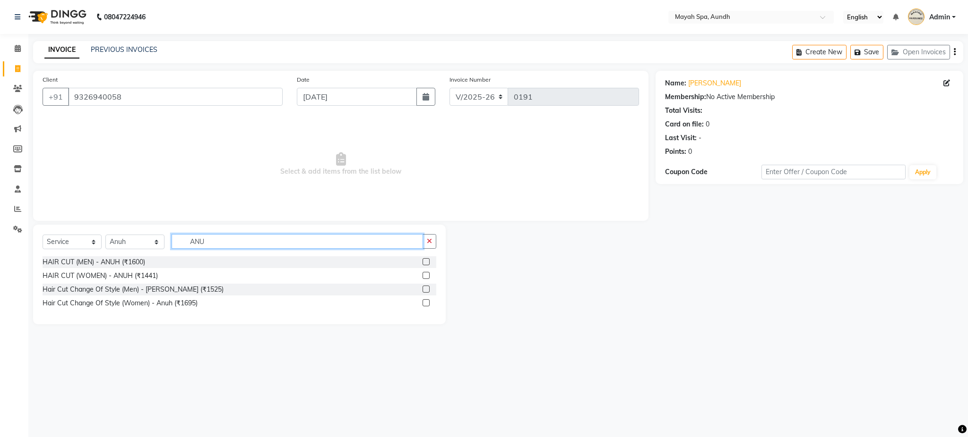
type input "ANU"
click at [165, 275] on div "HAIR CUT (WOMEN) - ANUH (₹1441)" at bounding box center [240, 276] width 394 height 12
click at [147, 279] on div "HAIR CUT (WOMEN) - ANUH (₹1441)" at bounding box center [100, 276] width 115 height 10
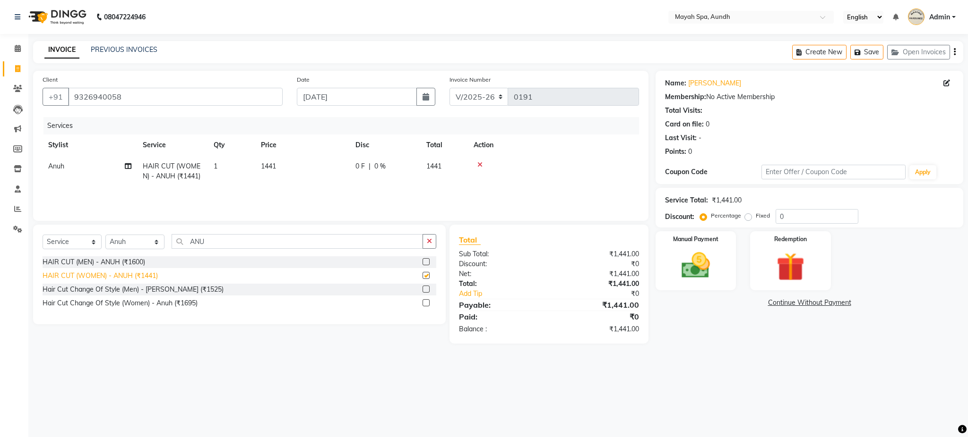
checkbox input "false"
click at [265, 163] on span "1441" at bounding box center [268, 166] width 15 height 9
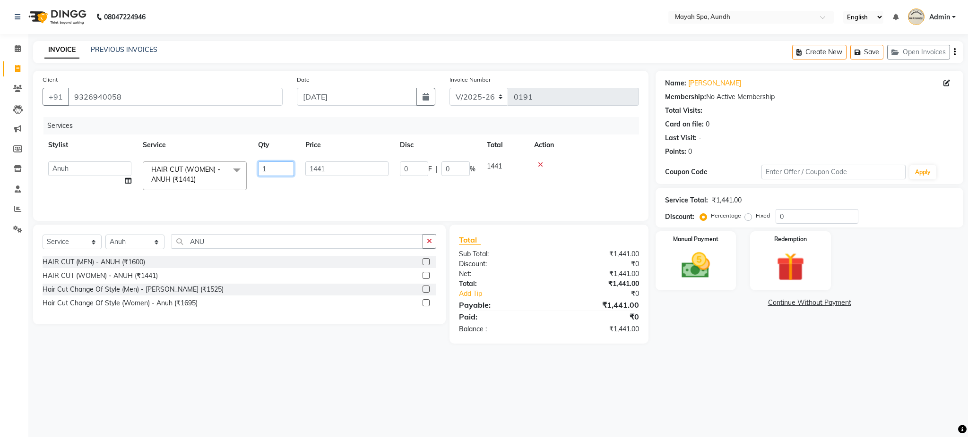
click at [265, 163] on input "1" at bounding box center [276, 169] width 36 height 15
click at [270, 169] on span "1441" at bounding box center [268, 166] width 15 height 9
click at [332, 167] on input "1441" at bounding box center [346, 169] width 83 height 15
type input "1"
type input "1700"
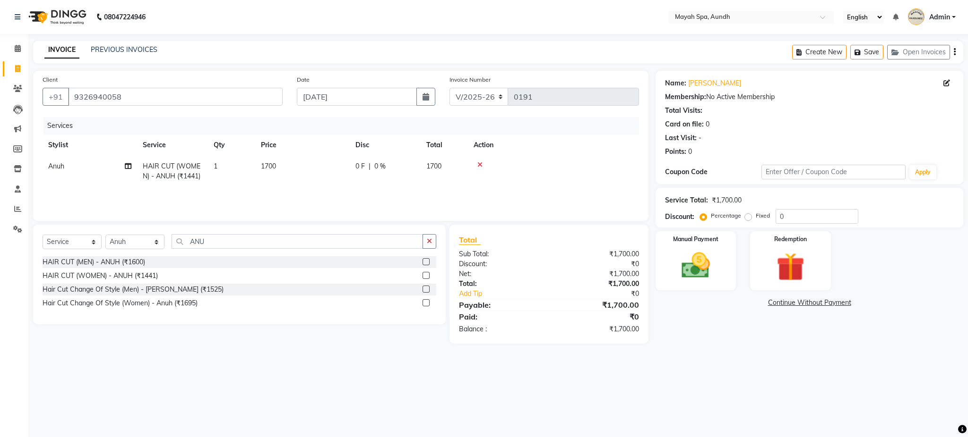
click at [407, 197] on div "Services Stylist Service Qty Price Disc Total Action Anuh HAIR CUT (WOMEN) - AN…" at bounding box center [341, 164] width 596 height 94
click at [723, 250] on div "Manual Payment" at bounding box center [696, 261] width 84 height 61
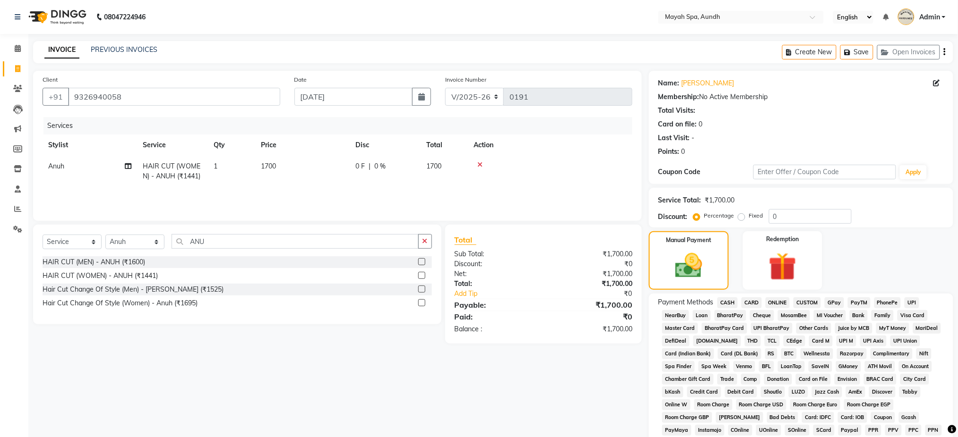
click at [728, 302] on span "CASH" at bounding box center [727, 303] width 20 height 11
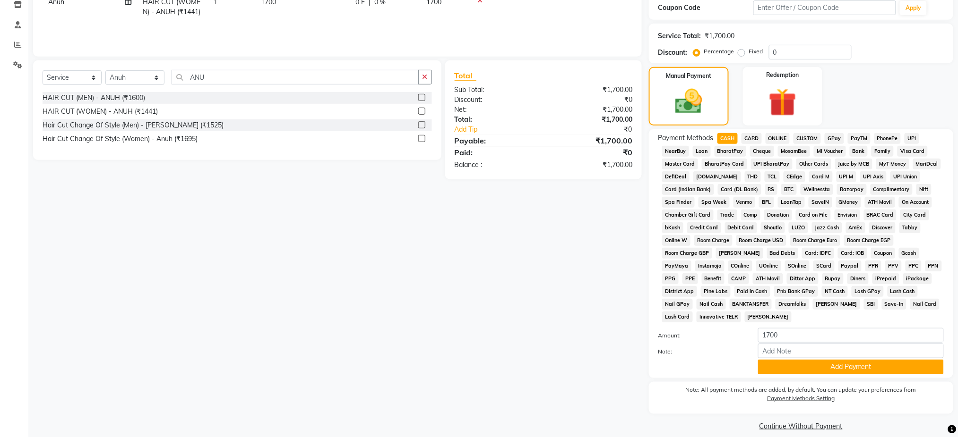
scroll to position [175, 0]
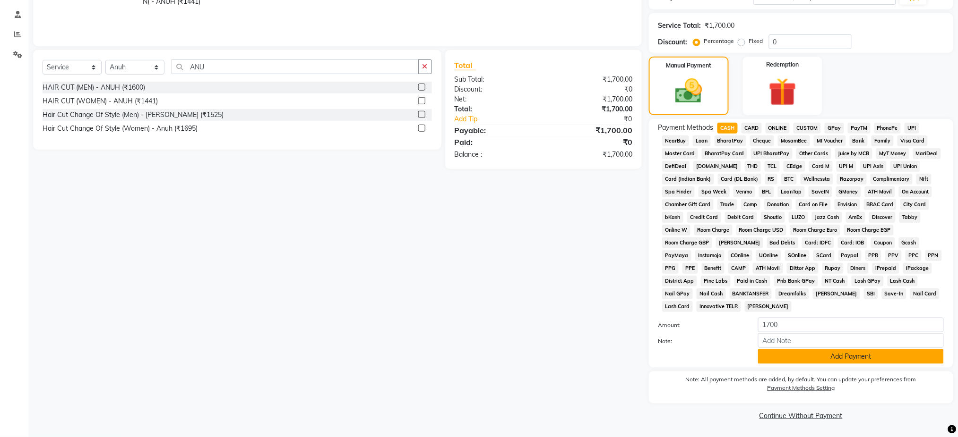
click at [904, 351] on button "Add Payment" at bounding box center [851, 357] width 186 height 15
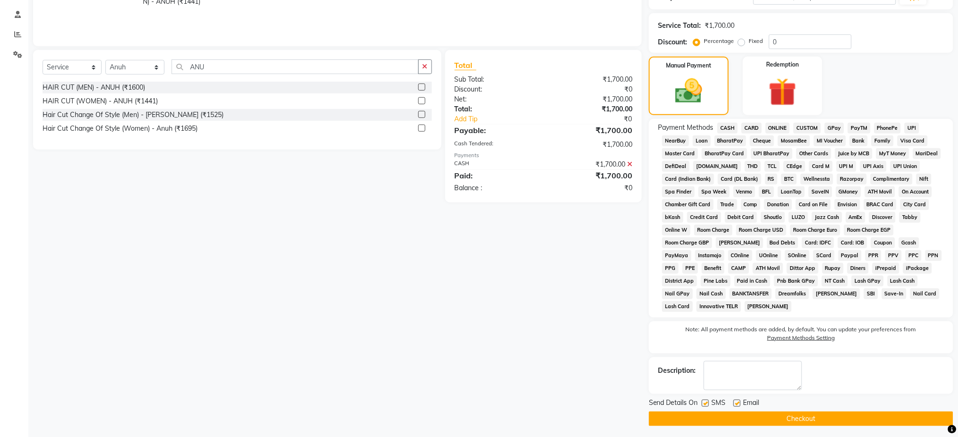
click at [828, 415] on button "Checkout" at bounding box center [801, 419] width 304 height 15
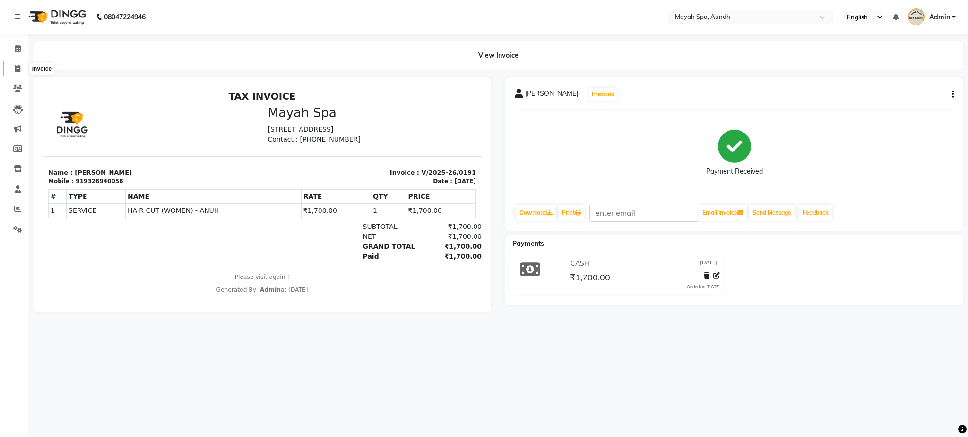
click at [14, 64] on span at bounding box center [17, 69] width 17 height 11
select select "service"
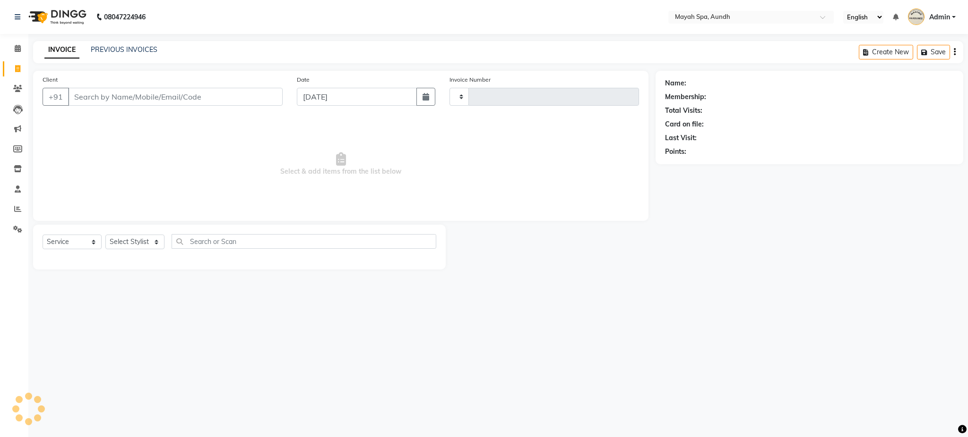
type input "0192"
select select "761"
click at [95, 102] on input "Client" at bounding box center [175, 97] width 214 height 18
type input "K"
click at [136, 100] on input "Client" at bounding box center [175, 97] width 214 height 18
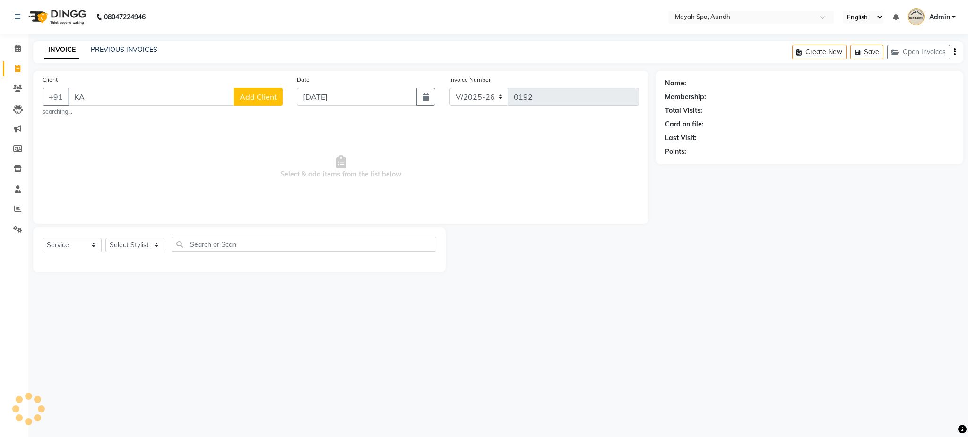
type input "K"
click at [79, 102] on input "Client" at bounding box center [175, 97] width 214 height 18
type input "9822057504"
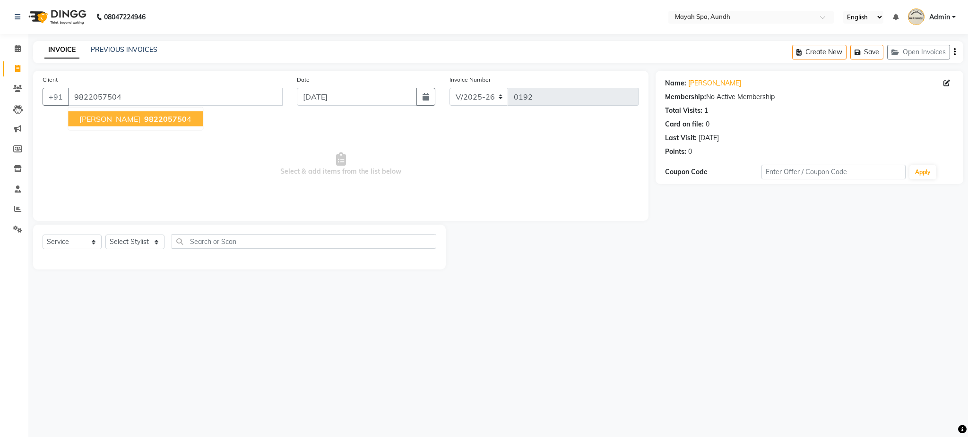
click at [148, 123] on span "982205750" at bounding box center [165, 118] width 43 height 9
click at [134, 248] on select "Select Stylist Anuh DEEPA Farhat Joesna Joesna KARAN Pooja Pranav REKHA Riyaz S…" at bounding box center [134, 242] width 59 height 15
select select "22789"
click at [105, 235] on select "Select Stylist Anuh DEEPA Farhat Joesna Joesna KARAN Pooja Pranav REKHA Riyaz S…" at bounding box center [134, 242] width 59 height 15
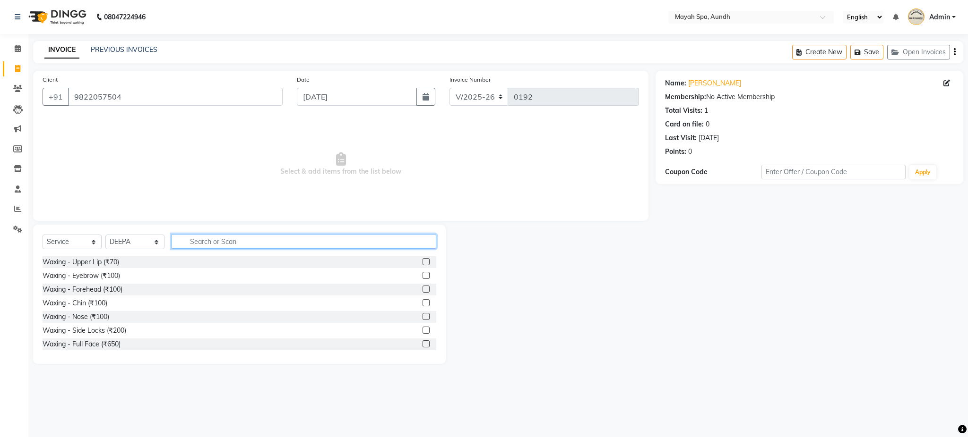
click at [198, 243] on input "text" at bounding box center [303, 241] width 265 height 15
type input "FACIA"
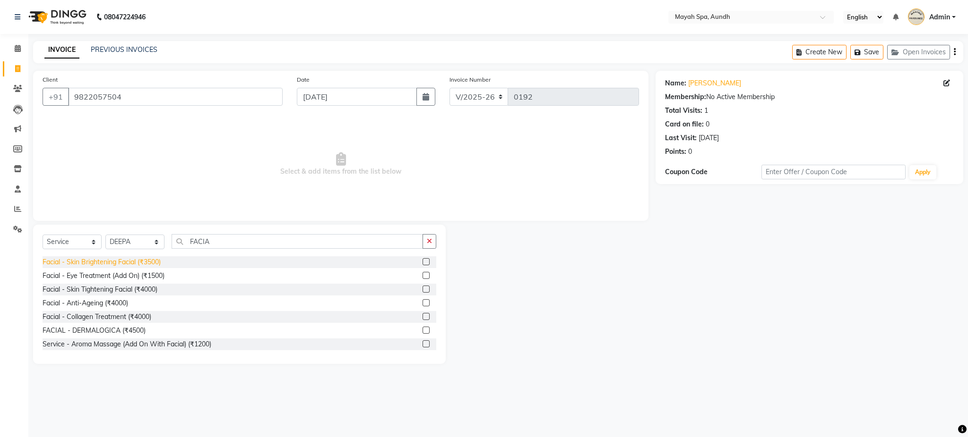
click at [146, 260] on div "Facial - Skin Brightening Facial (₹3500)" at bounding box center [102, 262] width 118 height 10
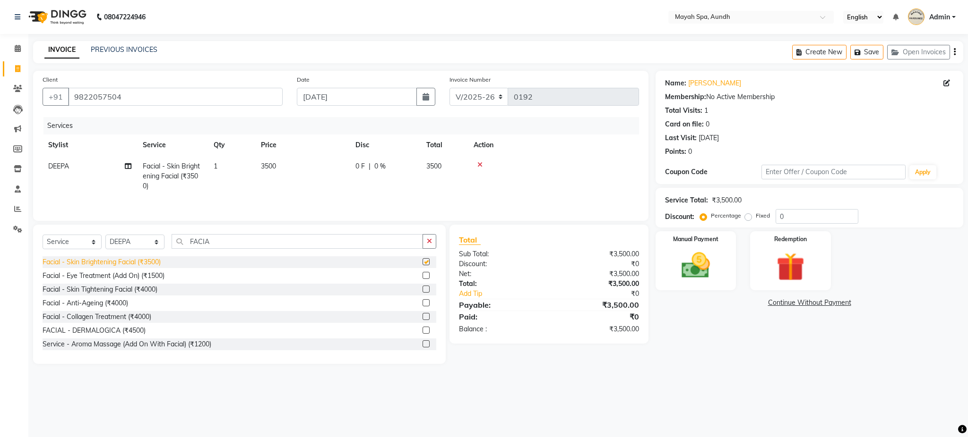
checkbox input "false"
click at [708, 270] on img at bounding box center [695, 266] width 48 height 34
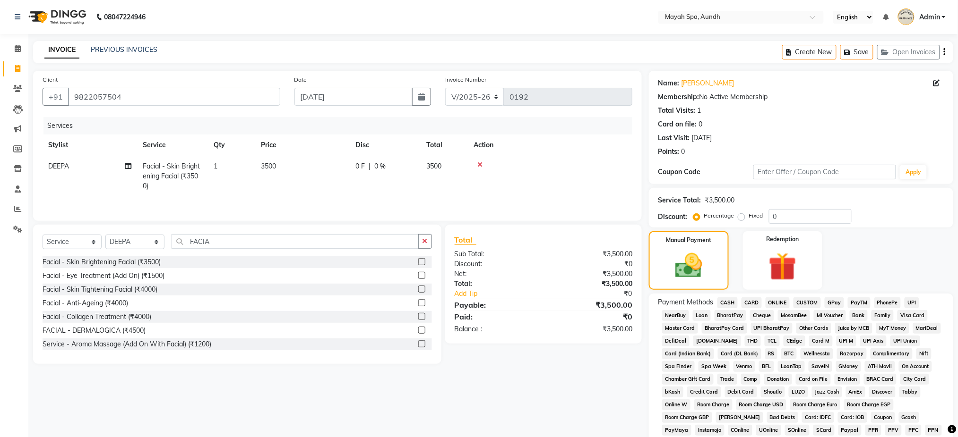
click at [728, 300] on span "CASH" at bounding box center [727, 303] width 20 height 11
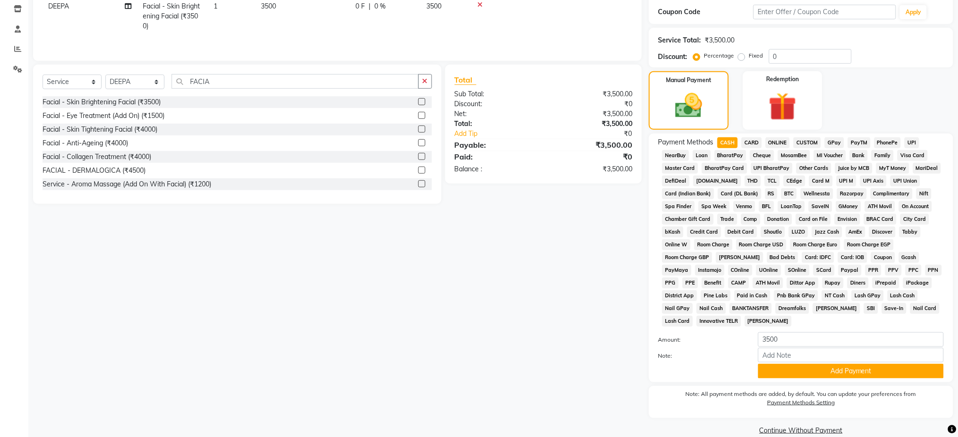
scroll to position [175, 0]
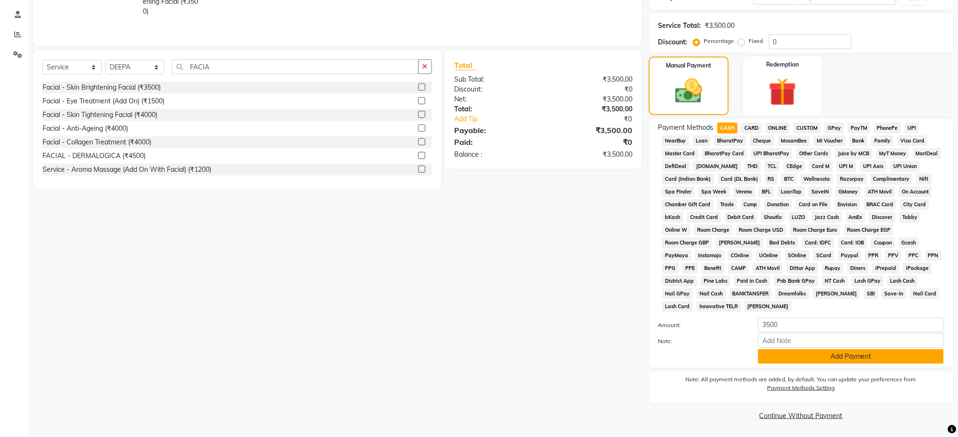
click at [902, 357] on button "Add Payment" at bounding box center [851, 357] width 186 height 15
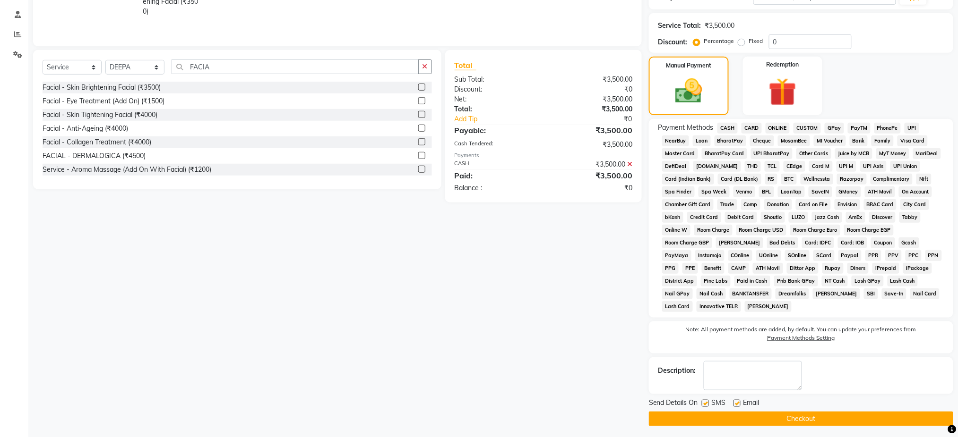
click at [862, 412] on button "Checkout" at bounding box center [801, 419] width 304 height 15
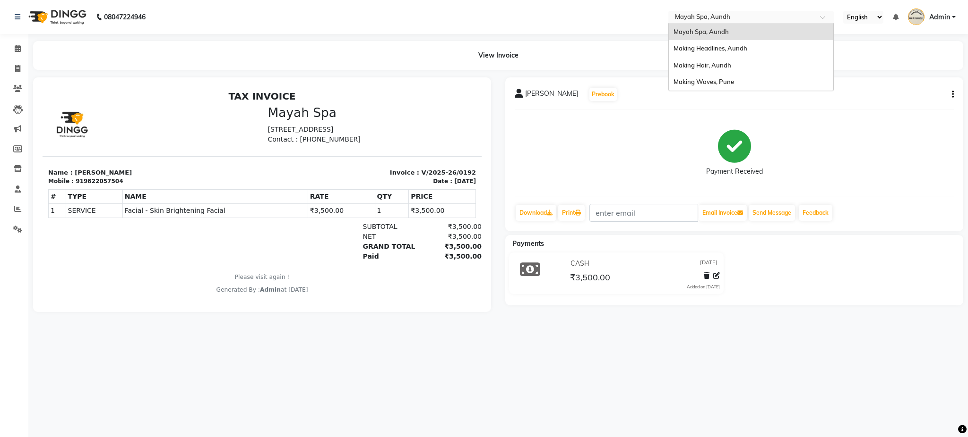
click at [714, 14] on input "text" at bounding box center [741, 17] width 137 height 9
click at [728, 48] on span "Making Headlines, Aundh" at bounding box center [710, 48] width 74 height 8
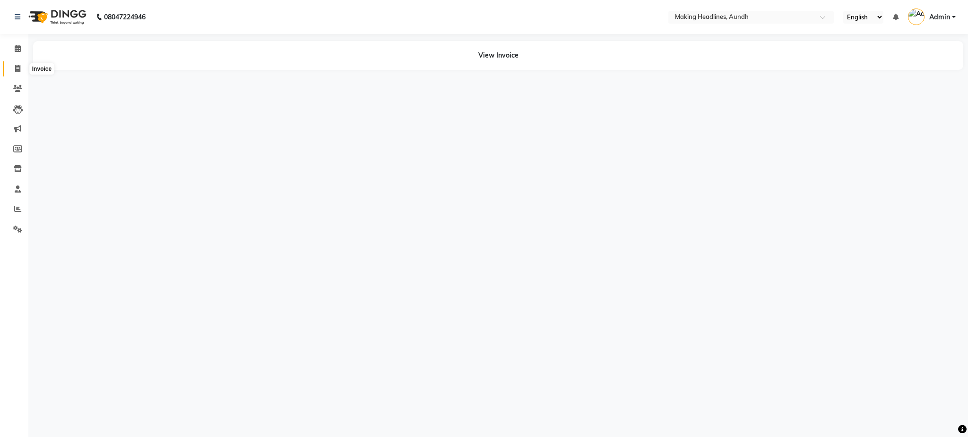
click at [17, 69] on icon at bounding box center [17, 68] width 5 height 7
select select "service"
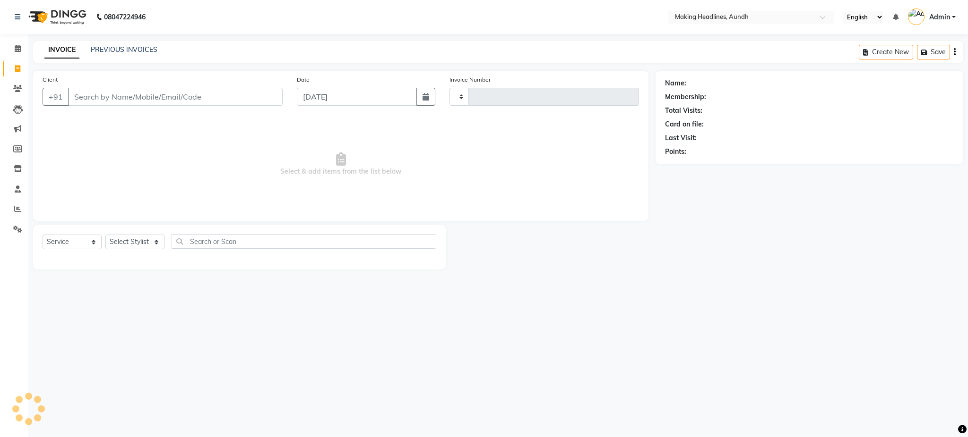
type input "0604"
select select "743"
click at [145, 101] on input "Client" at bounding box center [175, 97] width 214 height 18
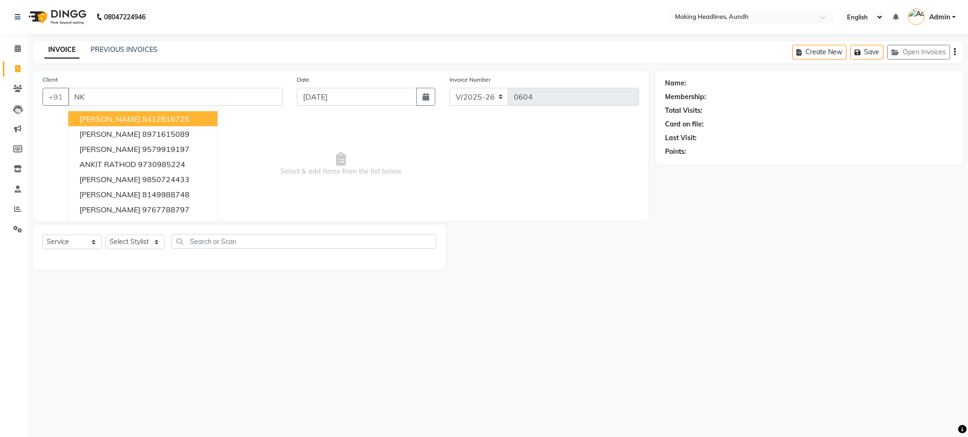
type input "N"
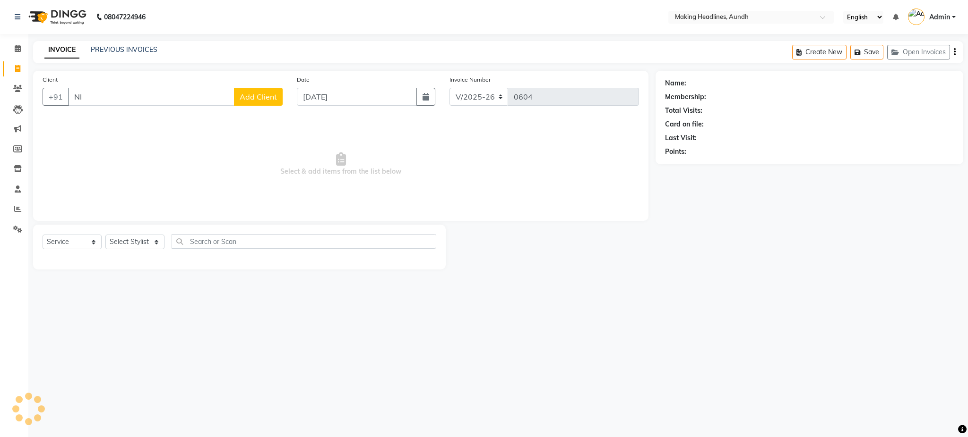
type input "N"
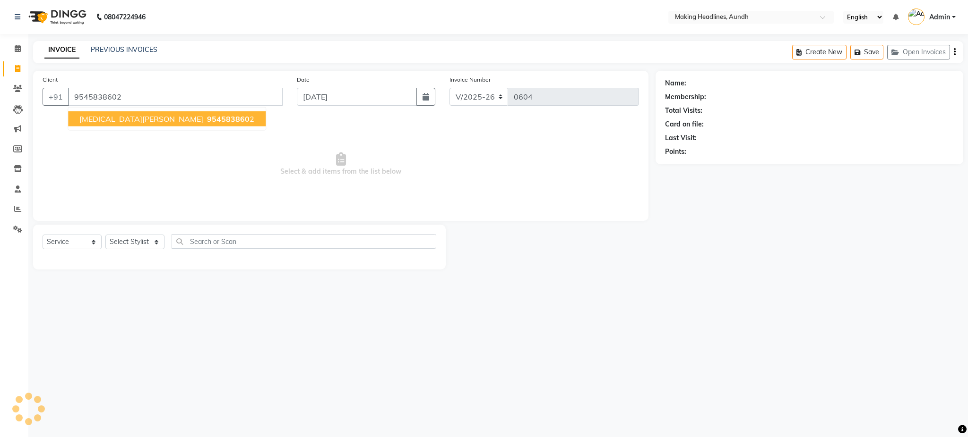
type input "9545838602"
click at [127, 124] on button "[MEDICAL_DATA][PERSON_NAME] 954583860 2" at bounding box center [166, 118] width 197 height 15
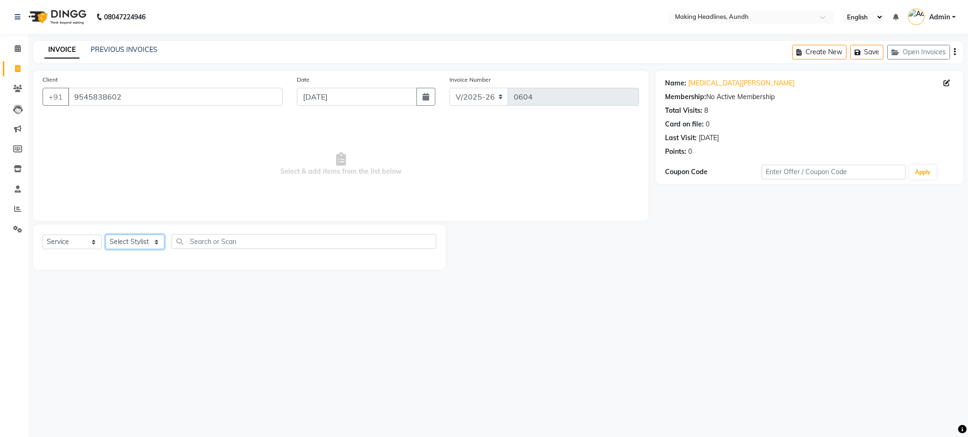
click at [139, 247] on select "Select Stylist ANUH [PERSON_NAME] JOESNA [PERSON_NAME] [PERSON_NAME] SHILPA [PE…" at bounding box center [134, 242] width 59 height 15
select select "24761"
click at [105, 235] on select "Select Stylist ANUH [PERSON_NAME] JOESNA [PERSON_NAME] [PERSON_NAME] SHILPA [PE…" at bounding box center [134, 242] width 59 height 15
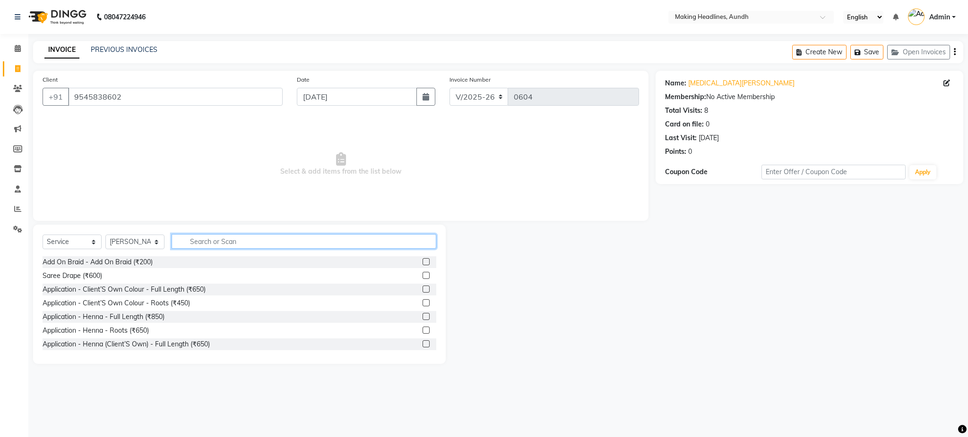
click at [221, 239] on input "text" at bounding box center [303, 241] width 265 height 15
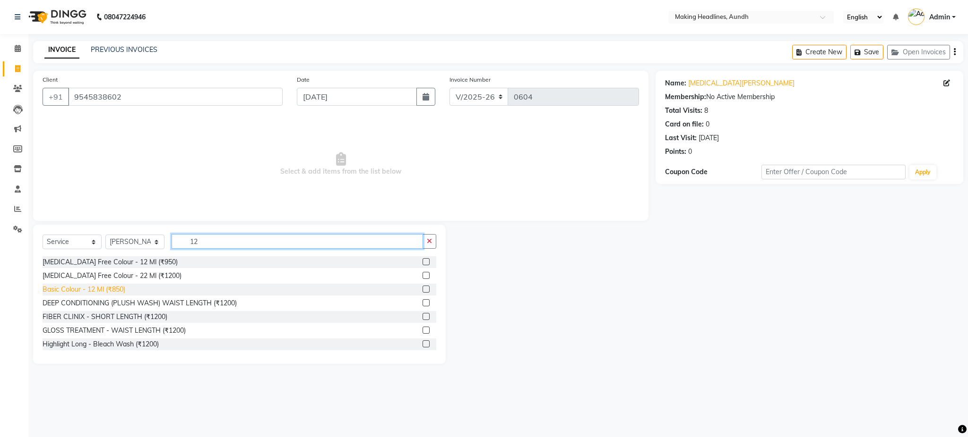
type input "12"
click at [118, 286] on div "Basic Colour - 12 Ml (₹850)" at bounding box center [84, 290] width 83 height 10
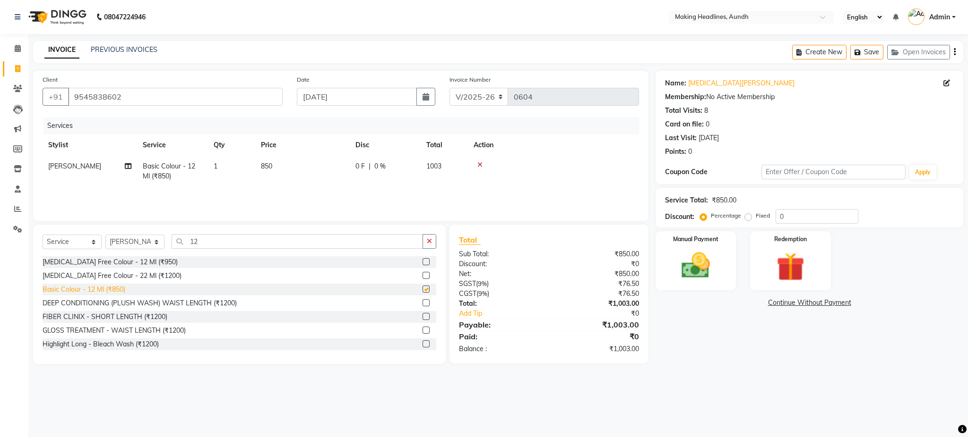
checkbox input "false"
click at [141, 241] on select "Select Stylist ANUH [PERSON_NAME] JOESNA [PERSON_NAME] [PERSON_NAME] SHILPA [PE…" at bounding box center [134, 242] width 59 height 15
select select "11733"
click at [105, 235] on select "Select Stylist ANUH [PERSON_NAME] JOESNA [PERSON_NAME] [PERSON_NAME] SHILPA [PE…" at bounding box center [134, 242] width 59 height 15
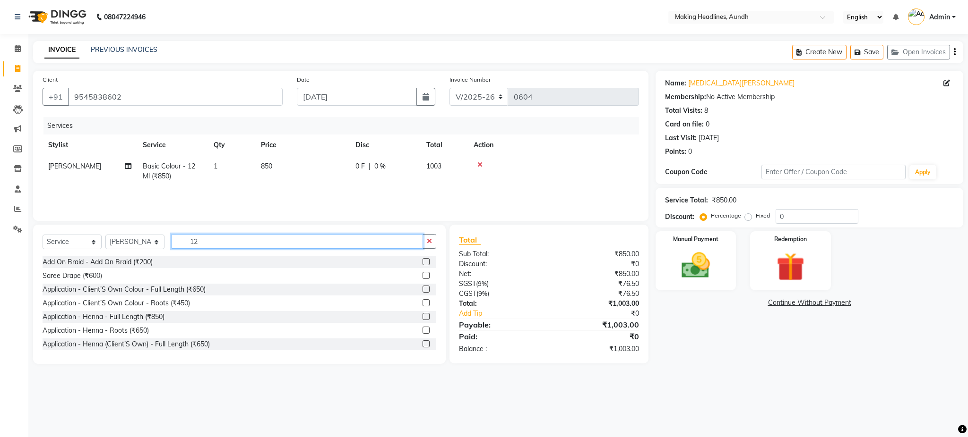
click at [240, 245] on input "12" at bounding box center [296, 241] width 251 height 15
type input "1"
click at [240, 245] on input "F" at bounding box center [303, 241] width 265 height 15
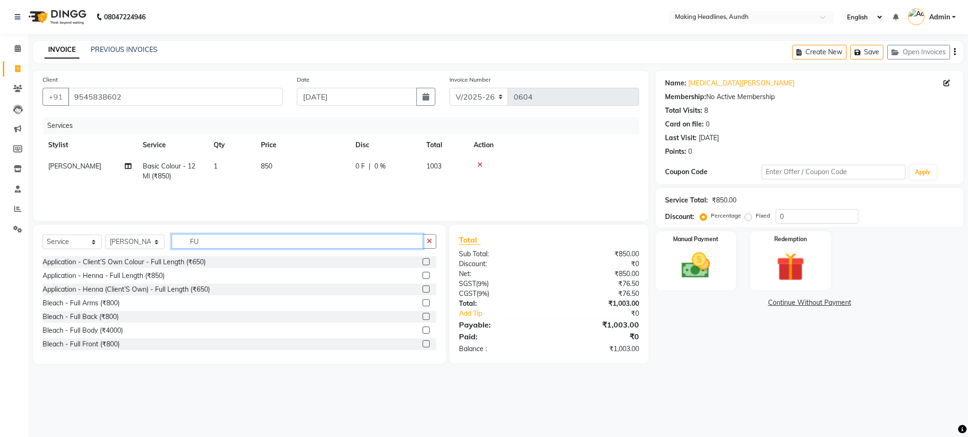
type input "F"
type input "WAX"
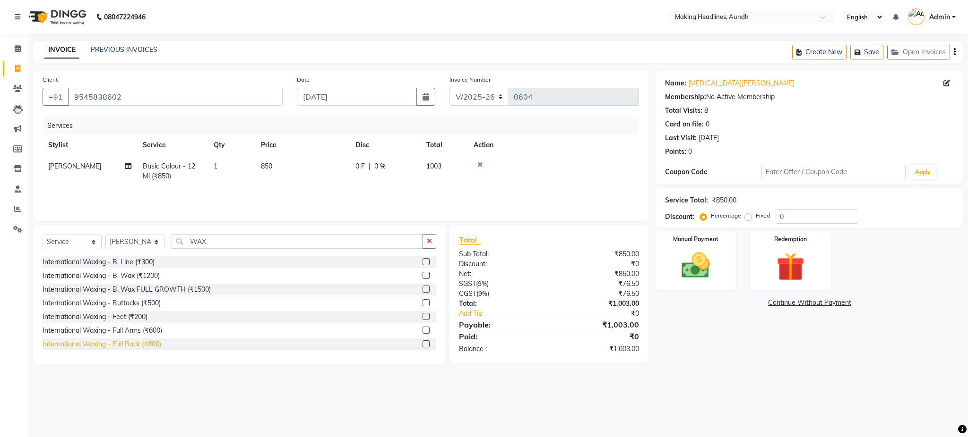
click at [148, 344] on div "International Waxing - Full Back (₹800)" at bounding box center [102, 345] width 119 height 10
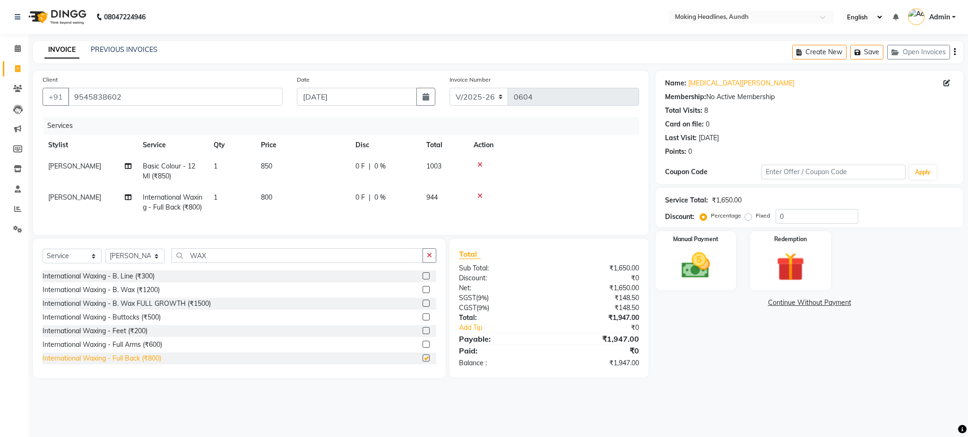
checkbox input "false"
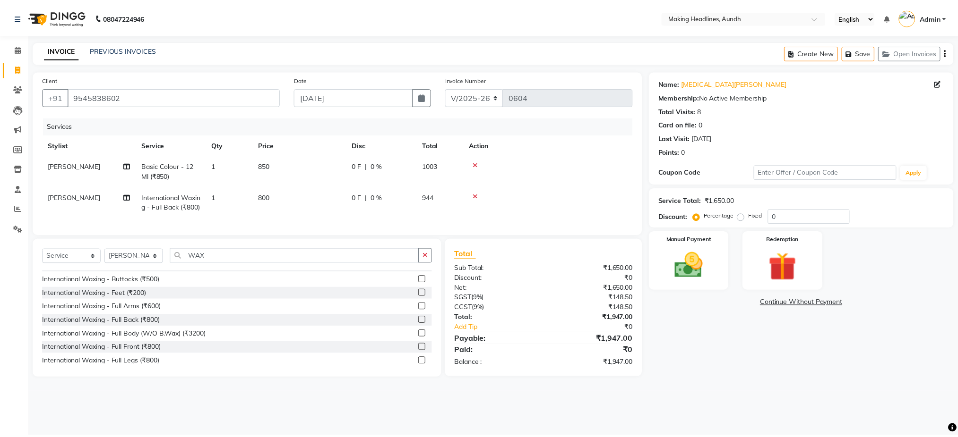
scroll to position [50, 0]
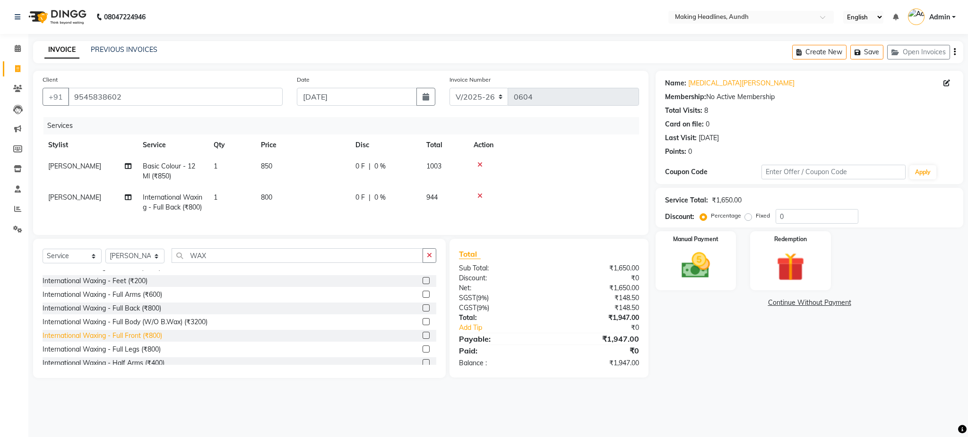
click at [134, 341] on div "International Waxing - Full Front (₹800)" at bounding box center [103, 336] width 120 height 10
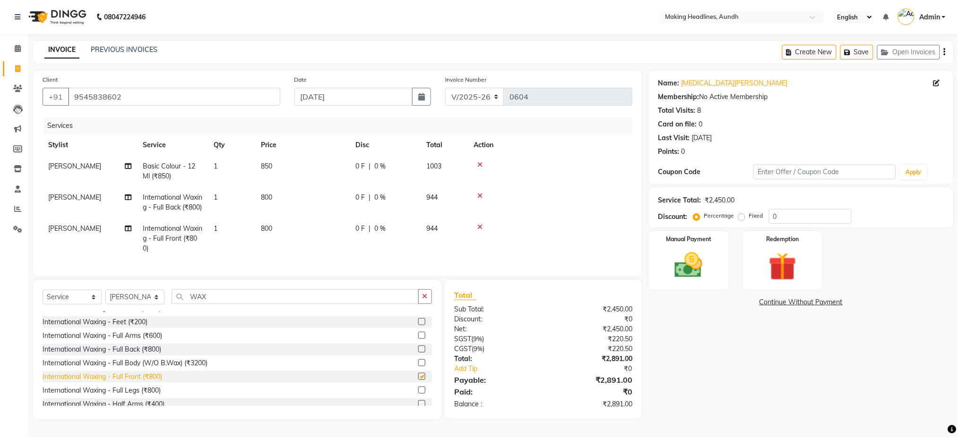
checkbox input "false"
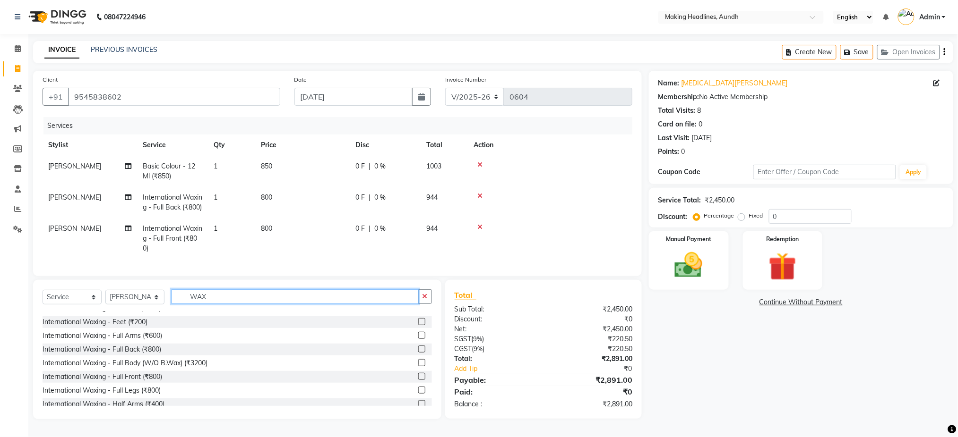
click at [229, 304] on input "WAX" at bounding box center [294, 297] width 247 height 15
type input "W"
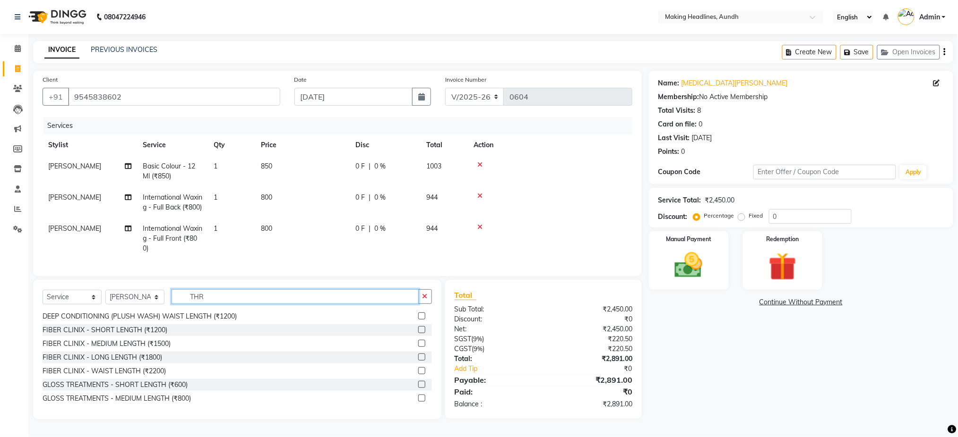
scroll to position [56, 0]
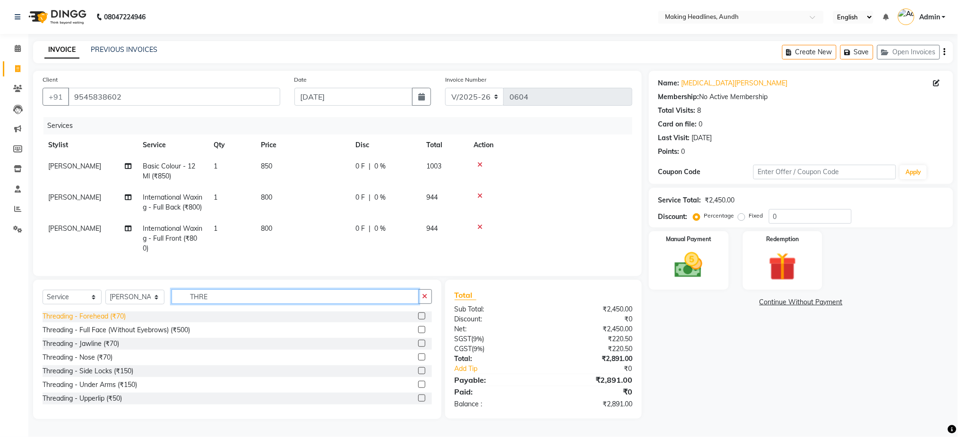
type input "THRE"
click at [116, 322] on div "Threading - Forehead (₹70)" at bounding box center [84, 317] width 83 height 10
checkbox input "false"
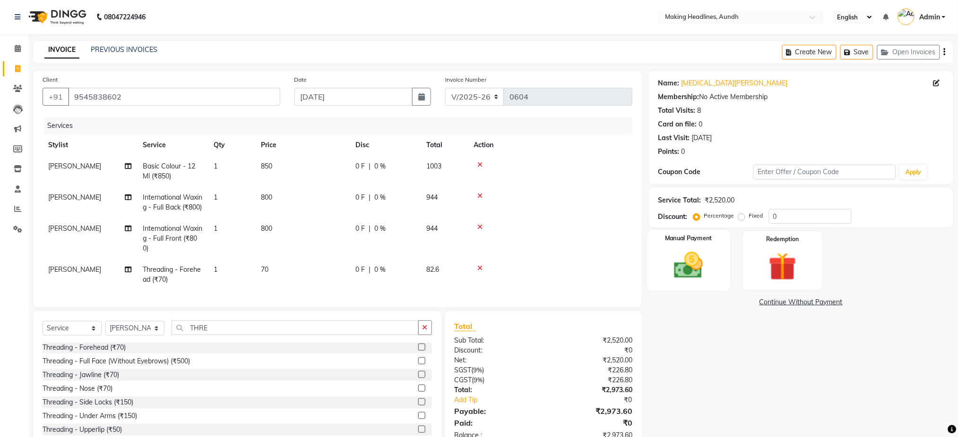
click at [683, 277] on img at bounding box center [688, 266] width 47 height 34
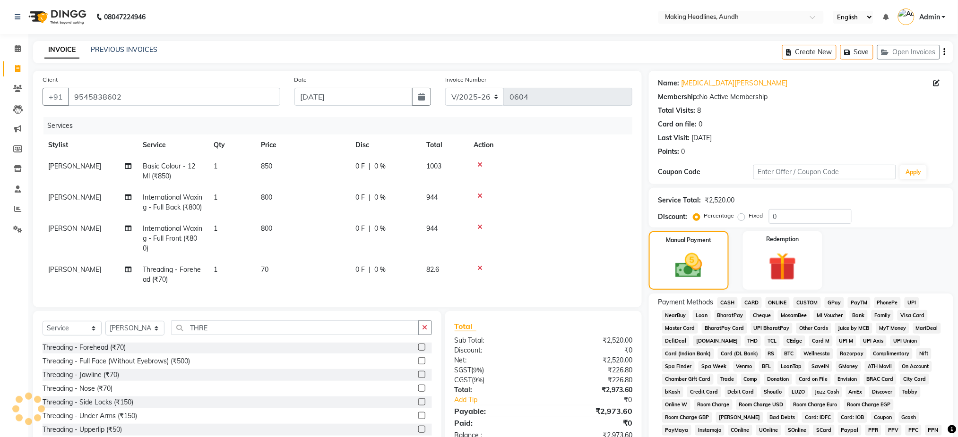
click at [751, 304] on span "CARD" at bounding box center [751, 303] width 20 height 11
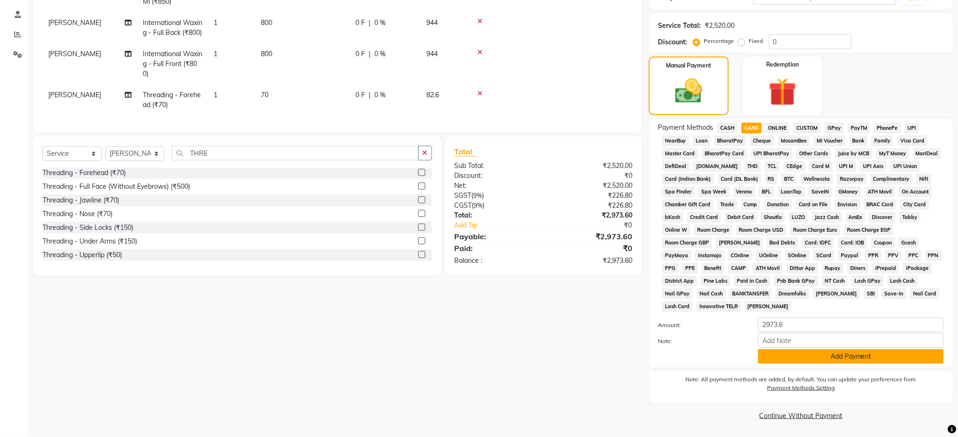
click at [892, 353] on button "Add Payment" at bounding box center [851, 357] width 186 height 15
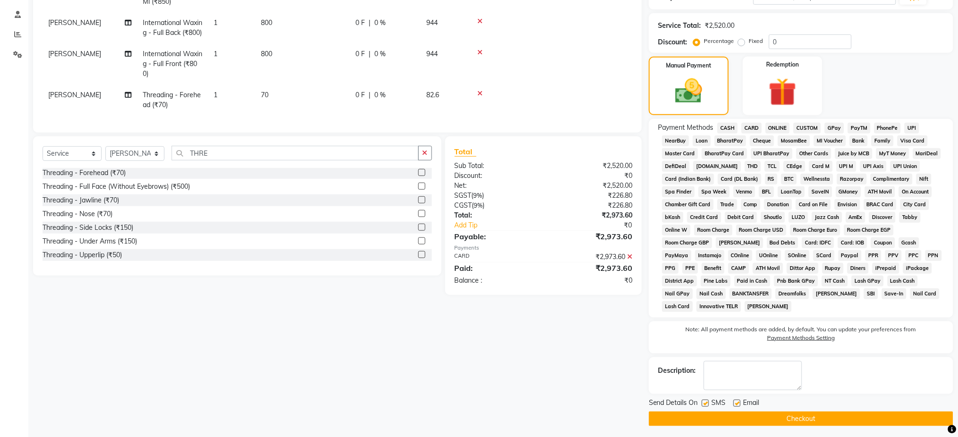
click at [815, 414] on button "Checkout" at bounding box center [801, 419] width 304 height 15
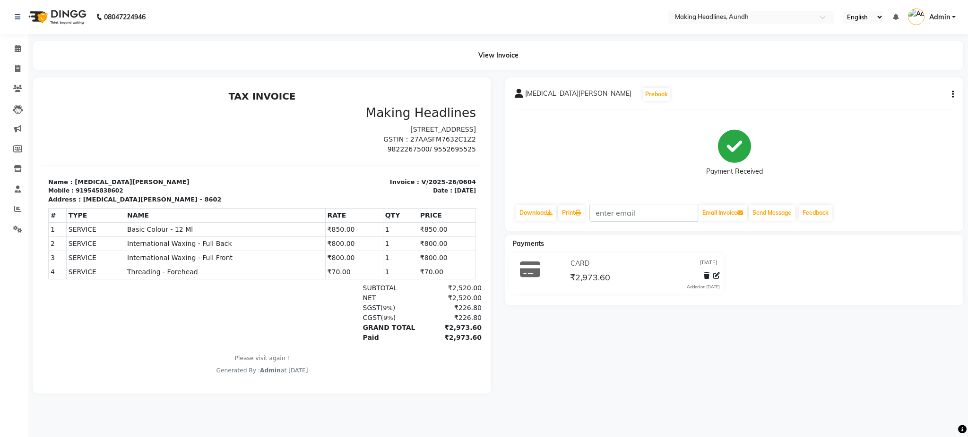
click at [445, 127] on p "[STREET_ADDRESS]" at bounding box center [372, 130] width 208 height 10
click at [15, 69] on icon at bounding box center [17, 68] width 5 height 7
select select "service"
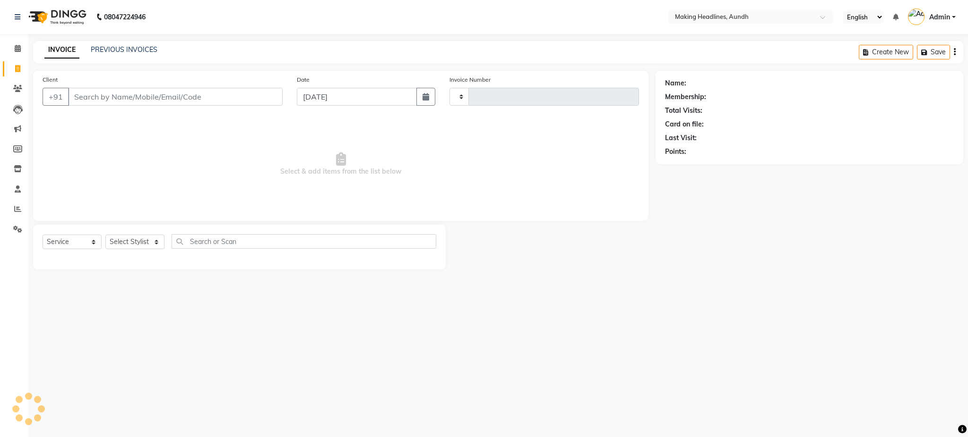
type input "0605"
select select "743"
click at [13, 73] on span at bounding box center [17, 69] width 17 height 11
select select "743"
select select "service"
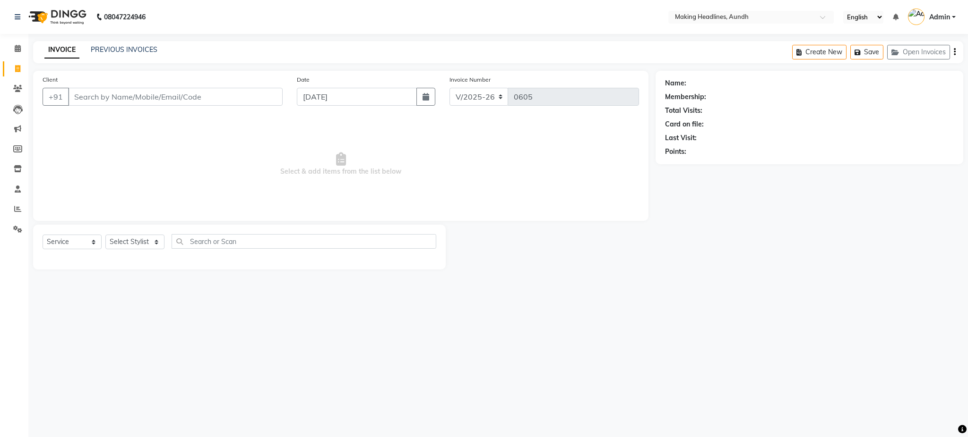
click at [103, 101] on input "Client" at bounding box center [175, 97] width 214 height 18
click at [105, 95] on input "Client" at bounding box center [175, 97] width 214 height 18
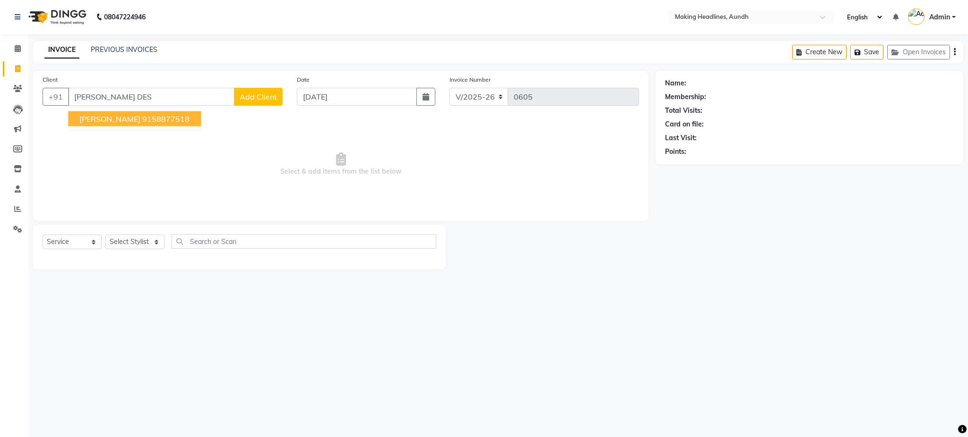
click at [110, 116] on span "[PERSON_NAME]" at bounding box center [109, 118] width 61 height 9
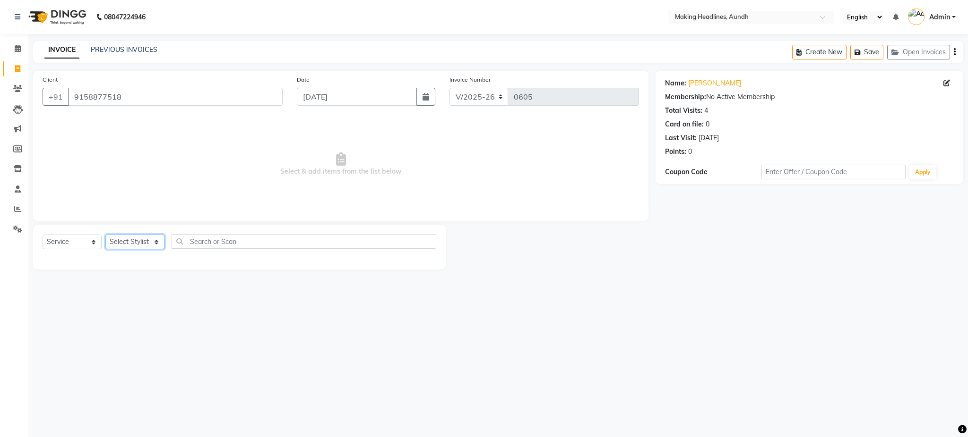
click at [148, 244] on select "Select Stylist ANUH [PERSON_NAME] JOESNA [PERSON_NAME] [PERSON_NAME] SHILPA [PE…" at bounding box center [134, 242] width 59 height 15
drag, startPoint x: 250, startPoint y: 192, endPoint x: 162, endPoint y: 103, distance: 125.3
click at [162, 103] on div "Client [PHONE_NUMBER] Date [DATE] Invoice Number V/2025 V/[PHONE_NUMBER] Select…" at bounding box center [340, 146] width 615 height 150
click at [162, 103] on input "9158877518" at bounding box center [175, 97] width 214 height 18
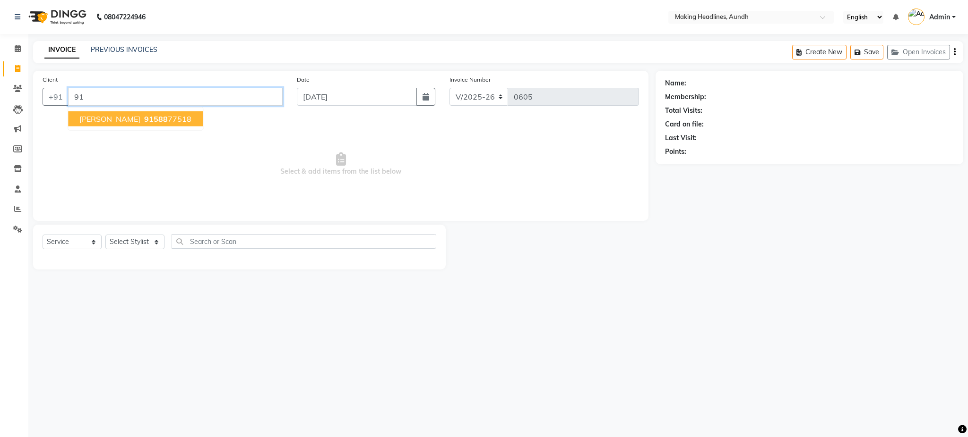
type input "9"
click at [161, 120] on ngb-highlight "9850076739" at bounding box center [165, 118] width 47 height 9
type input "9850076739"
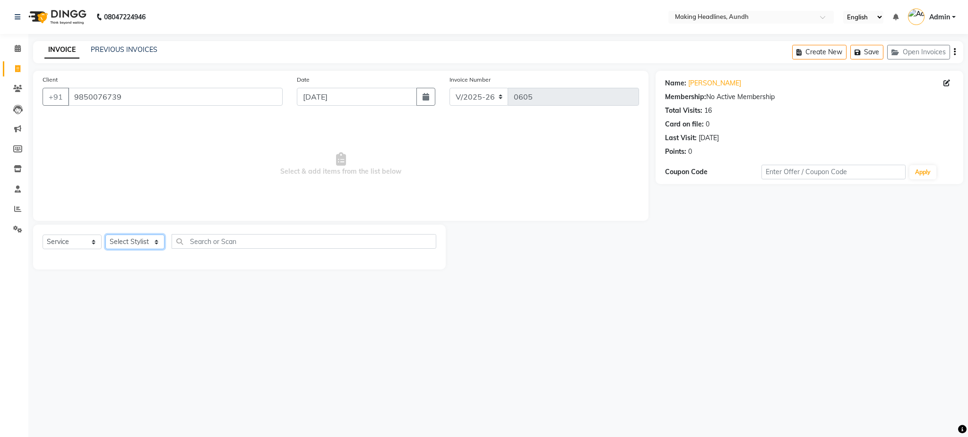
click at [128, 241] on select "Select Stylist ANUH [PERSON_NAME] JOESNA [PERSON_NAME] [PERSON_NAME] SHILPA [PE…" at bounding box center [134, 242] width 59 height 15
select select "11733"
click at [105, 235] on select "Select Stylist ANUH [PERSON_NAME] JOESNA [PERSON_NAME] [PERSON_NAME] SHILPA [PE…" at bounding box center [134, 242] width 59 height 15
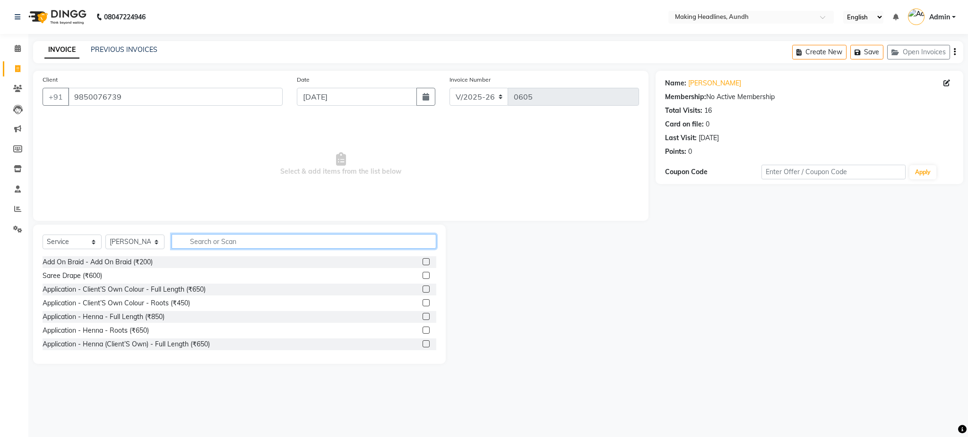
click at [209, 246] on input "text" at bounding box center [303, 241] width 265 height 15
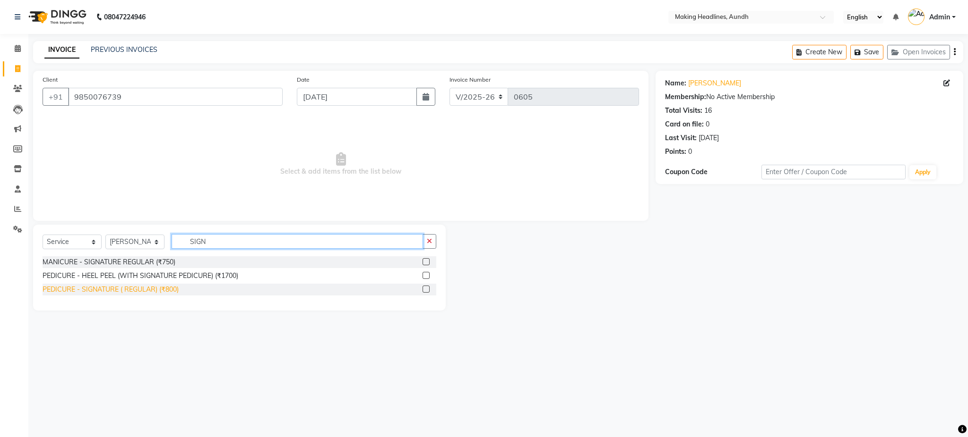
type input "SIGN"
click at [177, 294] on div "PEDICURE - SIGNATURE ( REGULAR) (₹800)" at bounding box center [111, 290] width 136 height 10
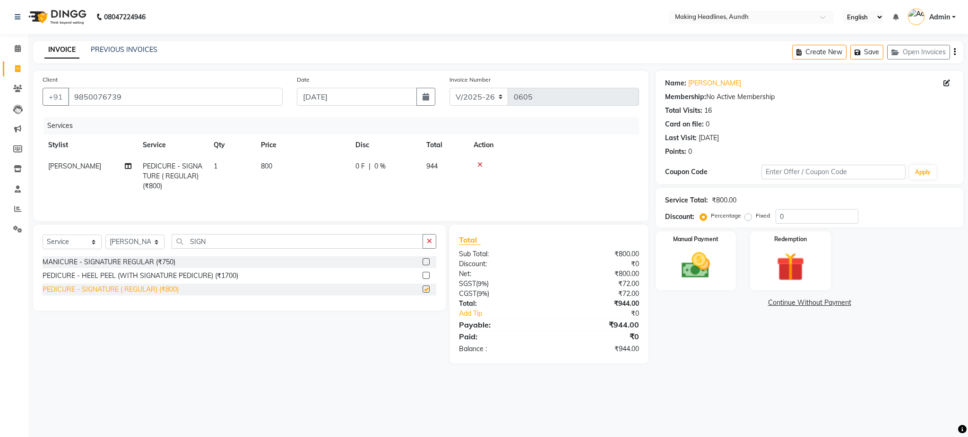
checkbox input "false"
click at [167, 262] on div "MANICURE - SIGNATURE REGULAR (₹750)" at bounding box center [109, 262] width 133 height 10
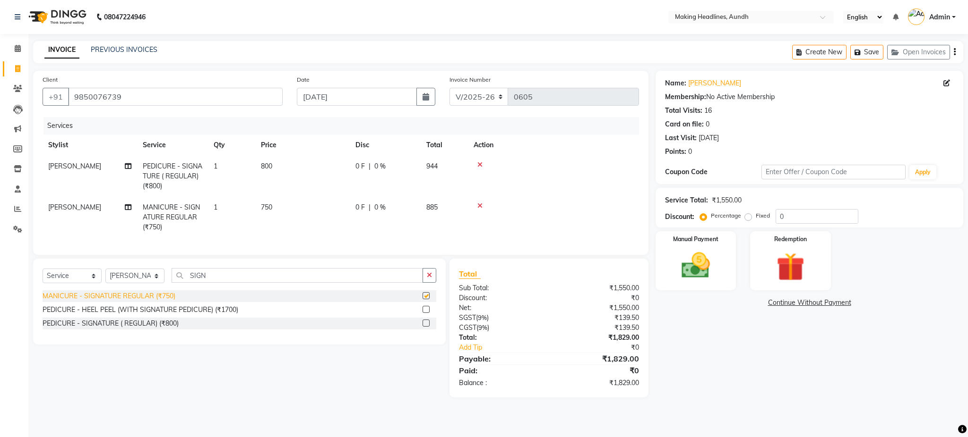
checkbox input "false"
click at [253, 283] on input "SIGN" at bounding box center [296, 275] width 251 height 15
type input "S"
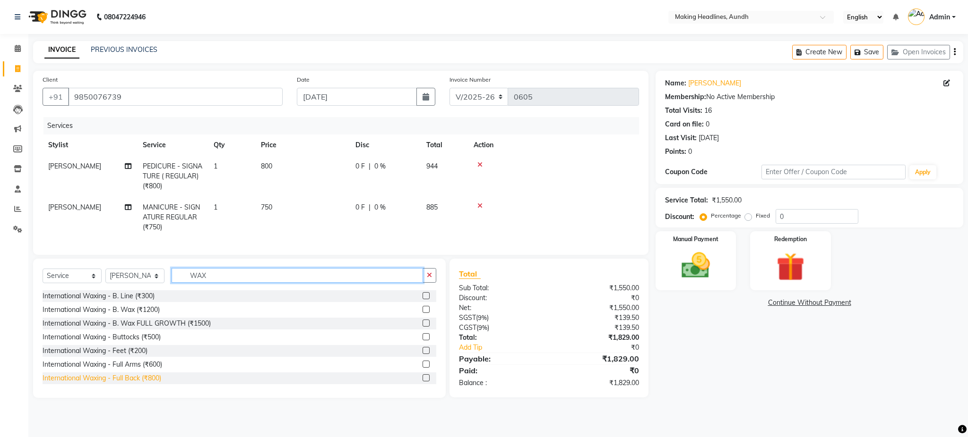
type input "WAX"
click at [149, 384] on div "International Waxing - Full Back (₹800)" at bounding box center [102, 379] width 119 height 10
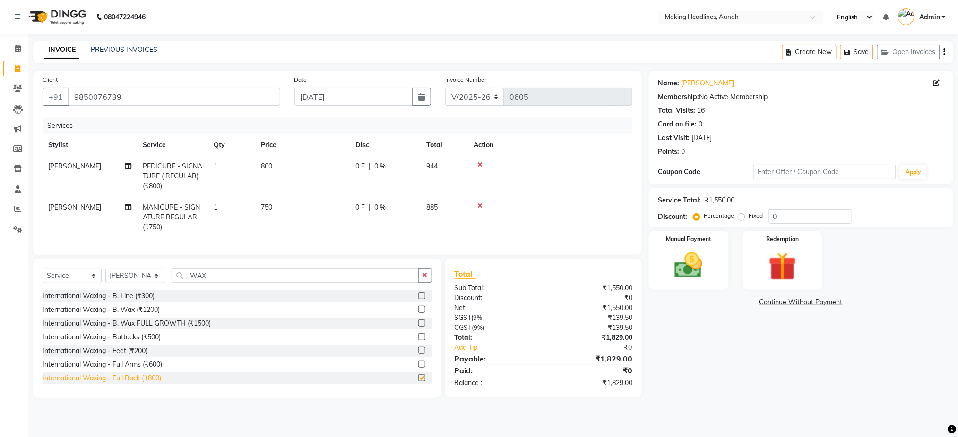
checkbox input "false"
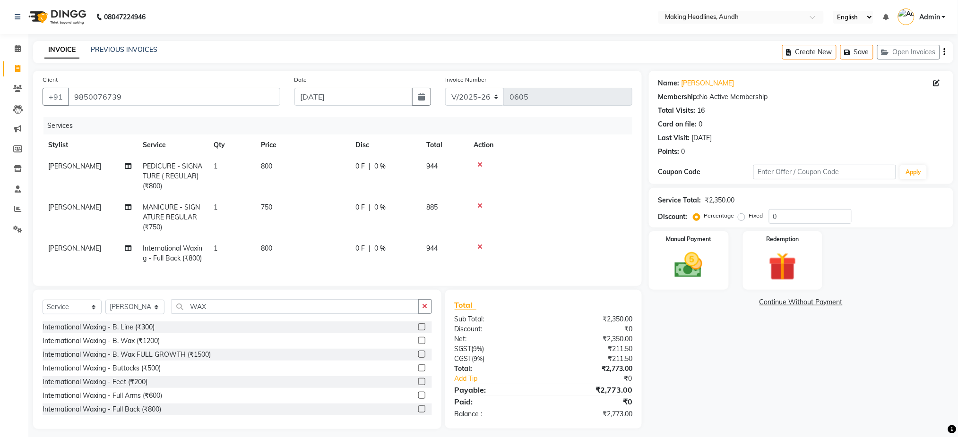
click at [482, 247] on div at bounding box center [549, 247] width 153 height 7
click at [692, 259] on img at bounding box center [688, 266] width 47 height 34
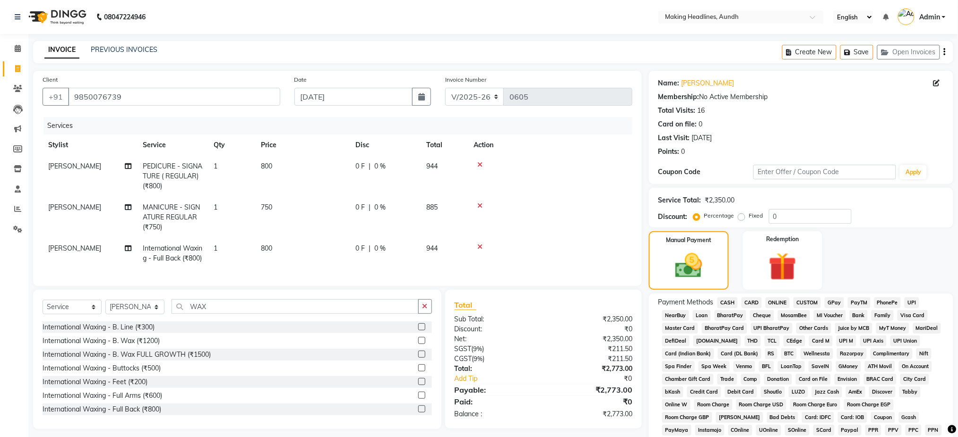
click at [909, 300] on span "UPI" at bounding box center [911, 303] width 15 height 11
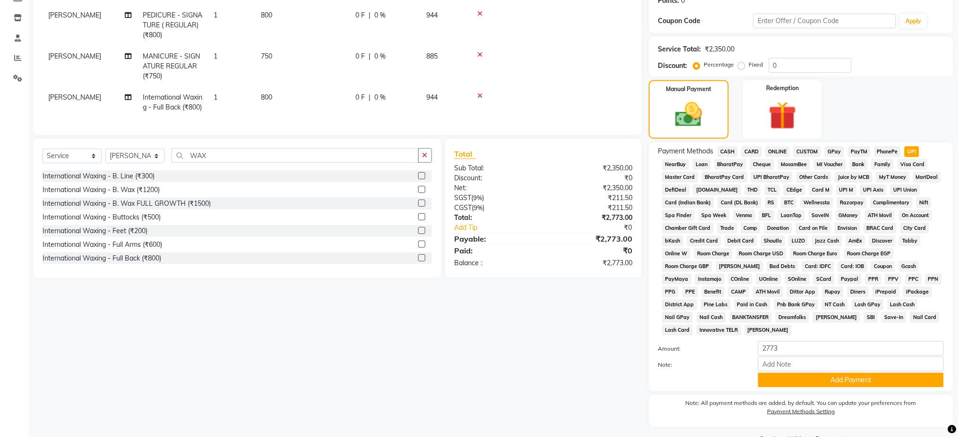
scroll to position [175, 0]
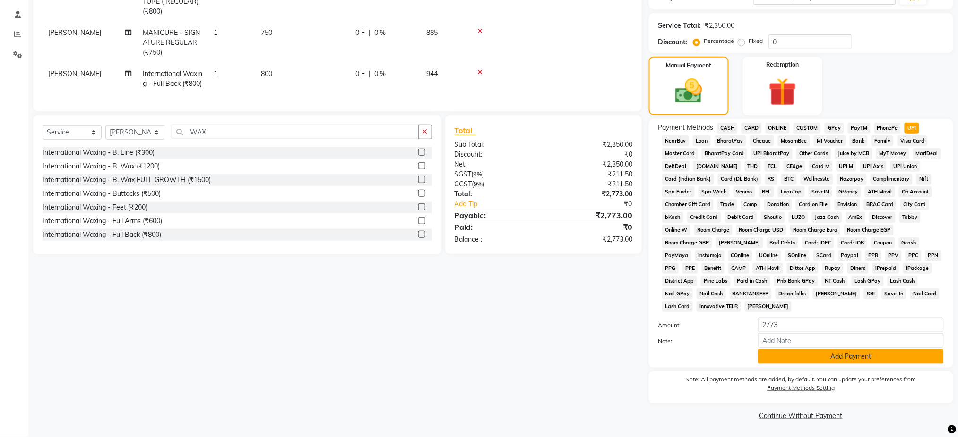
drag, startPoint x: 910, startPoint y: 360, endPoint x: 864, endPoint y: 358, distance: 46.3
click at [864, 358] on button "Add Payment" at bounding box center [851, 357] width 186 height 15
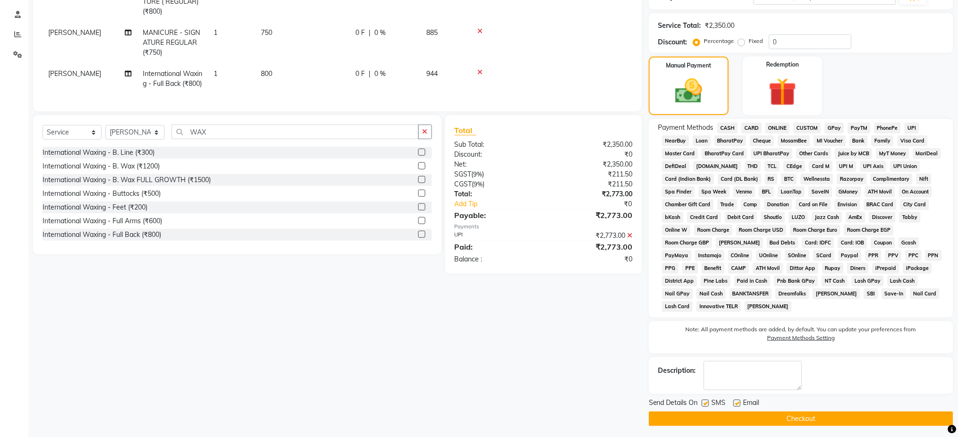
click at [826, 415] on button "Checkout" at bounding box center [801, 419] width 304 height 15
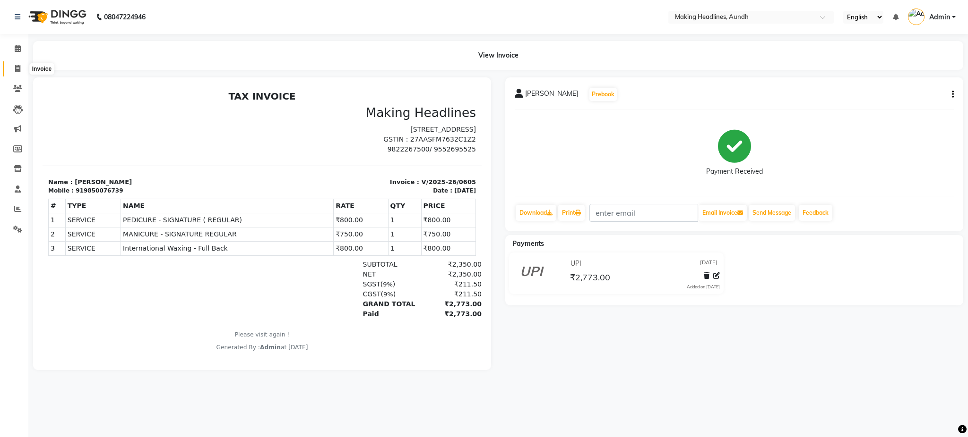
click at [15, 70] on icon at bounding box center [17, 68] width 5 height 7
select select "service"
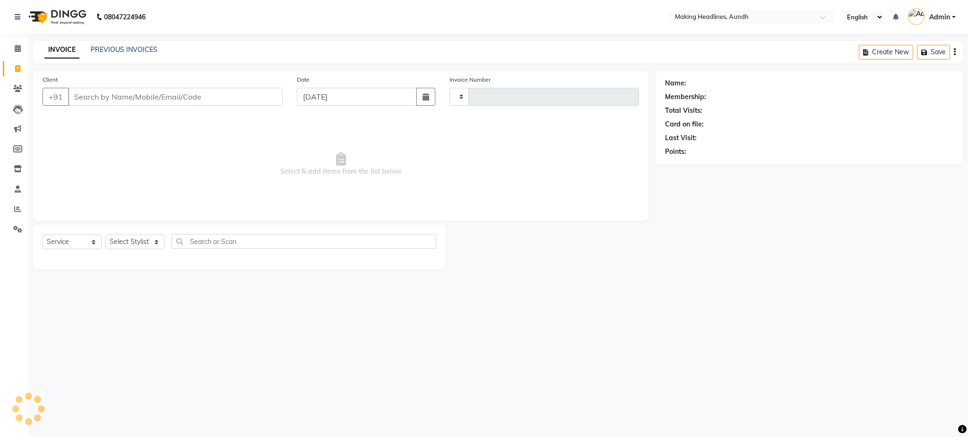
type input "0606"
select select "743"
click at [103, 99] on input "Client" at bounding box center [175, 97] width 214 height 18
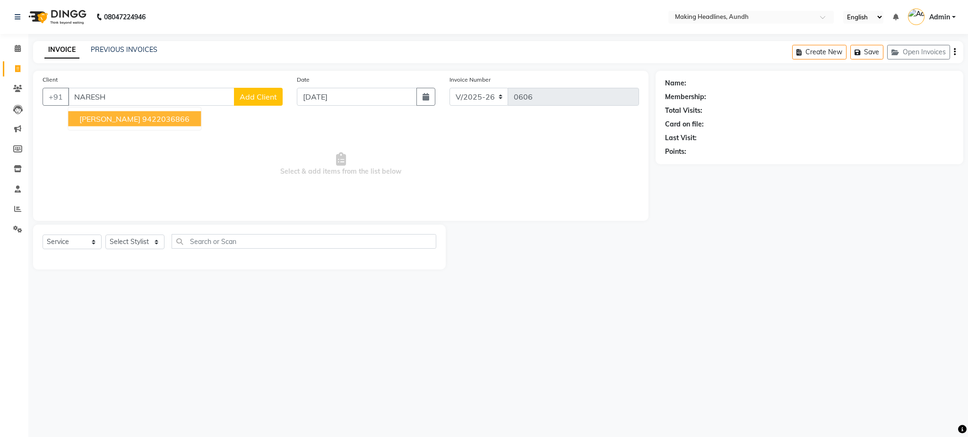
click at [162, 117] on ngb-highlight "9422036866" at bounding box center [165, 118] width 47 height 9
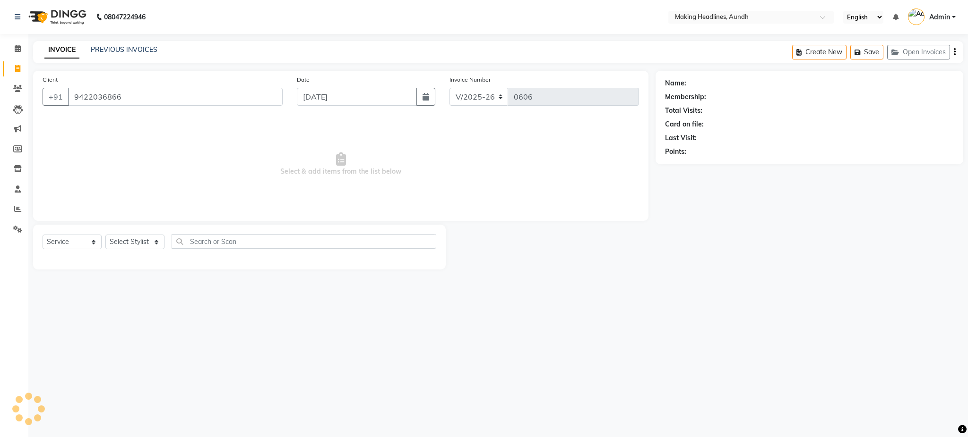
type input "9422036866"
click at [144, 239] on select "Select Stylist ANUH [PERSON_NAME] JOESNA [PERSON_NAME] [PERSON_NAME] SHILPA [PE…" at bounding box center [134, 242] width 59 height 15
select select "11728"
click at [105, 235] on select "Select Stylist ANUH [PERSON_NAME] JOESNA [PERSON_NAME] [PERSON_NAME] SHILPA [PE…" at bounding box center [134, 242] width 59 height 15
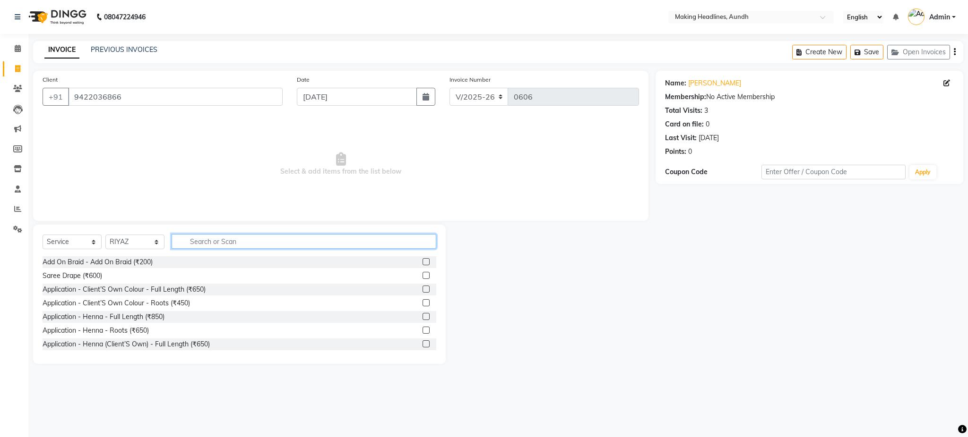
click at [190, 240] on input "text" at bounding box center [303, 241] width 265 height 15
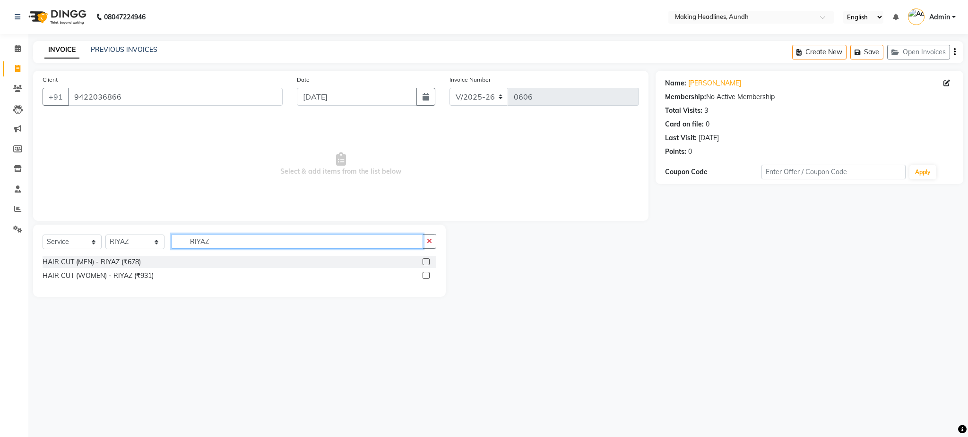
type input "RIYAZ"
click at [194, 256] on div "Select Service Product Membership Package Voucher Prepaid Gift Card Select Styl…" at bounding box center [240, 245] width 394 height 22
click at [128, 260] on div "HAIR CUT (MEN) - RIYAZ (₹678)" at bounding box center [92, 262] width 98 height 10
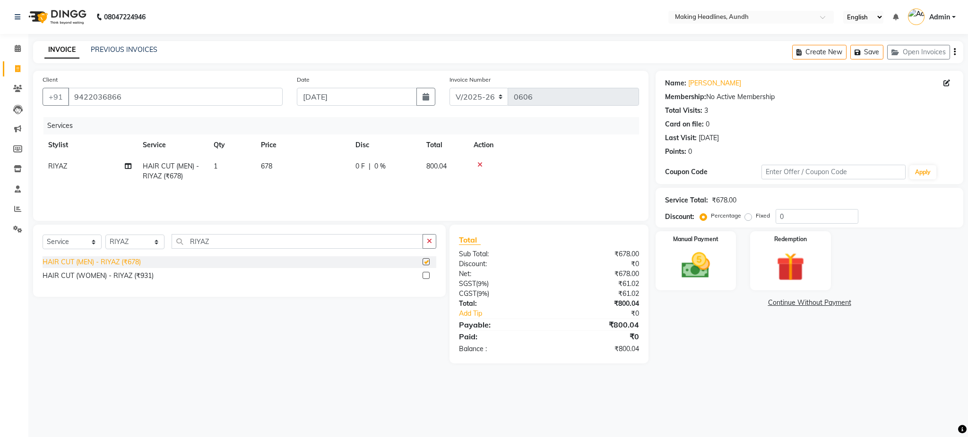
checkbox input "false"
click at [271, 164] on span "678" at bounding box center [266, 166] width 11 height 9
select select "11728"
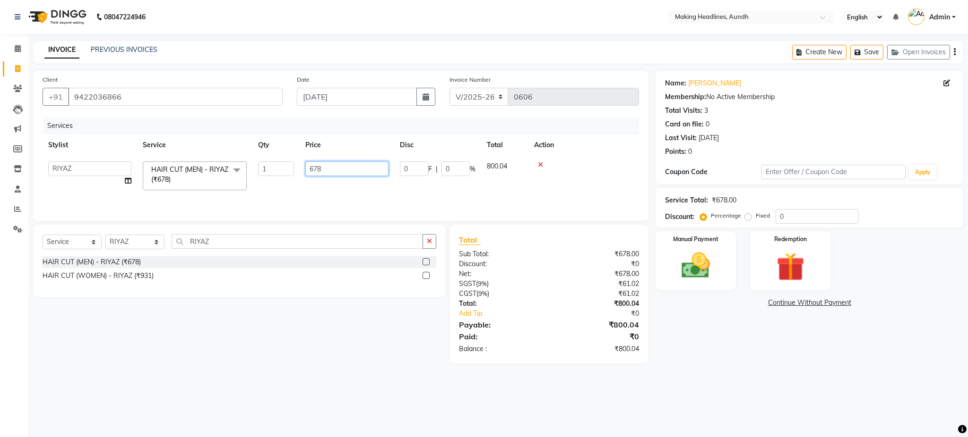
click at [346, 167] on input "678" at bounding box center [346, 169] width 83 height 15
type input "6"
type input "800"
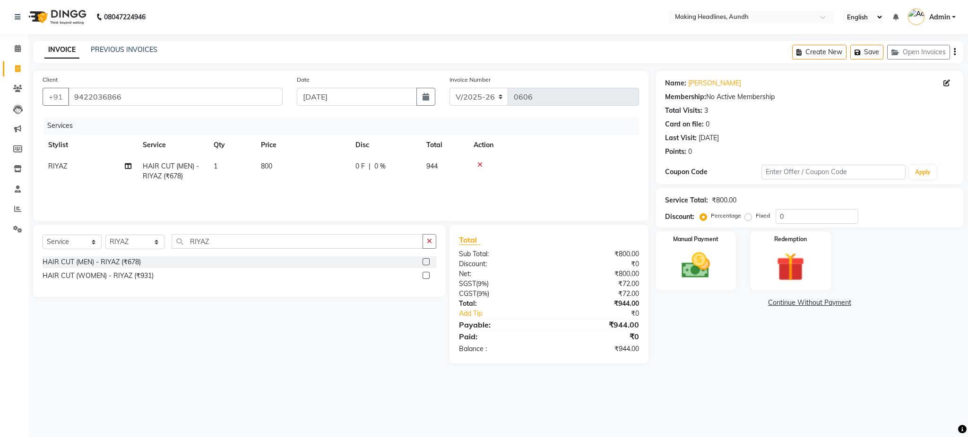
click at [360, 192] on div "Services Stylist Service Qty Price Disc Total Action RIYAZ HAIR CUT (MEN) - RIY…" at bounding box center [341, 164] width 596 height 94
click at [225, 244] on input "RIYAZ" at bounding box center [296, 241] width 251 height 15
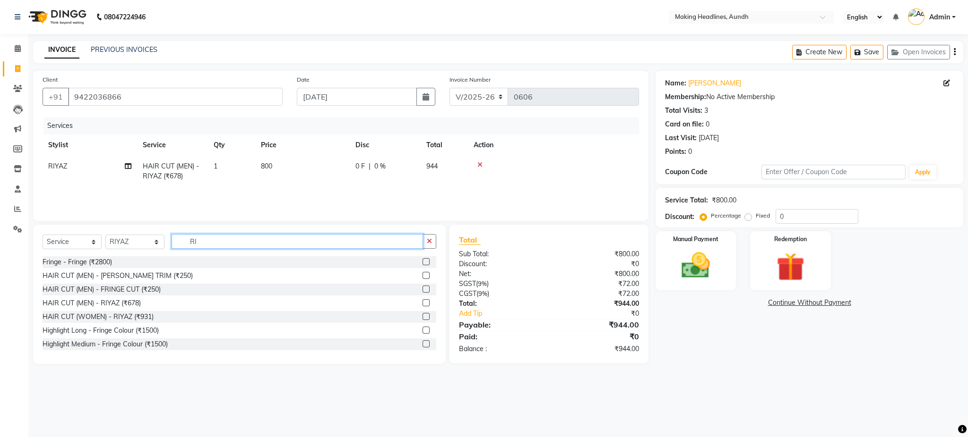
type input "R"
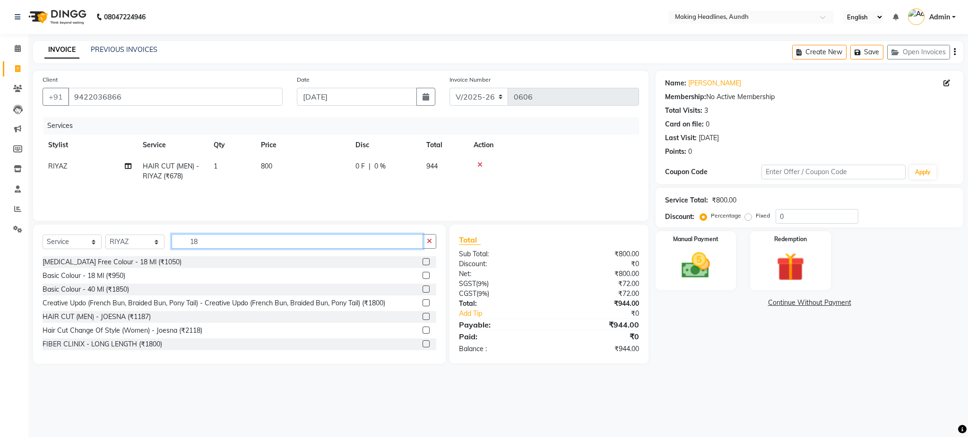
type input "18"
click at [106, 270] on div "Basic Colour - 18 Ml (₹950)" at bounding box center [240, 276] width 394 height 12
click at [109, 272] on div "Basic Colour - 18 Ml (₹950)" at bounding box center [84, 276] width 83 height 10
checkbox input "false"
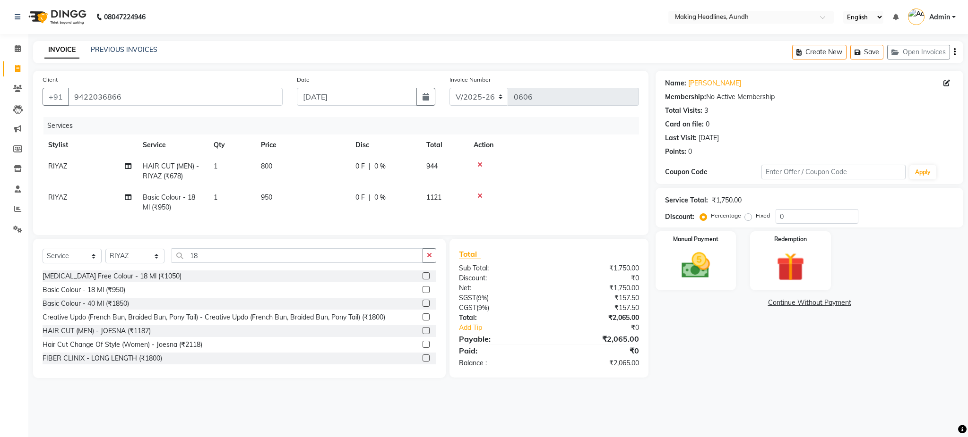
click at [954, 52] on icon "button" at bounding box center [954, 52] width 2 height 0
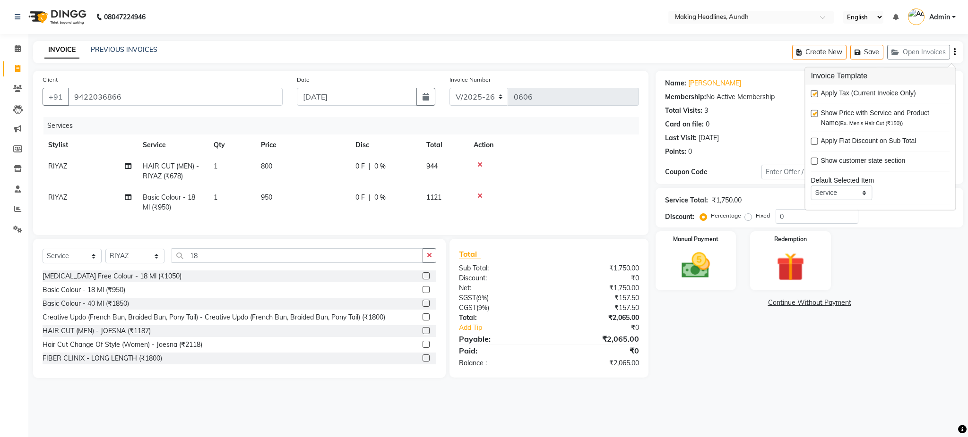
click at [811, 94] on label at bounding box center [813, 93] width 7 height 7
click at [811, 94] on input "checkbox" at bounding box center [813, 94] width 6 height 6
checkbox input "false"
click at [928, 284] on div "Manual Payment Redemption" at bounding box center [809, 260] width 322 height 59
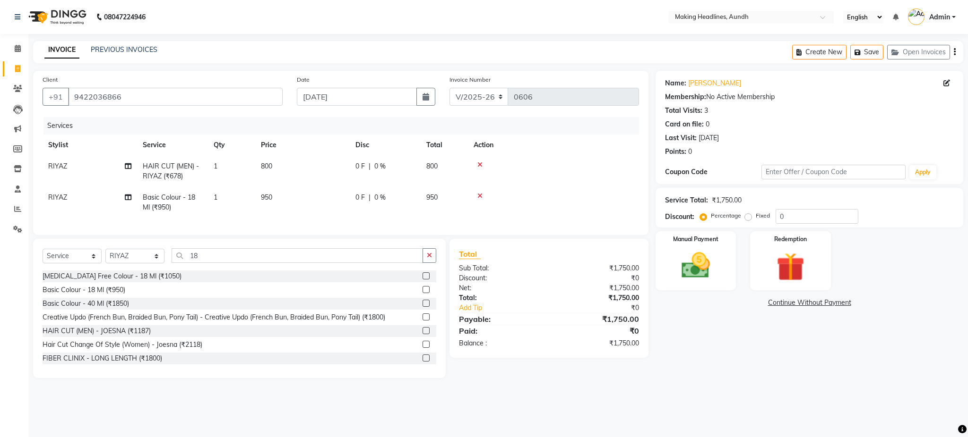
click at [265, 199] on span "950" at bounding box center [266, 197] width 11 height 9
select select "11728"
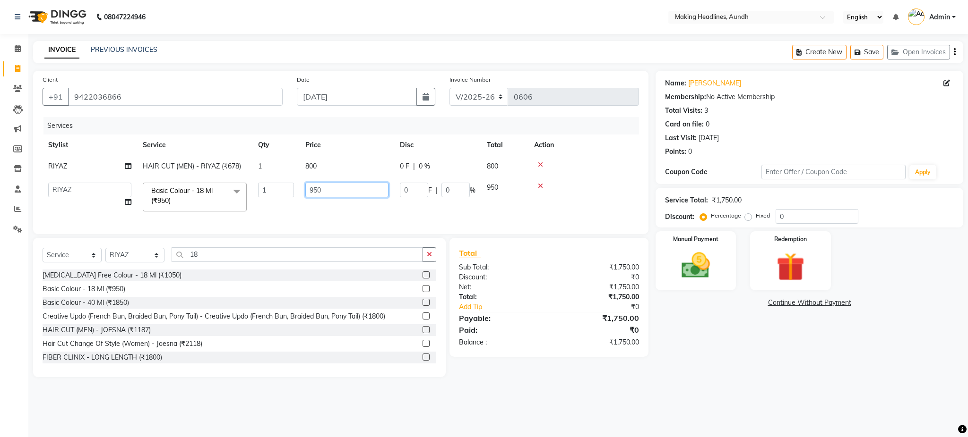
click at [312, 194] on input "950" at bounding box center [346, 190] width 83 height 15
type input "1121"
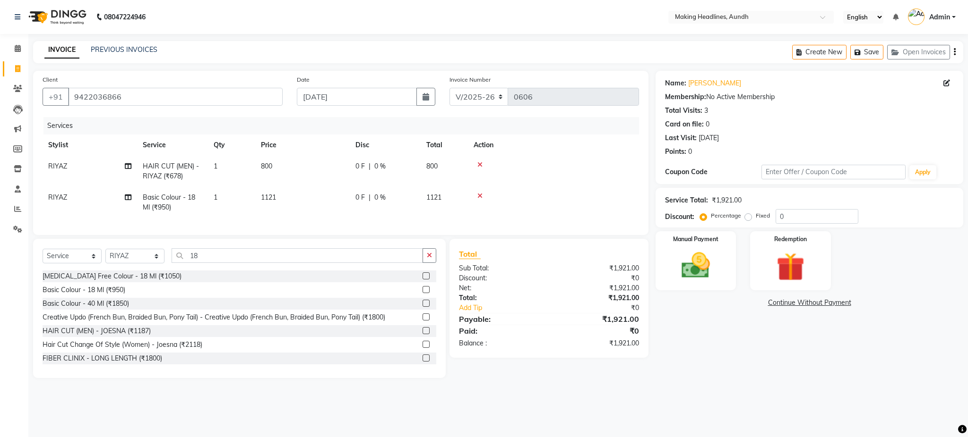
click at [323, 210] on td "1121" at bounding box center [302, 202] width 94 height 31
select select "11728"
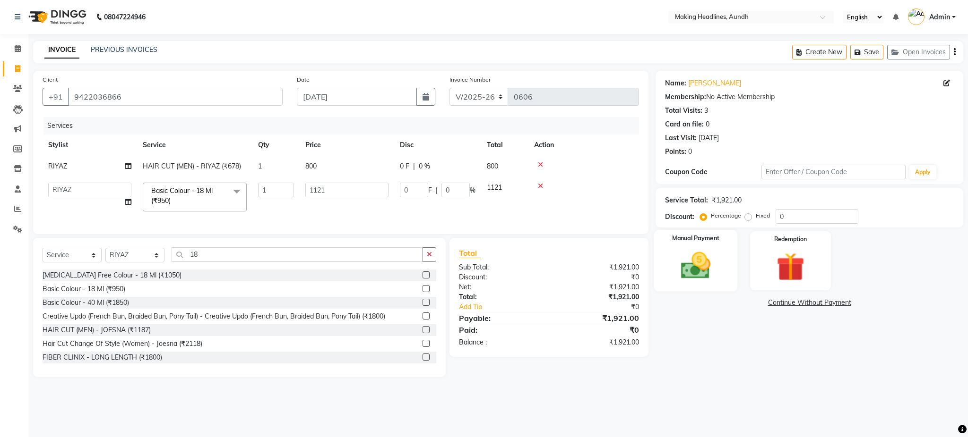
click at [679, 257] on img at bounding box center [695, 266] width 48 height 34
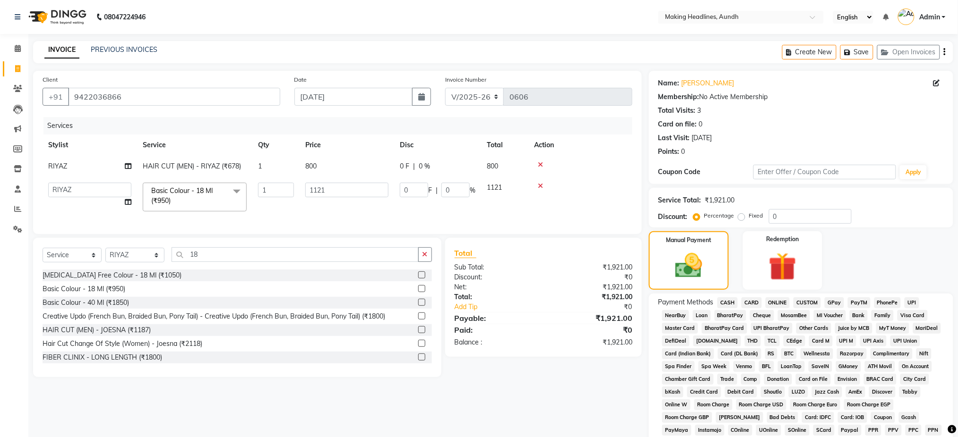
click at [726, 301] on span "CASH" at bounding box center [727, 303] width 20 height 11
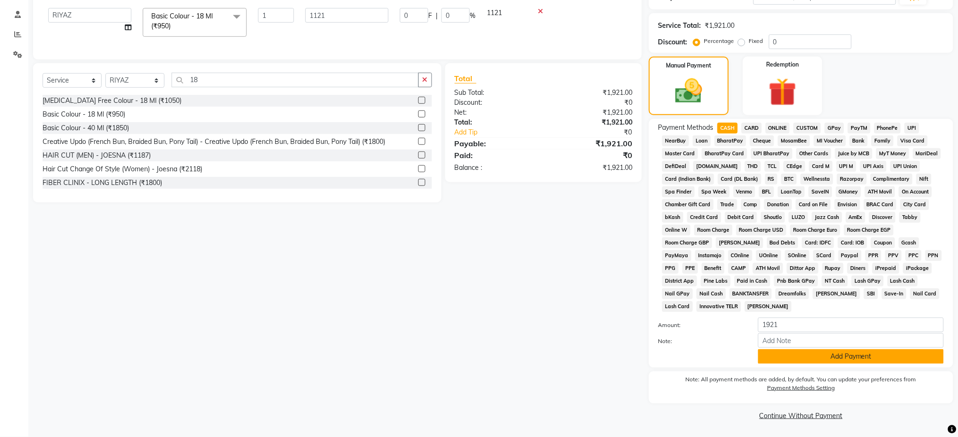
click at [847, 359] on button "Add Payment" at bounding box center [851, 357] width 186 height 15
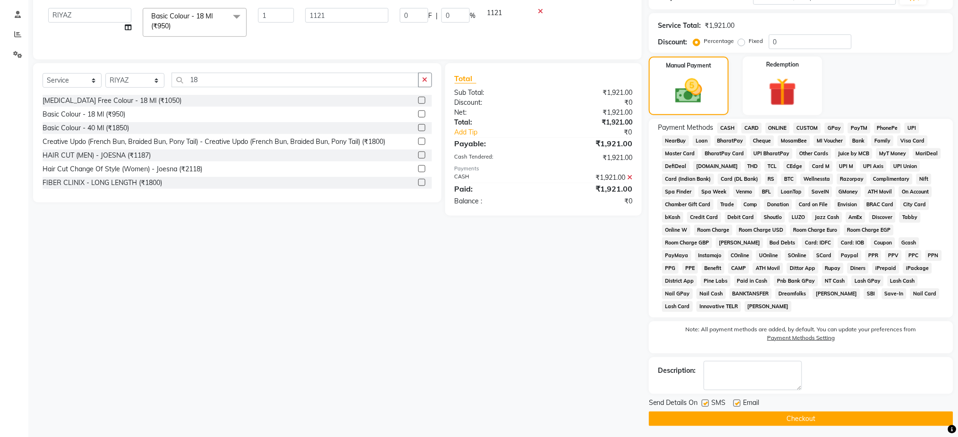
click at [761, 424] on button "Checkout" at bounding box center [801, 419] width 304 height 15
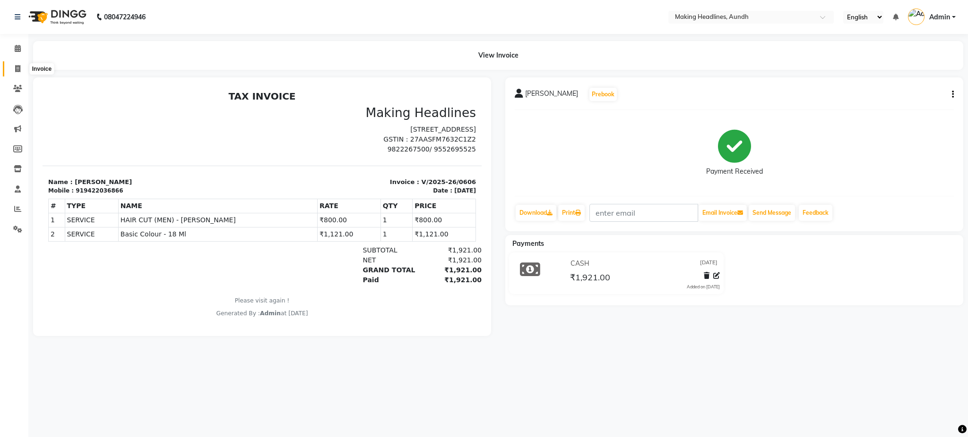
click at [20, 70] on span at bounding box center [17, 69] width 17 height 11
select select "743"
select select "service"
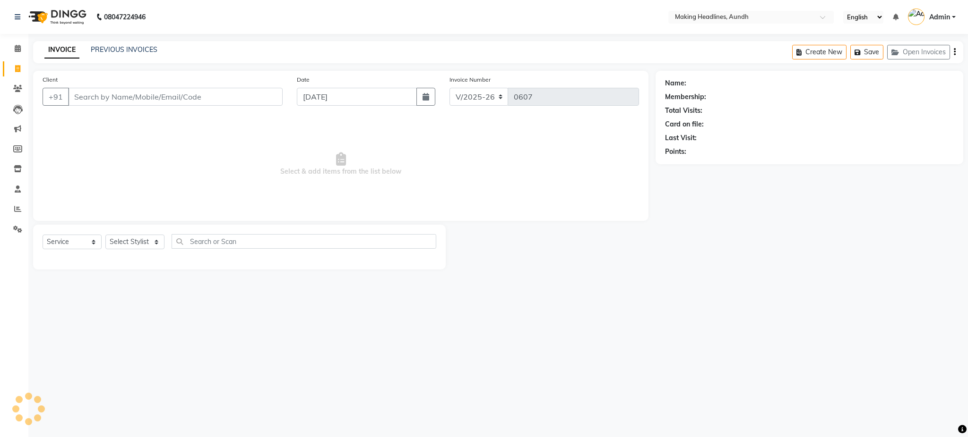
click at [177, 90] on input "Client" at bounding box center [175, 97] width 214 height 18
click at [170, 100] on input "Client" at bounding box center [175, 97] width 214 height 18
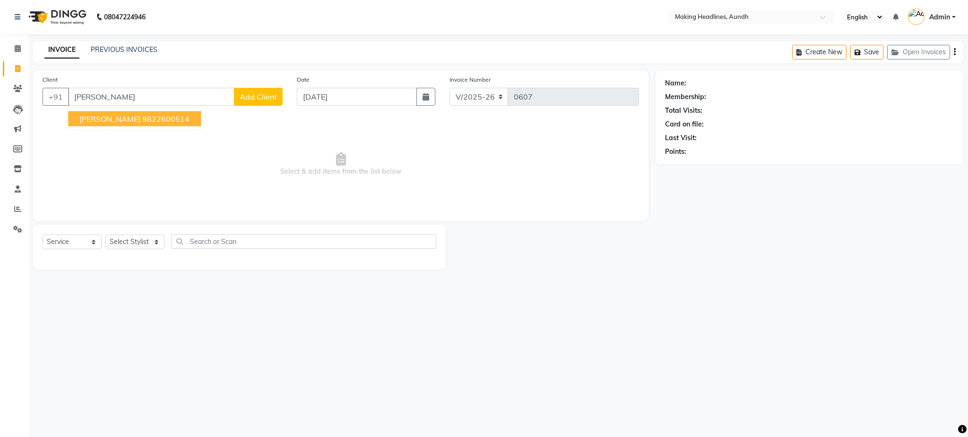
click at [157, 116] on ngb-highlight "9822600514" at bounding box center [165, 118] width 47 height 9
type input "9822600514"
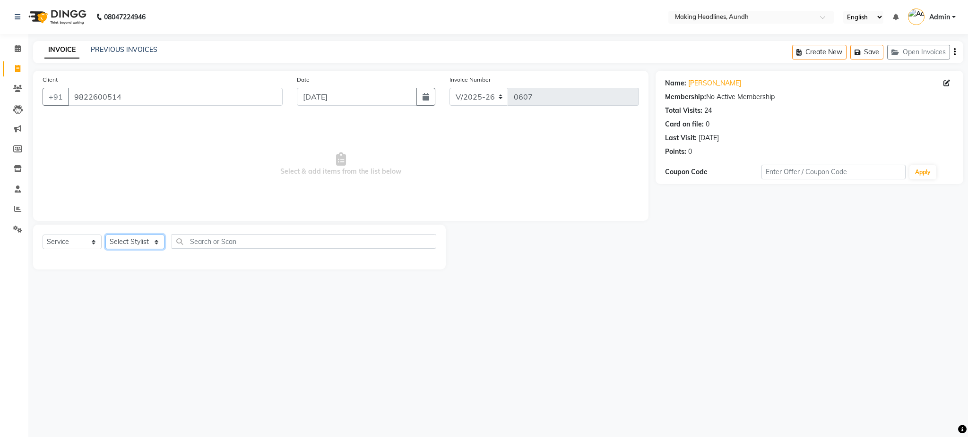
click at [150, 245] on select "Select Stylist ANUH [PERSON_NAME] JOESNA [PERSON_NAME] [PERSON_NAME] SHILPA [PE…" at bounding box center [134, 242] width 59 height 15
select select "14348"
click at [105, 235] on select "Select Stylist ANUH [PERSON_NAME] JOESNA [PERSON_NAME] [PERSON_NAME] SHILPA [PE…" at bounding box center [134, 242] width 59 height 15
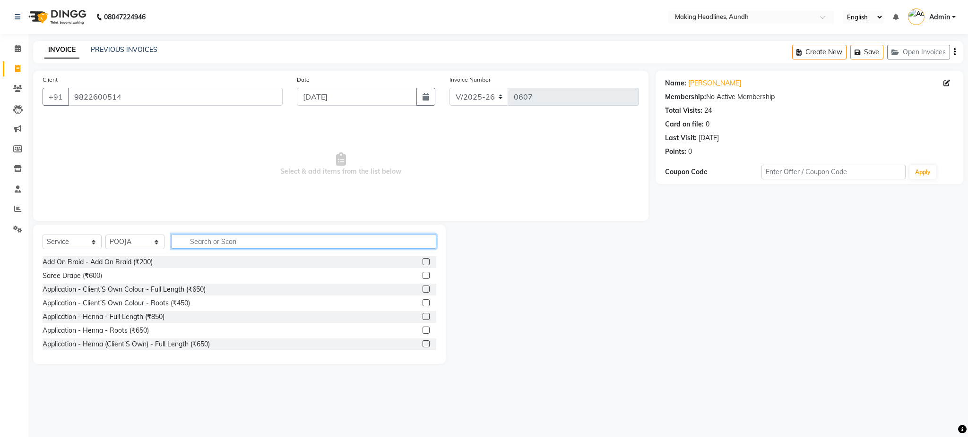
click at [203, 246] on input "text" at bounding box center [303, 241] width 265 height 15
type input "N"
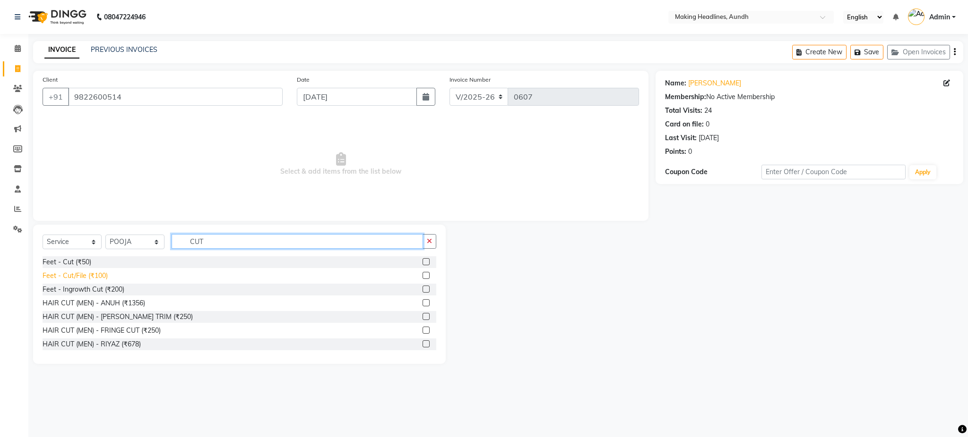
type input "CUT"
click at [94, 275] on div "Feet - Cut/File (₹100)" at bounding box center [75, 276] width 65 height 10
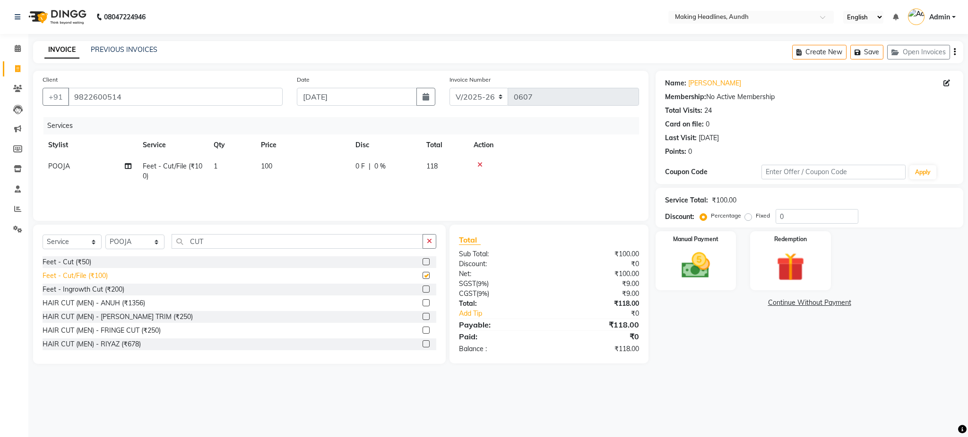
checkbox input "false"
click at [69, 261] on div "Feet - Cut (₹50)" at bounding box center [67, 262] width 49 height 10
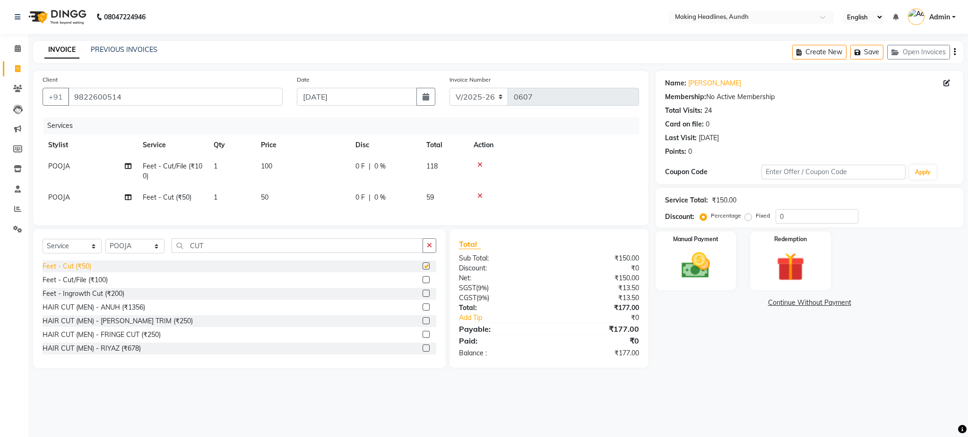
checkbox input "false"
click at [227, 253] on input "CUT" at bounding box center [296, 246] width 251 height 15
type input "C"
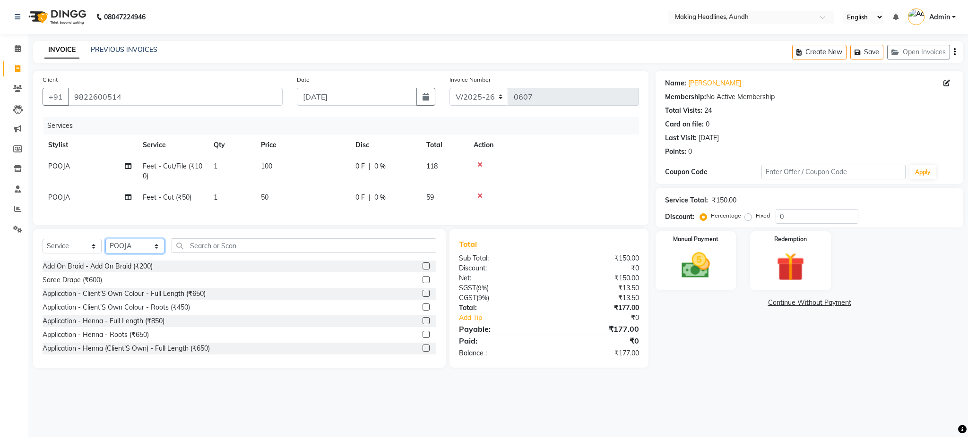
click at [145, 254] on select "Select Stylist ANUH [PERSON_NAME] JOESNA [PERSON_NAME] [PERSON_NAME] SHILPA [PE…" at bounding box center [134, 246] width 59 height 15
select select "24761"
click at [105, 249] on select "Select Stylist ANUH [PERSON_NAME] JOESNA [PERSON_NAME] [PERSON_NAME] SHILPA [PE…" at bounding box center [134, 246] width 59 height 15
click at [242, 253] on input "text" at bounding box center [303, 246] width 265 height 15
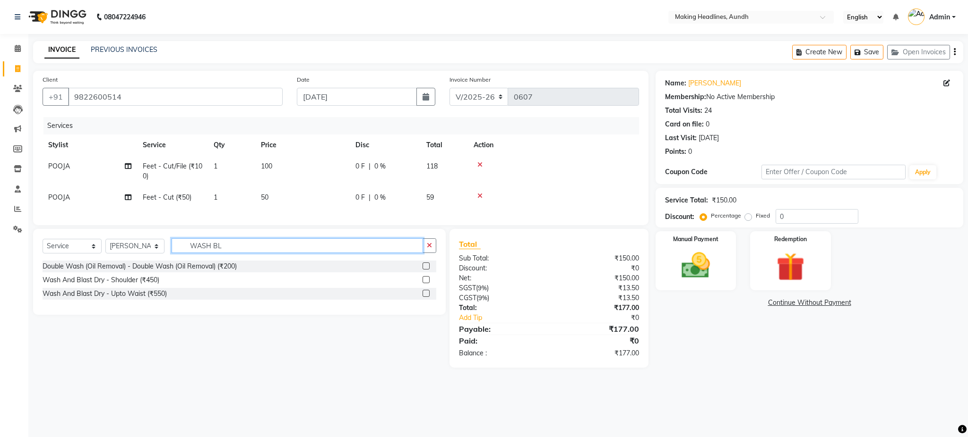
click at [258, 253] on input "WASH BL" at bounding box center [296, 246] width 251 height 15
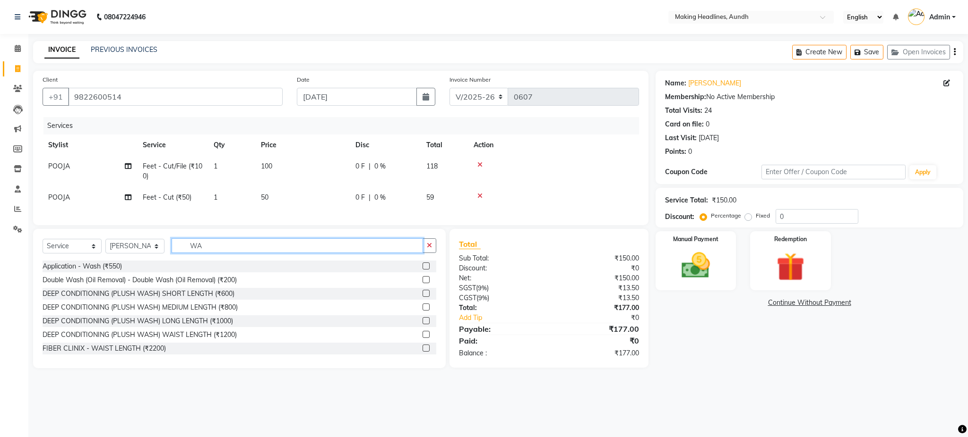
type input "W"
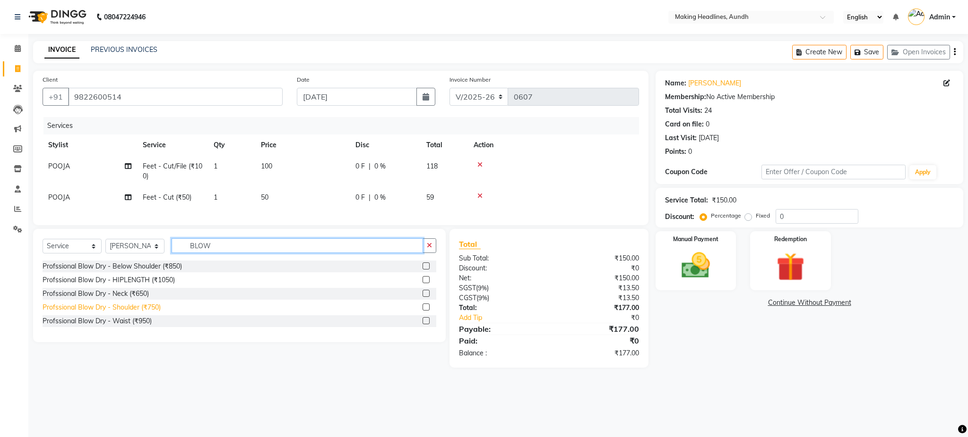
type input "BLOW"
click at [137, 313] on div "Profssional Blow Dry - Shoulder (₹750)" at bounding box center [102, 308] width 118 height 10
checkbox input "false"
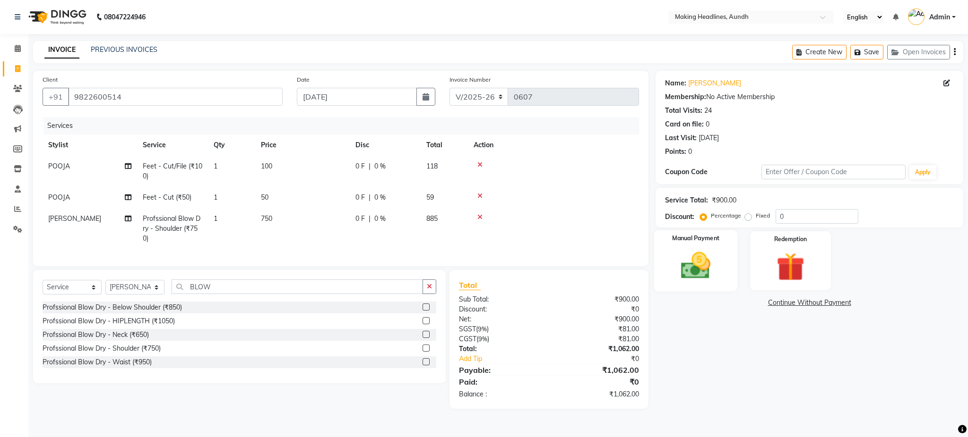
click at [692, 245] on div "Manual Payment" at bounding box center [696, 261] width 84 height 61
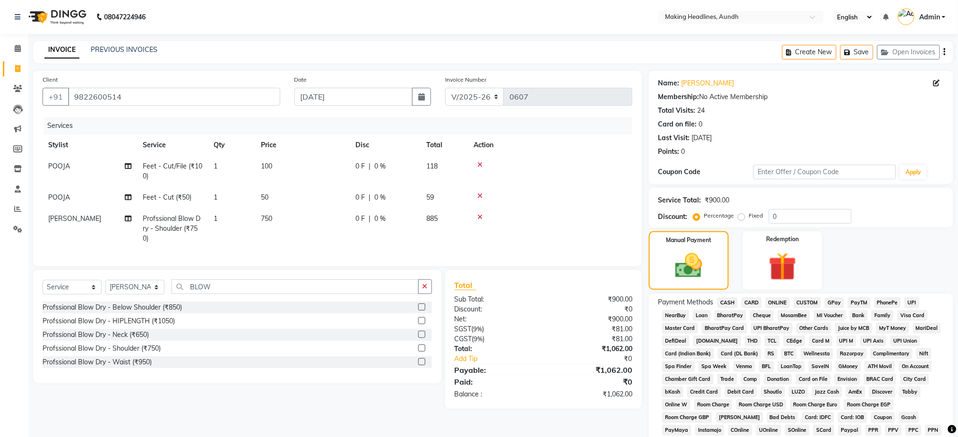
click at [729, 303] on span "CASH" at bounding box center [727, 303] width 20 height 11
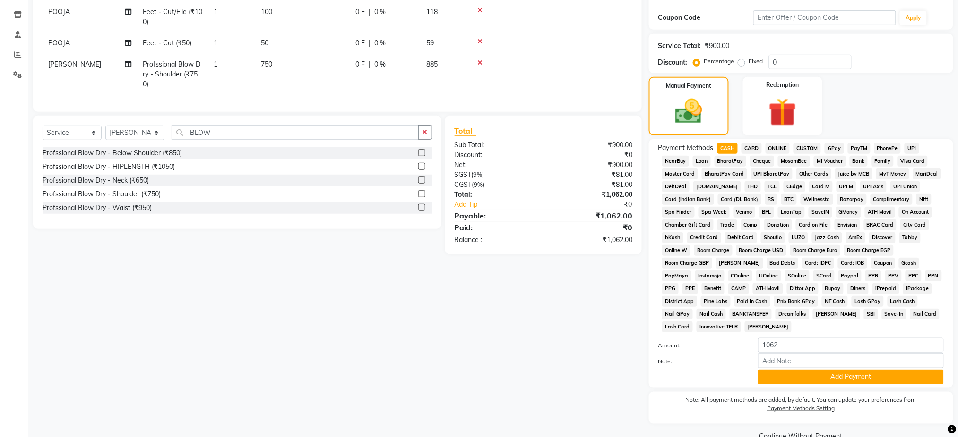
scroll to position [175, 0]
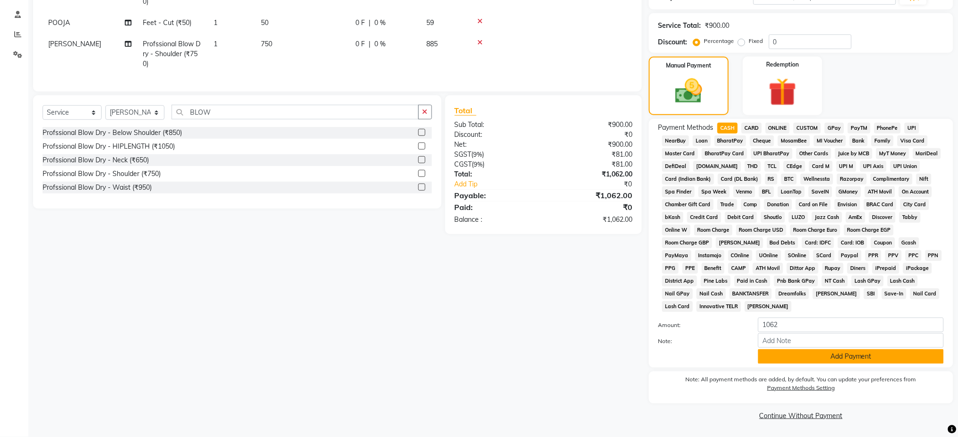
click at [881, 361] on button "Add Payment" at bounding box center [851, 357] width 186 height 15
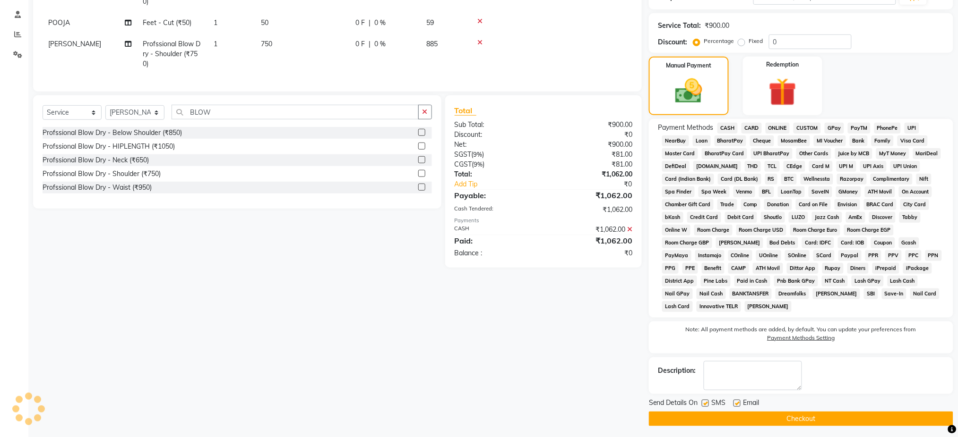
click at [835, 415] on button "Checkout" at bounding box center [801, 419] width 304 height 15
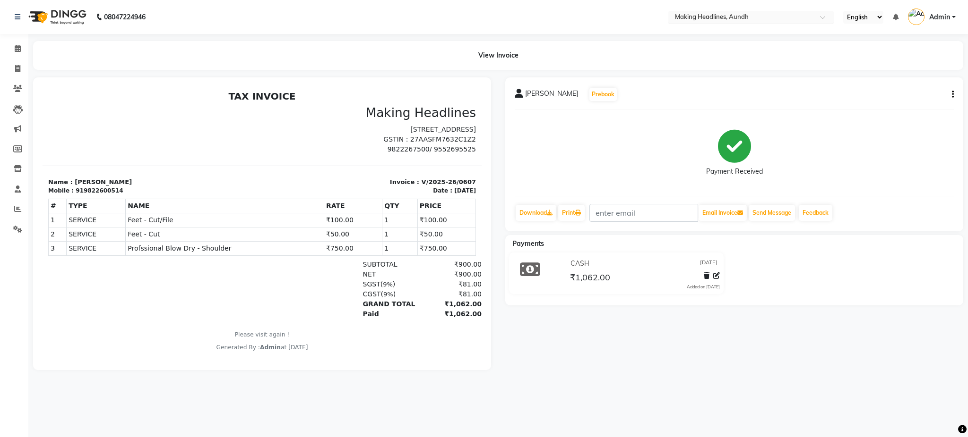
click at [720, 13] on input "text" at bounding box center [741, 17] width 137 height 9
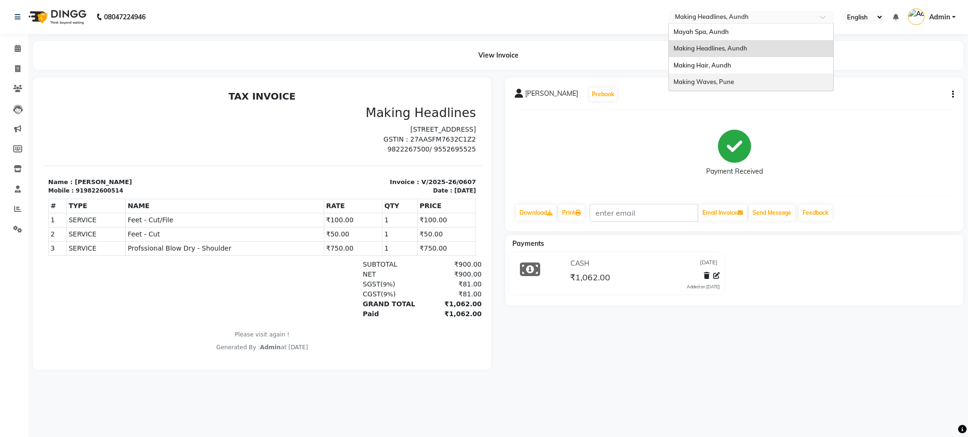
click at [719, 79] on span "Making Waves, Pune" at bounding box center [703, 82] width 60 height 8
